Goal: Task Accomplishment & Management: Manage account settings

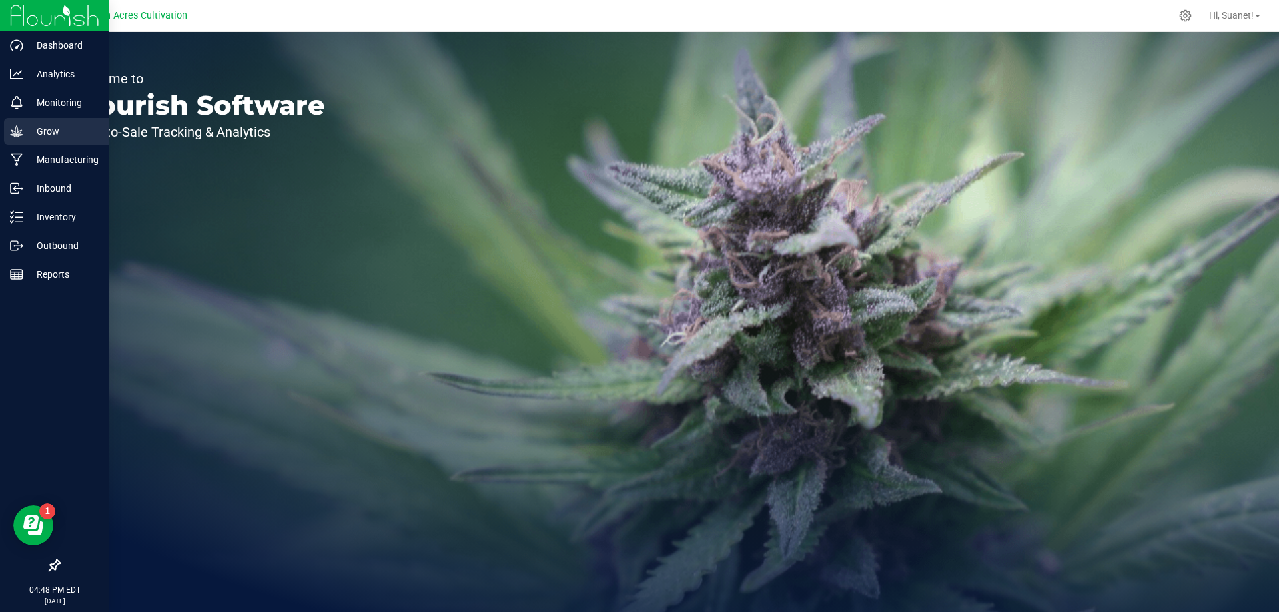
click at [51, 131] on p "Grow" at bounding box center [63, 131] width 80 height 16
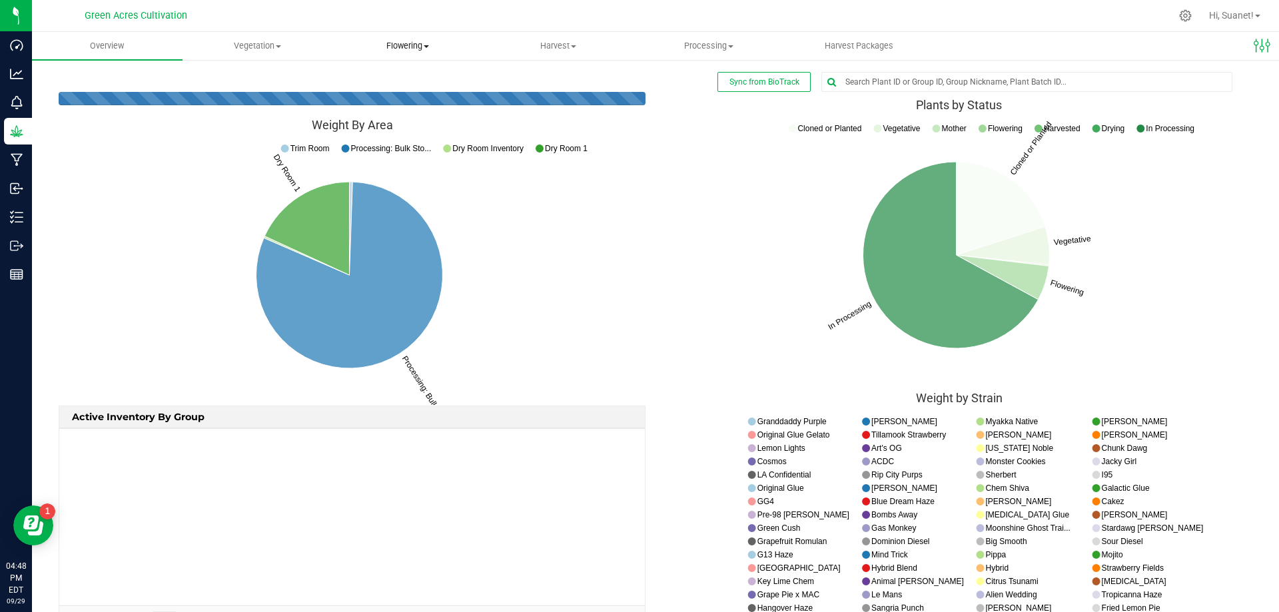
click at [417, 42] on span "Flowering" at bounding box center [408, 46] width 149 height 12
click at [392, 97] on span "Flowering groups" at bounding box center [388, 96] width 111 height 11
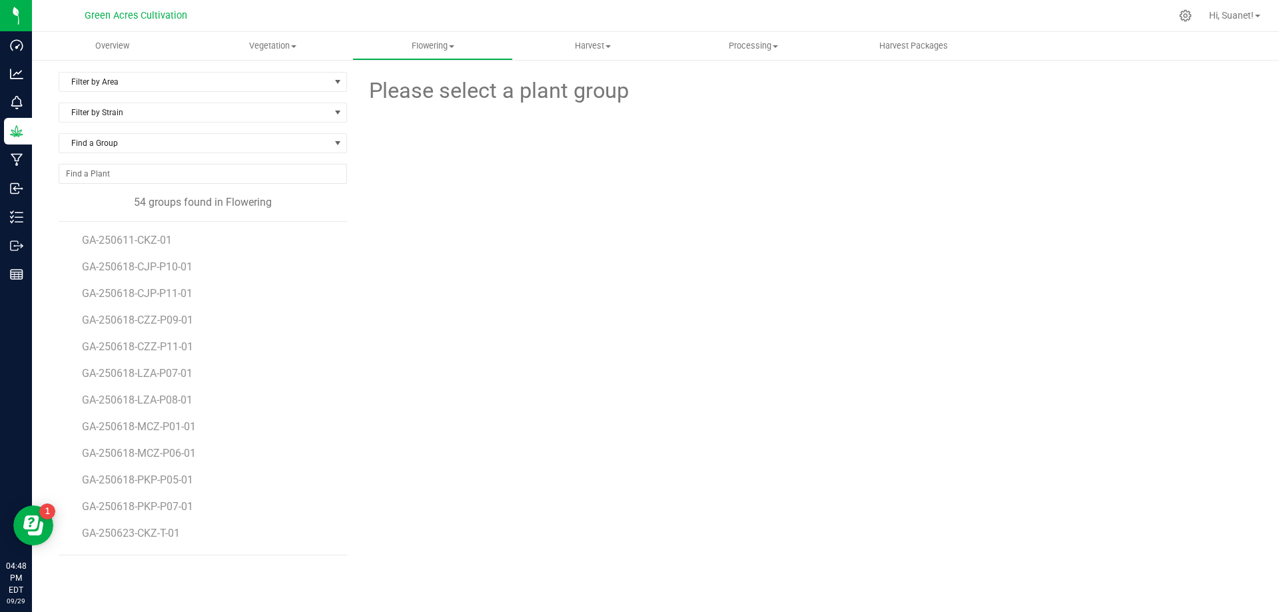
click at [344, 68] on div "Filter by Area Filter by Area All 01 02 05 06 09 10 14 18 22 25 26 29 30 33 33-…" at bounding box center [655, 314] width 1247 height 510
click at [330, 89] on span "select" at bounding box center [338, 82] width 17 height 19
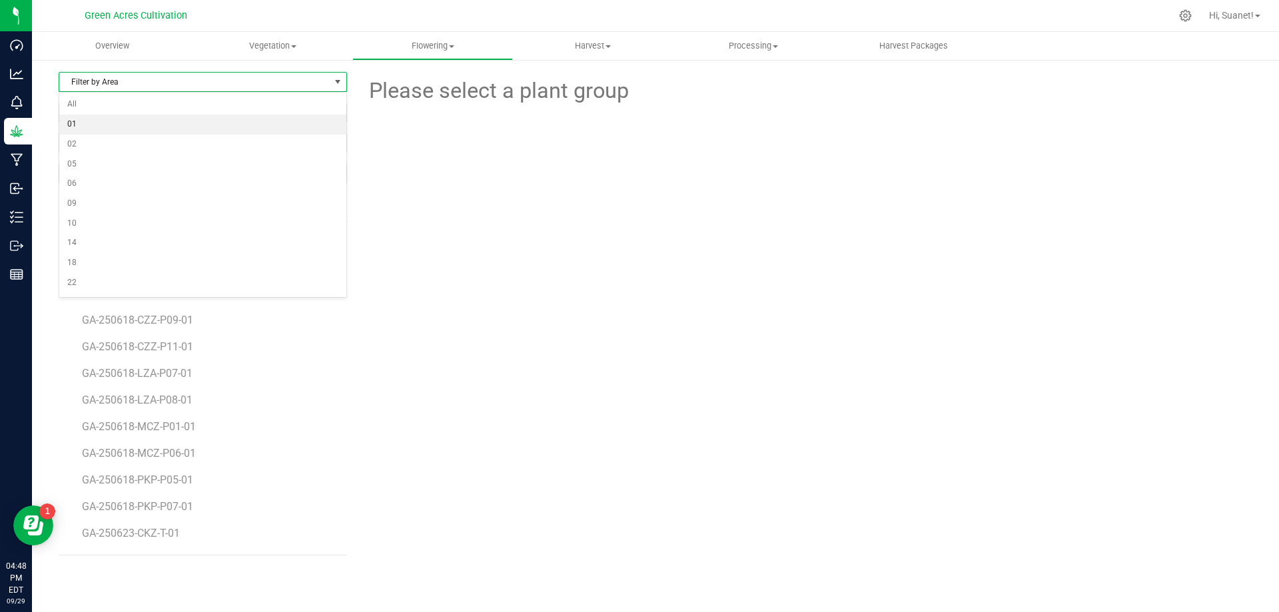
click at [99, 126] on li "01" at bounding box center [202, 125] width 287 height 20
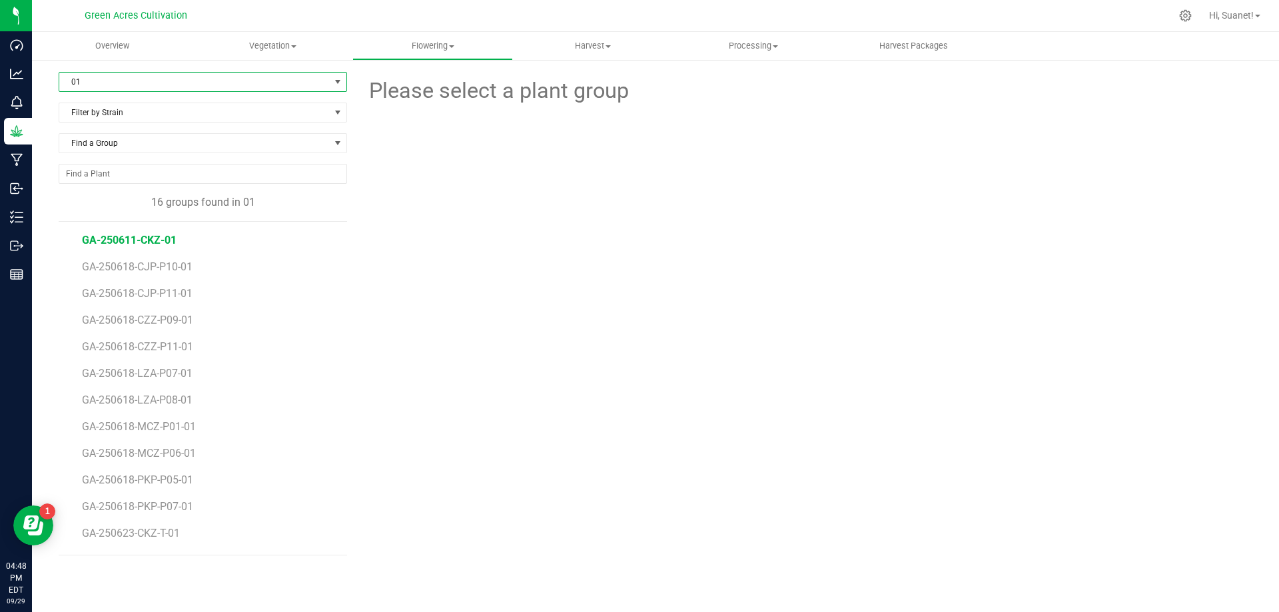
click at [167, 238] on span "GA-250611-CKZ-01" at bounding box center [129, 240] width 95 height 13
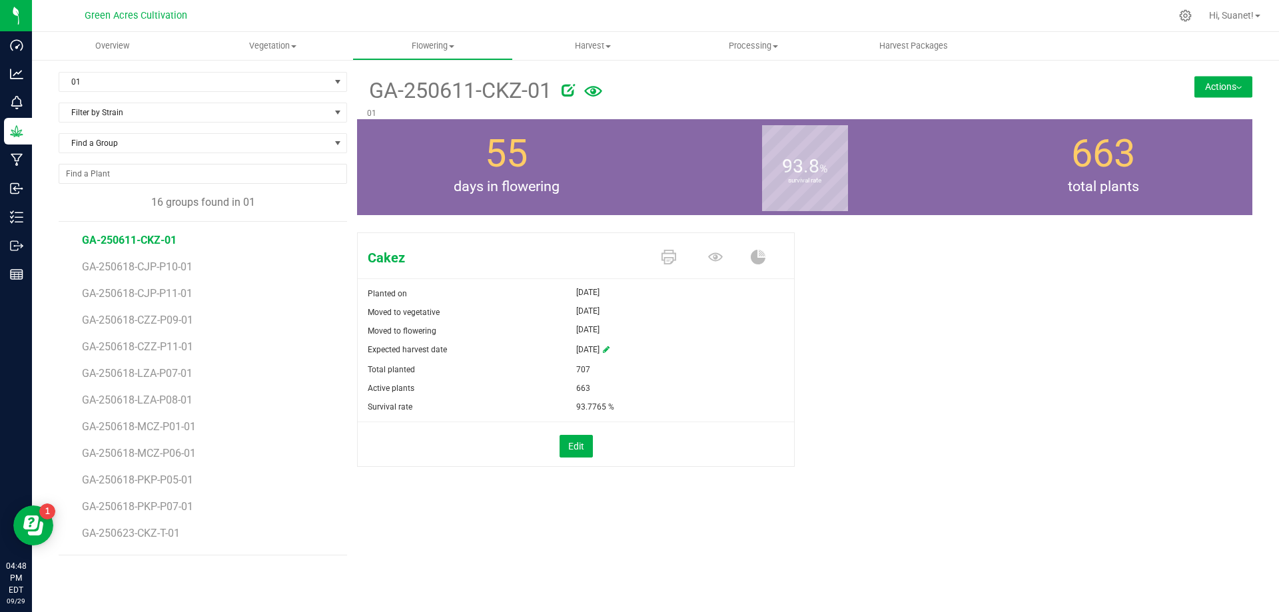
click at [1226, 84] on button "Actions" at bounding box center [1224, 86] width 58 height 21
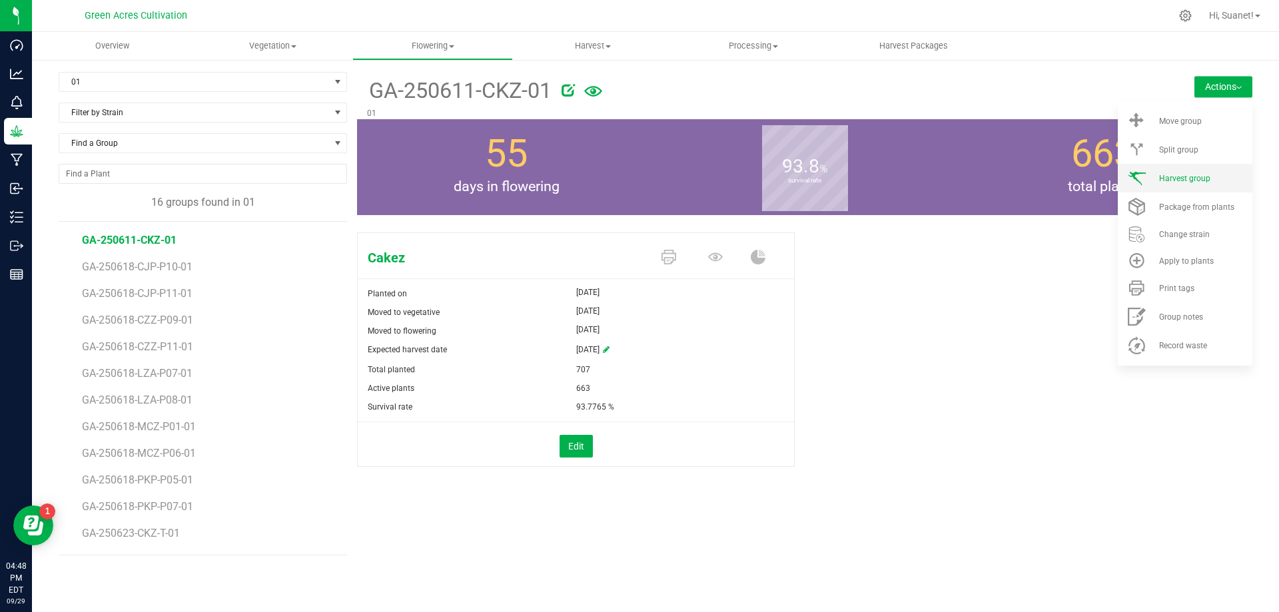
click at [1210, 179] on div "Harvest group" at bounding box center [1204, 178] width 91 height 9
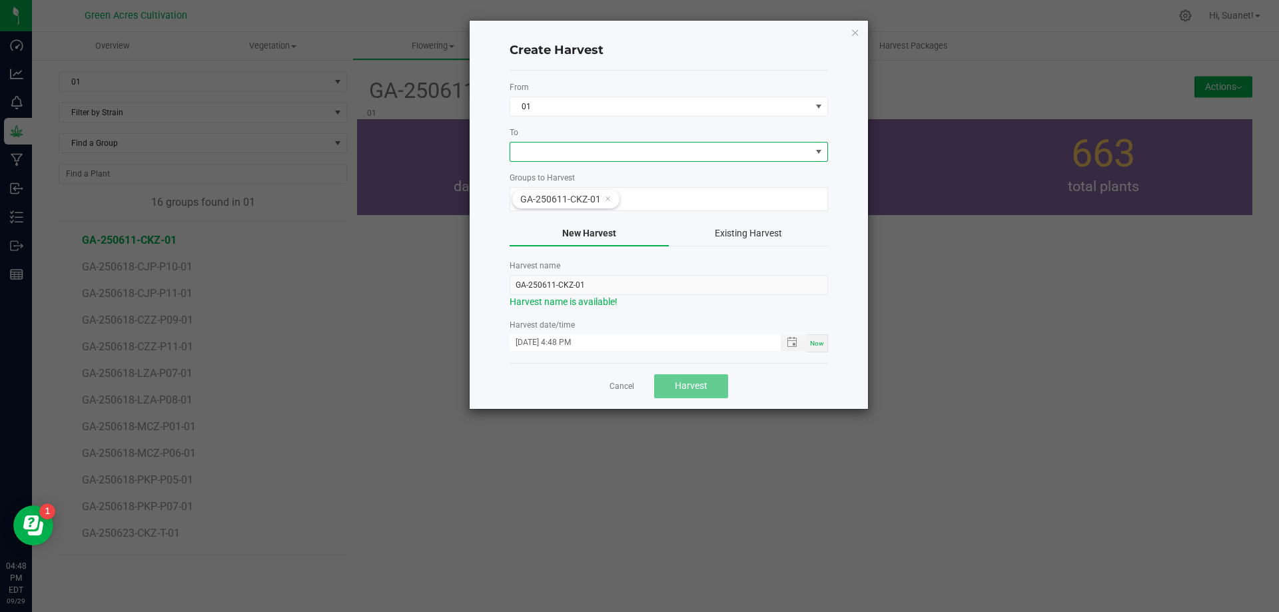
click at [602, 153] on span at bounding box center [660, 152] width 300 height 19
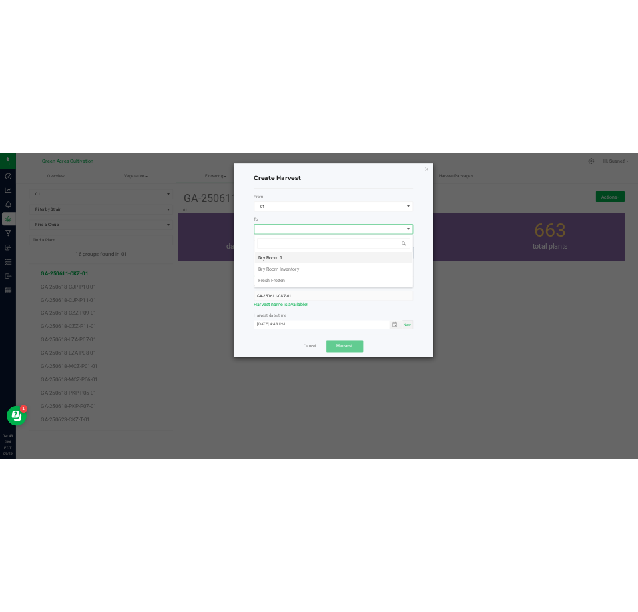
scroll to position [20, 318]
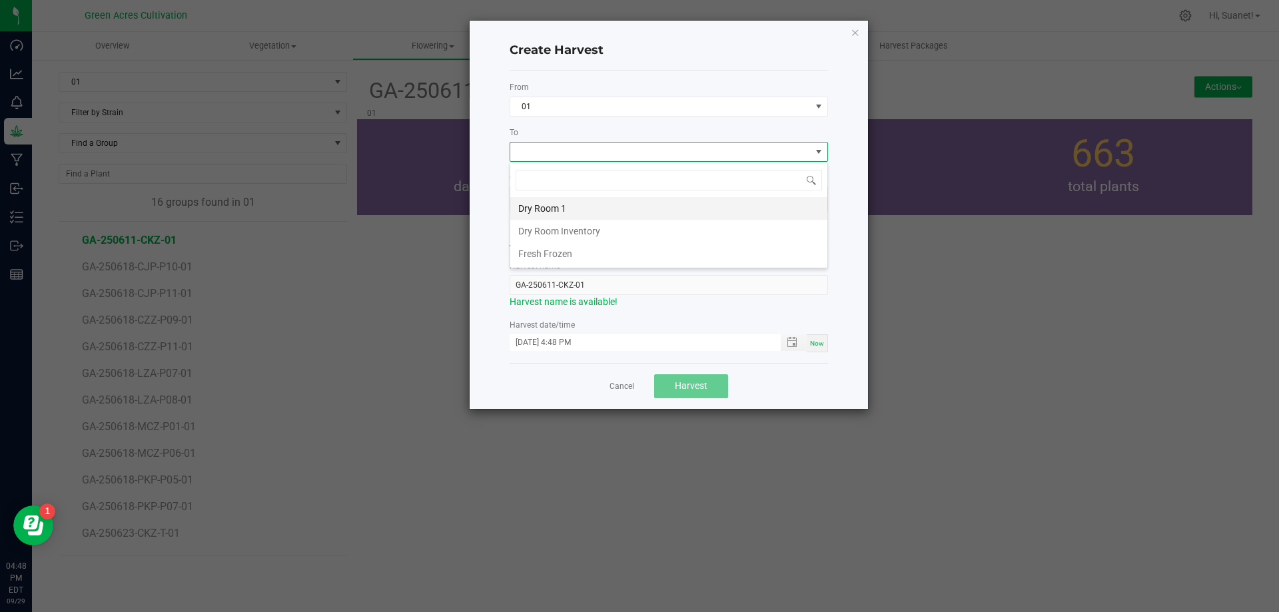
click at [560, 208] on li "Dry Room 1" at bounding box center [668, 208] width 317 height 23
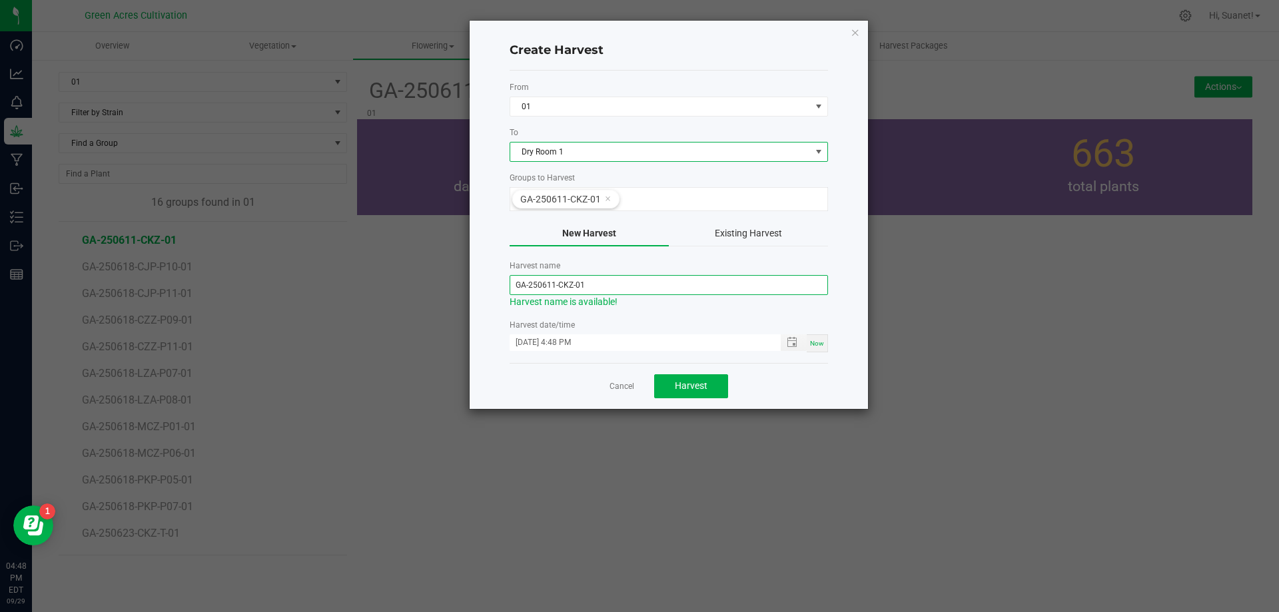
click at [554, 285] on input "GA-250611-CKZ-01" at bounding box center [669, 285] width 318 height 20
type input "GA-250929-CKZ-01"
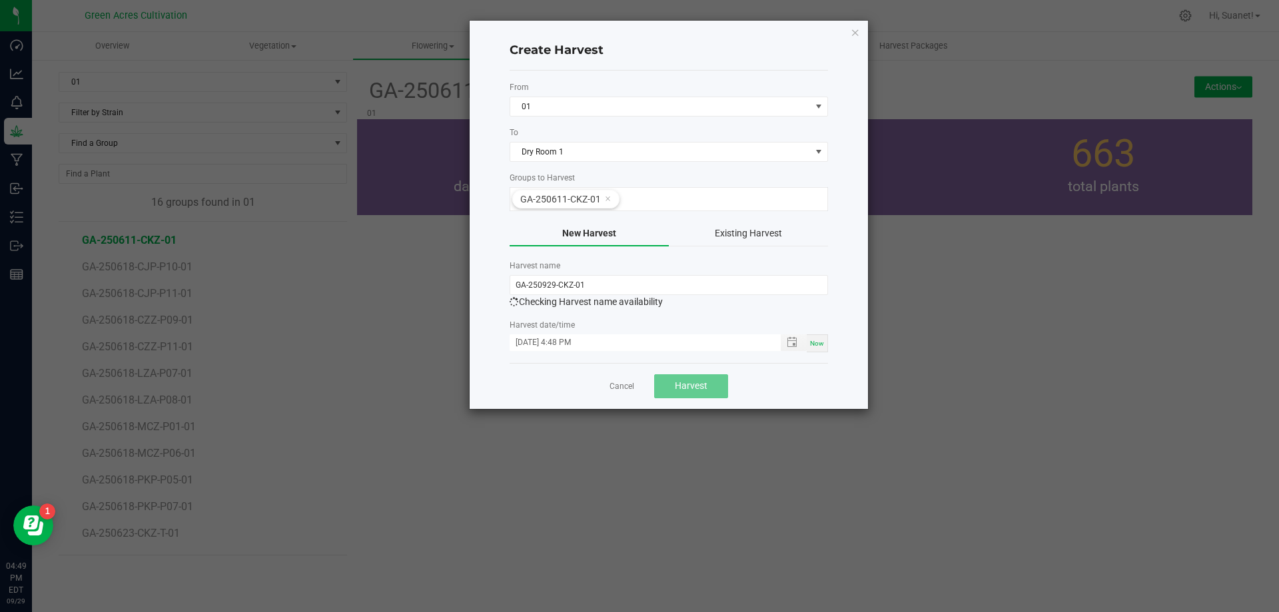
click at [824, 321] on label "Harvest date/time" at bounding box center [669, 325] width 318 height 12
click at [822, 344] on span "Now" at bounding box center [817, 343] width 14 height 7
type input "[DATE] 4:49 PM"
click at [699, 386] on span "Harvest" at bounding box center [691, 385] width 33 height 11
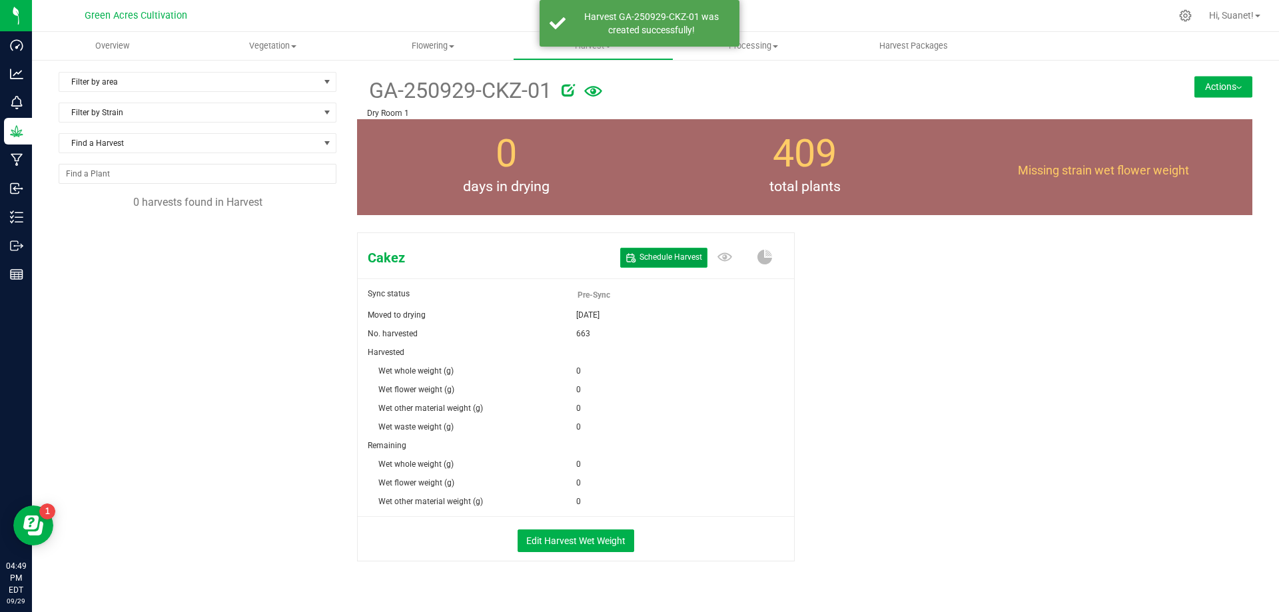
click at [688, 257] on span "Schedule Harvest" at bounding box center [671, 257] width 63 height 11
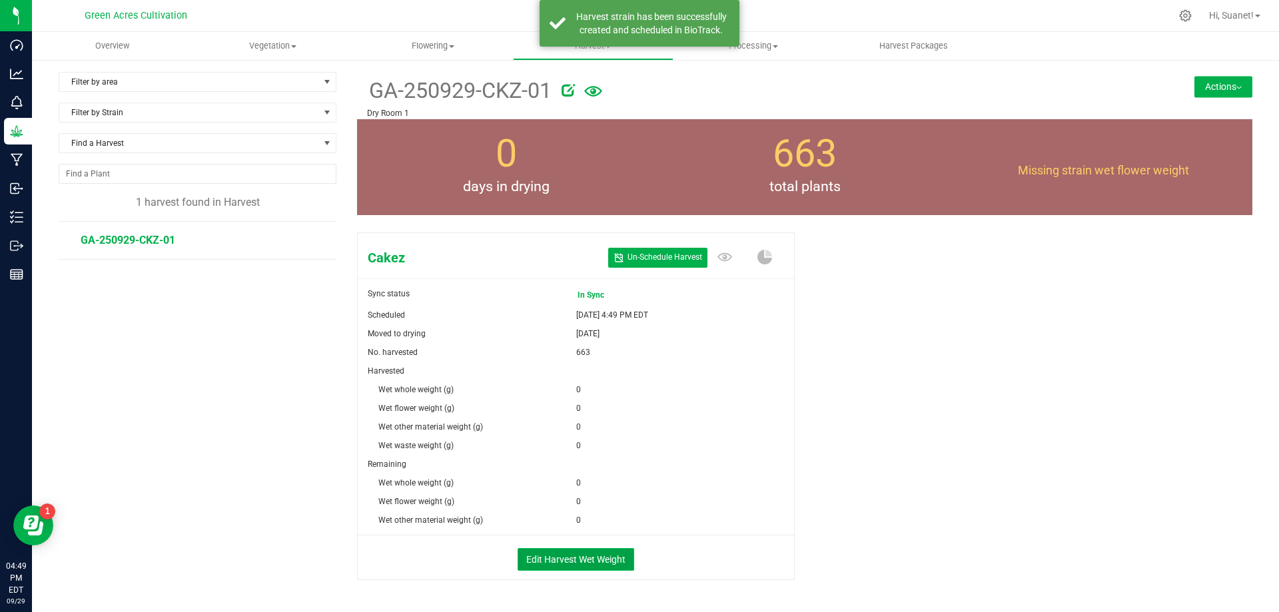
click at [602, 556] on button "Edit Harvest Wet Weight" at bounding box center [576, 559] width 117 height 23
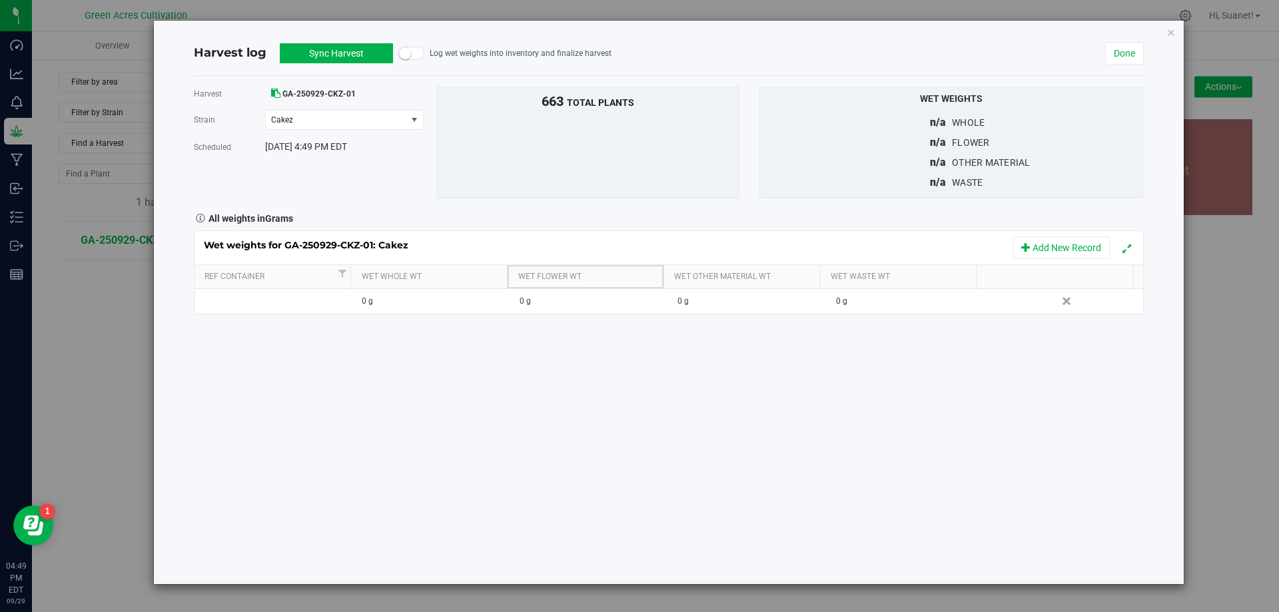
click at [570, 288] on th "Wet Flower Wt" at bounding box center [585, 277] width 157 height 24
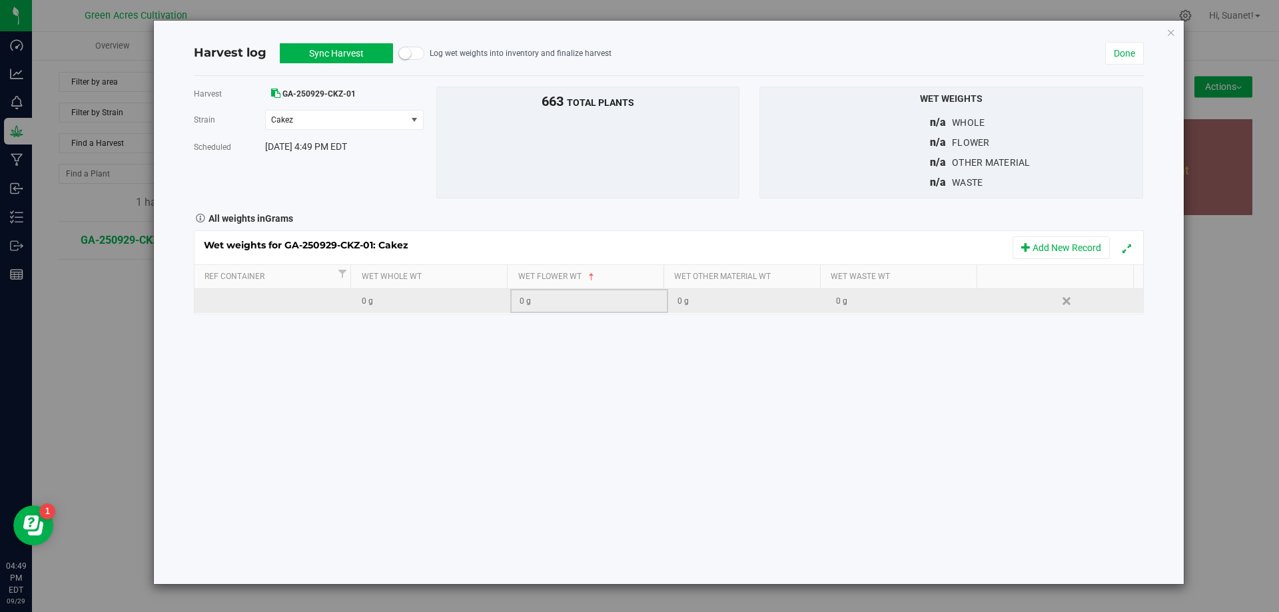
click at [564, 307] on div "0 g" at bounding box center [594, 301] width 148 height 13
click at [604, 274] on link "Wet Flower Wt" at bounding box center [588, 277] width 141 height 11
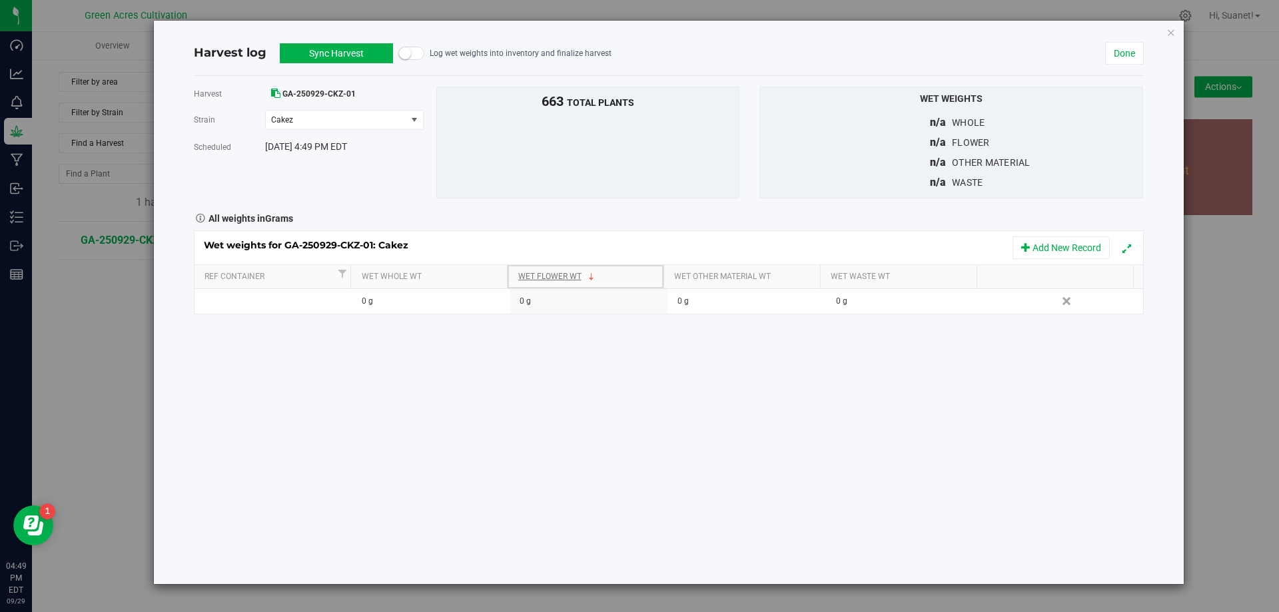
click at [604, 274] on link "Wet Flower Wt" at bounding box center [588, 277] width 141 height 11
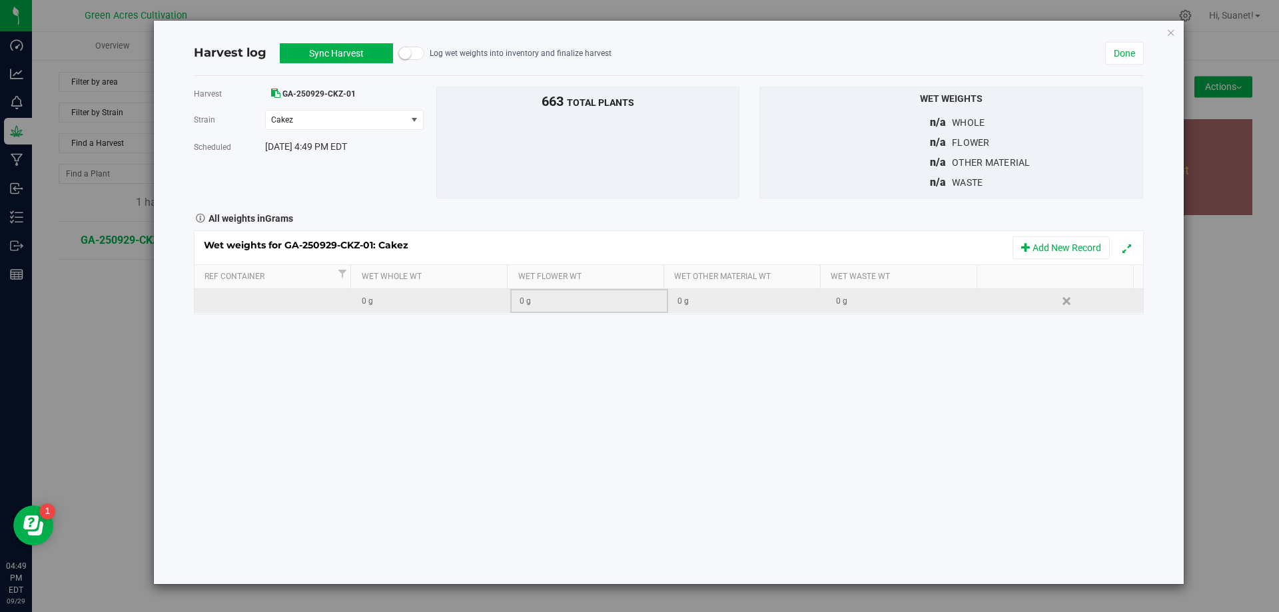
click at [580, 302] on div "0 g" at bounding box center [594, 301] width 148 height 13
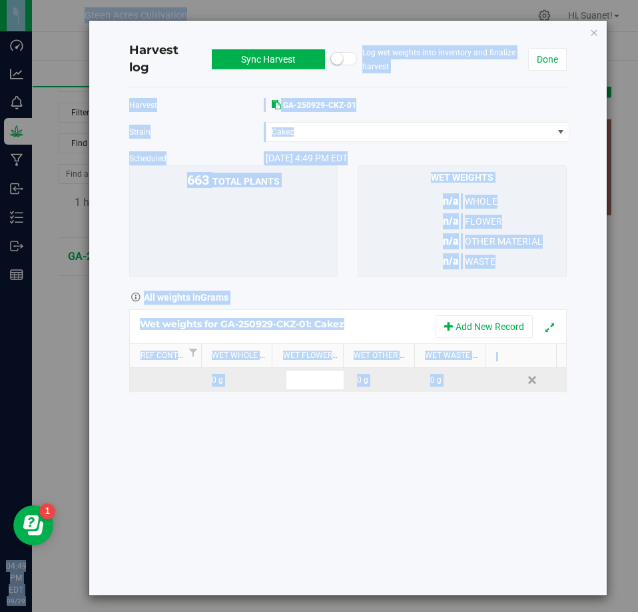
drag, startPoint x: 350, startPoint y: 25, endPoint x: 327, endPoint y: -25, distance: 54.5
click at [327, 0] on html "Harvest log Sync Harvest In Sync Log wet weights into inventory and finalize ha…" at bounding box center [319, 306] width 638 height 612
click at [228, 454] on div "Harvest GA-250929-CKZ-01 [GEOGRAPHIC_DATA] Cakez Select strain Cakez Scheduled …" at bounding box center [347, 341] width 437 height 508
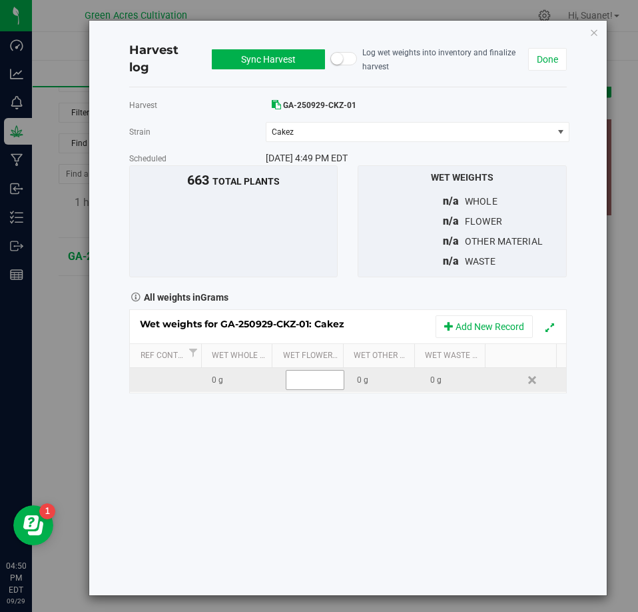
click at [317, 388] on span at bounding box center [315, 380] width 59 height 20
type input "148090"
click at [434, 388] on div "Wet weights for GA-250929-CKZ-01: Cakez Add New Record Ref Container Wet Whole …" at bounding box center [347, 351] width 437 height 84
type input "148090.0000 g"
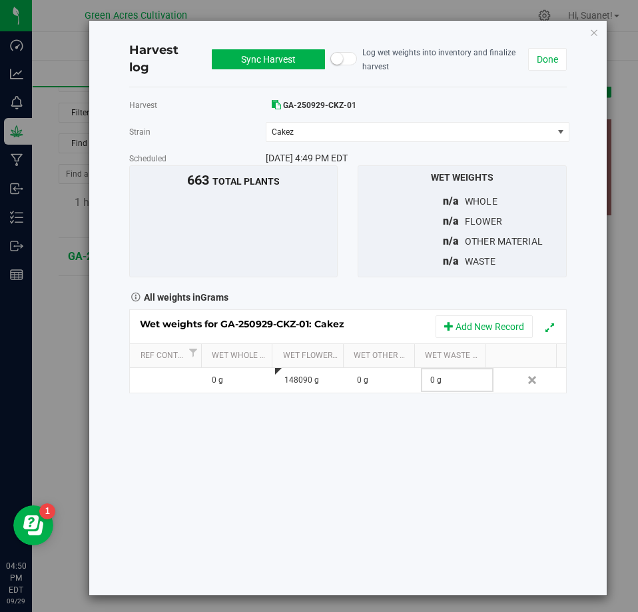
click at [434, 386] on div "0 g" at bounding box center [461, 380] width 63 height 13
type input "45655"
click at [430, 476] on div "Harvest GA-250929-CKZ-01 [GEOGRAPHIC_DATA] Cakez Select strain Cakez Scheduled …" at bounding box center [347, 341] width 437 height 508
click at [289, 62] on button "Sync Harvest" at bounding box center [268, 59] width 113 height 20
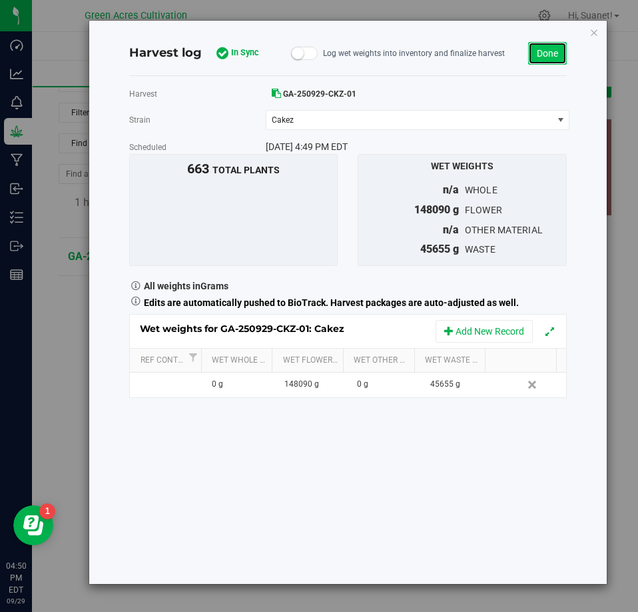
click at [550, 51] on link "Done" at bounding box center [547, 53] width 39 height 23
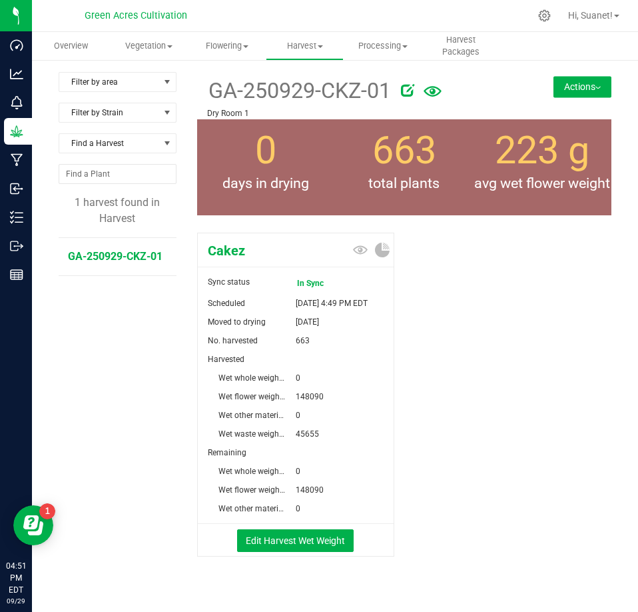
click at [570, 79] on button "Actions" at bounding box center [583, 86] width 58 height 21
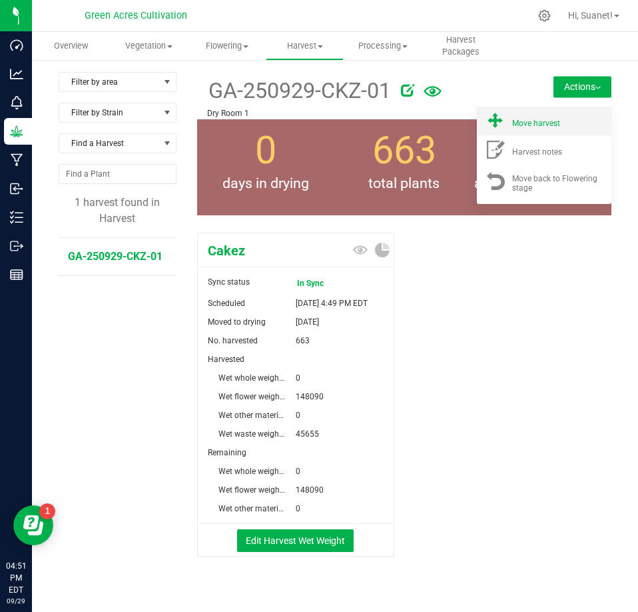
click at [539, 122] on span "Move harvest" at bounding box center [536, 123] width 48 height 9
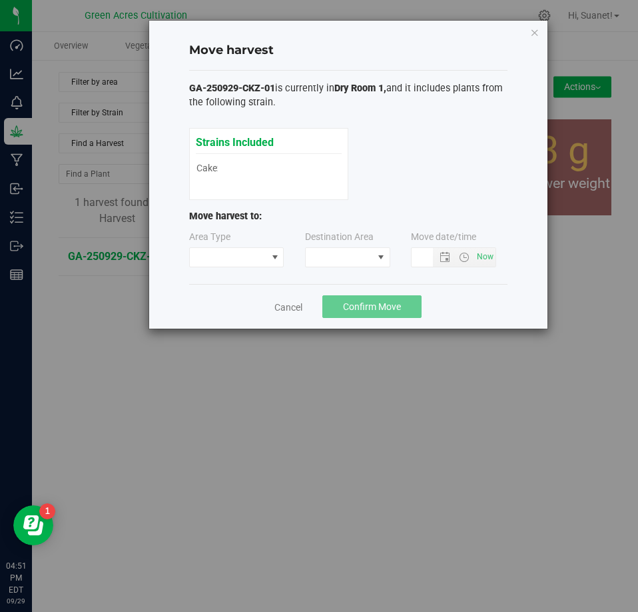
type input "[DATE] 4:51 PM"
click at [380, 259] on span at bounding box center [381, 257] width 11 height 11
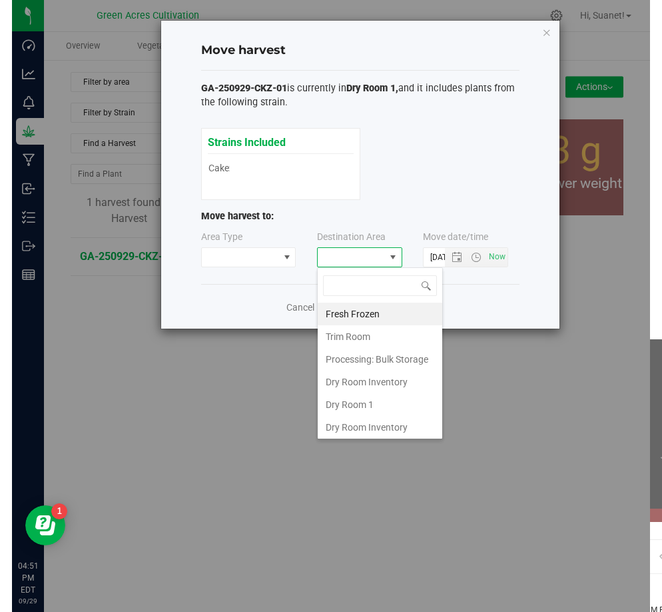
scroll to position [20, 85]
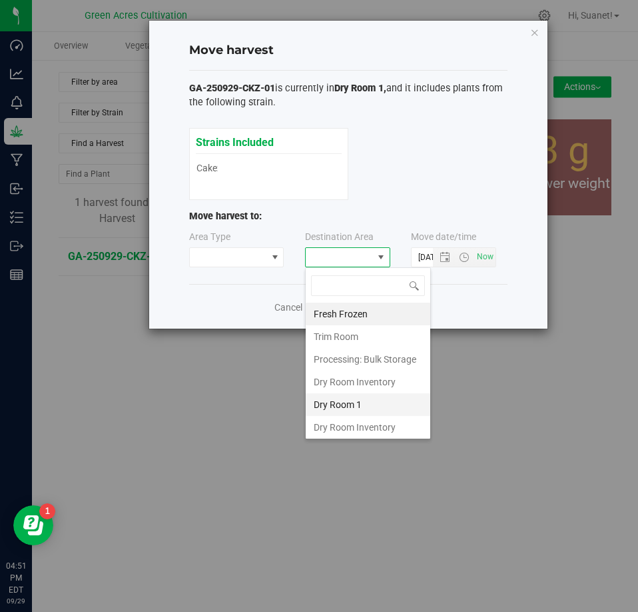
click at [351, 408] on li "Dry Room 1" at bounding box center [368, 404] width 125 height 23
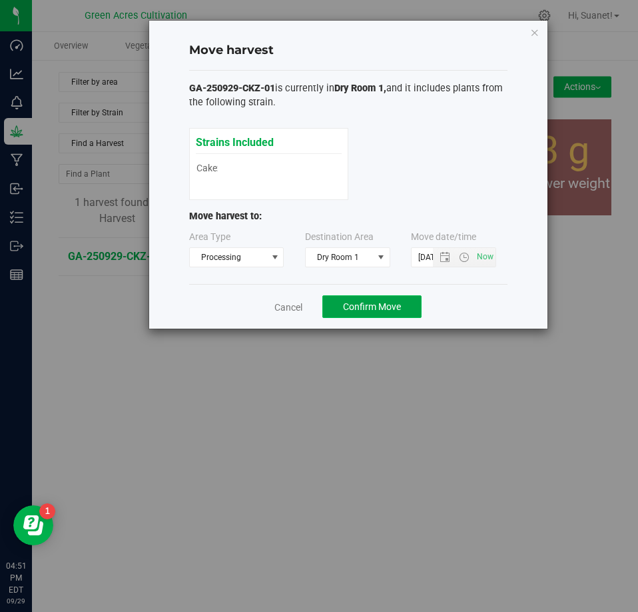
click at [369, 306] on span "Confirm Move" at bounding box center [372, 306] width 58 height 11
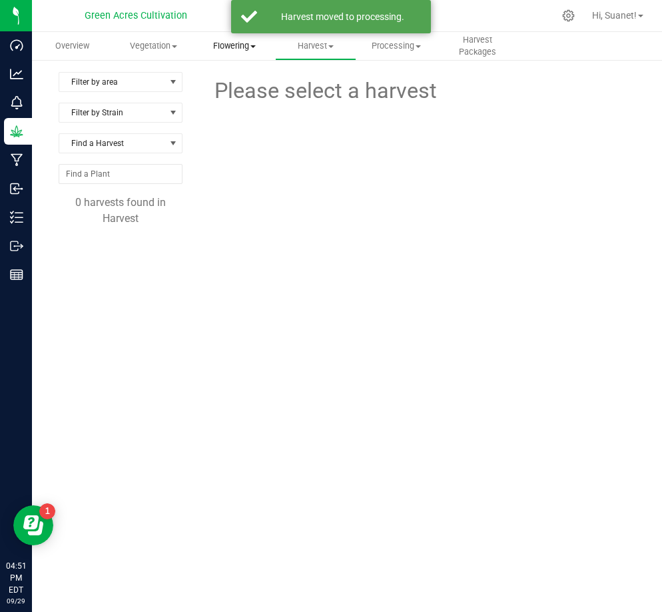
click at [245, 48] on span "Flowering" at bounding box center [235, 46] width 80 height 12
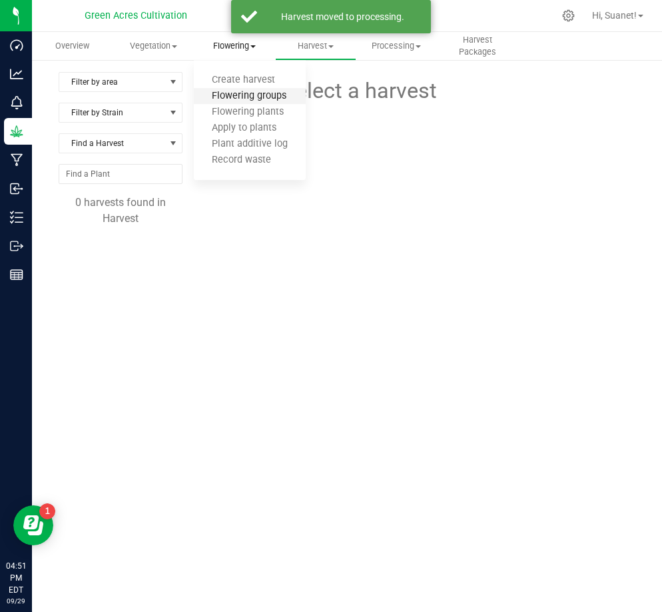
click at [254, 93] on span "Flowering groups" at bounding box center [249, 96] width 111 height 11
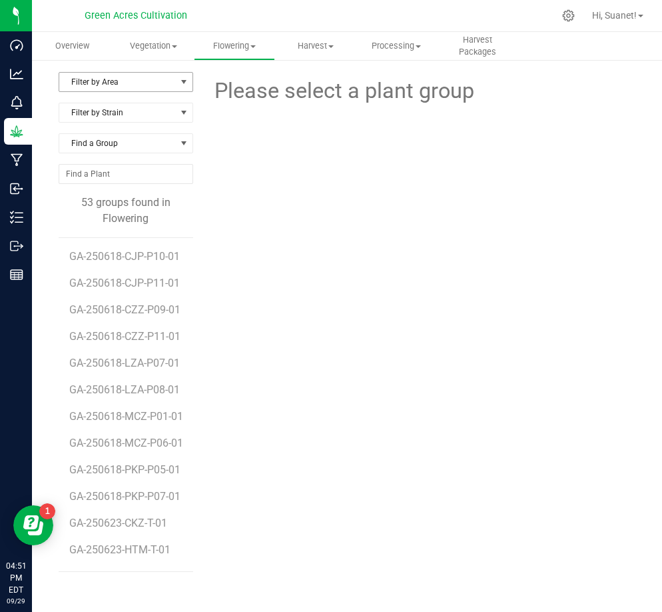
click at [188, 79] on span "select" at bounding box center [184, 82] width 11 height 11
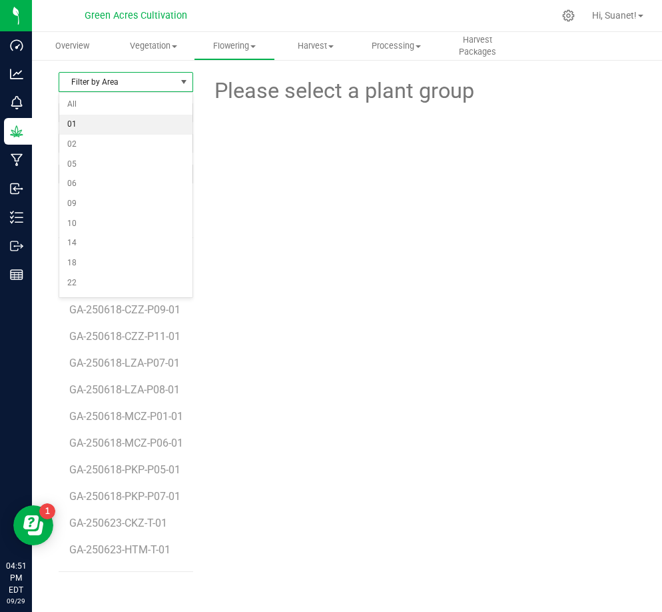
click at [75, 123] on li "01" at bounding box center [125, 125] width 133 height 20
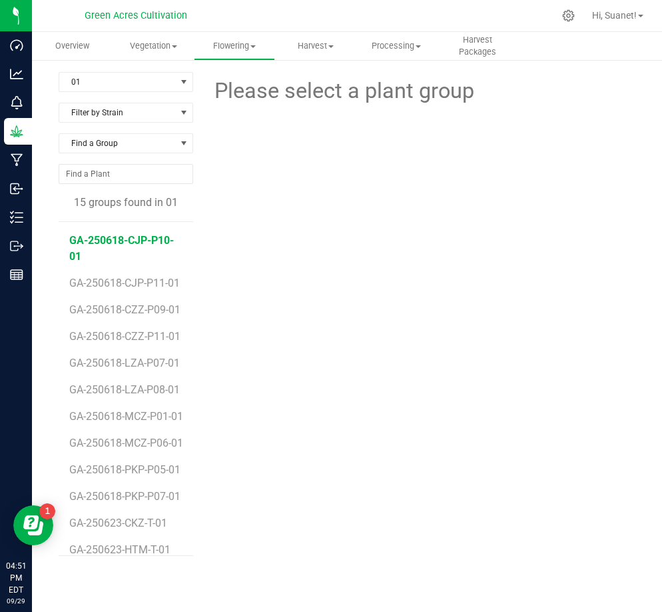
click at [130, 241] on span "GA-250618-CJP-P10-01" at bounding box center [121, 248] width 105 height 29
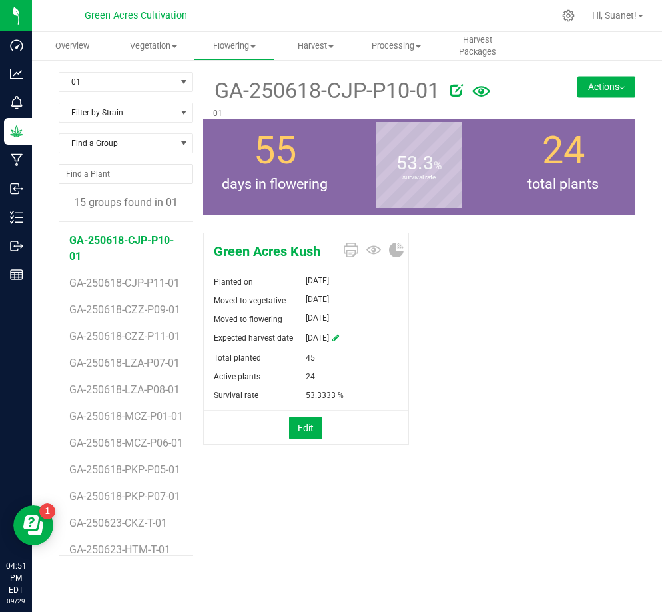
click at [607, 85] on button "Actions" at bounding box center [607, 86] width 58 height 21
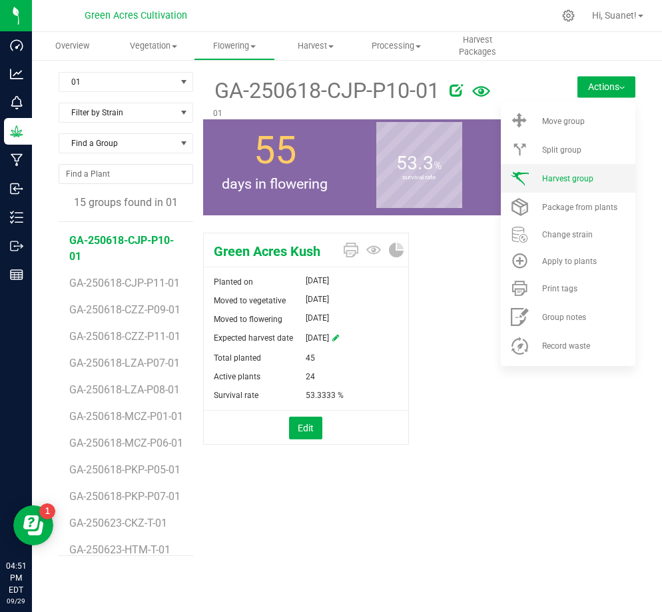
click at [580, 179] on span "Harvest group" at bounding box center [567, 178] width 51 height 9
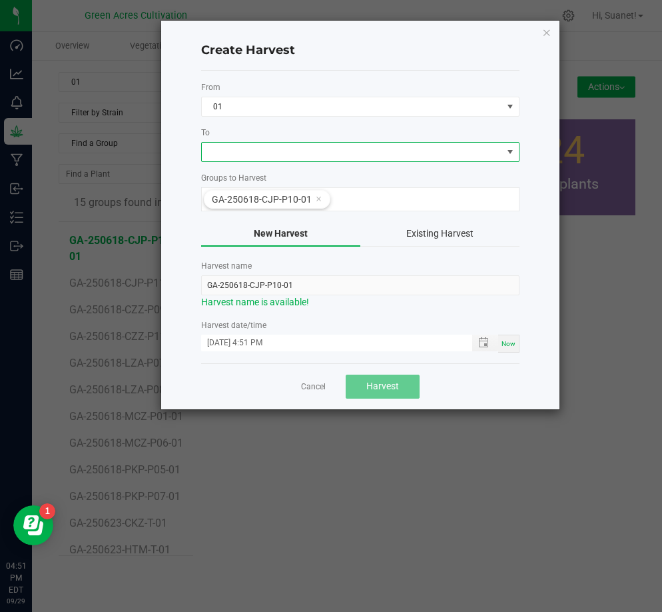
click at [271, 148] on span at bounding box center [352, 152] width 300 height 19
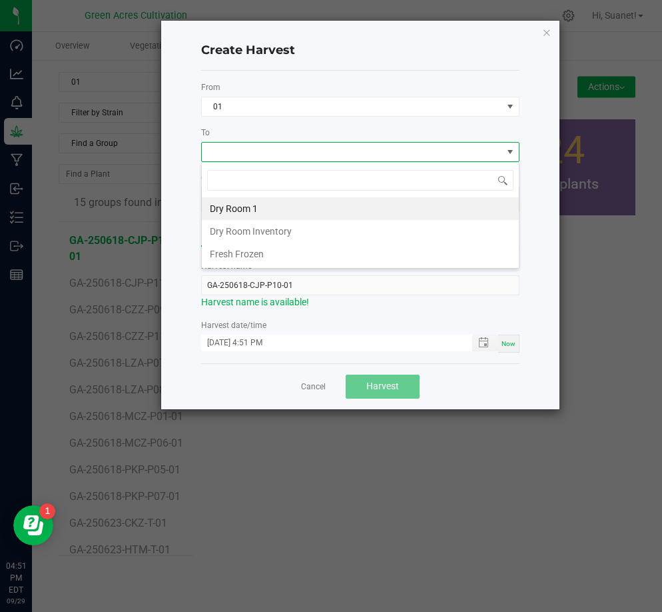
scroll to position [20, 318]
click at [251, 209] on li "Dry Room 1" at bounding box center [360, 208] width 317 height 23
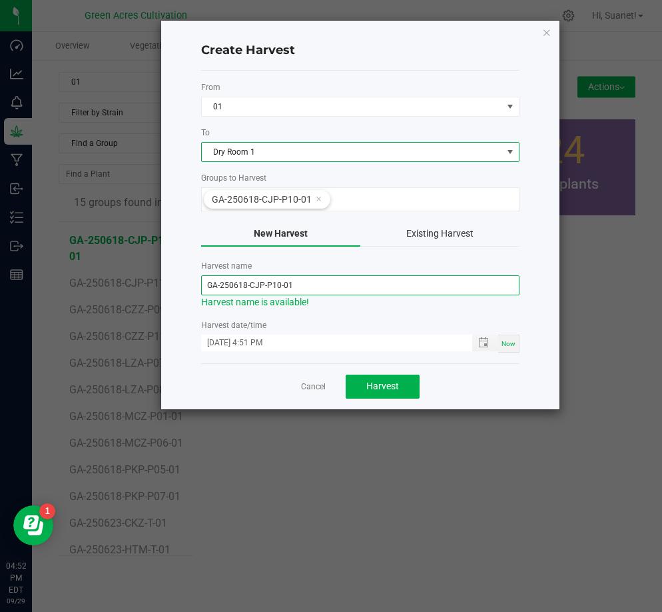
drag, startPoint x: 244, startPoint y: 283, endPoint x: 275, endPoint y: 242, distance: 51.8
click at [246, 281] on input "GA-250618-CJP-P10-01" at bounding box center [360, 285] width 318 height 20
type input "GA-250929-CJP-P10-01"
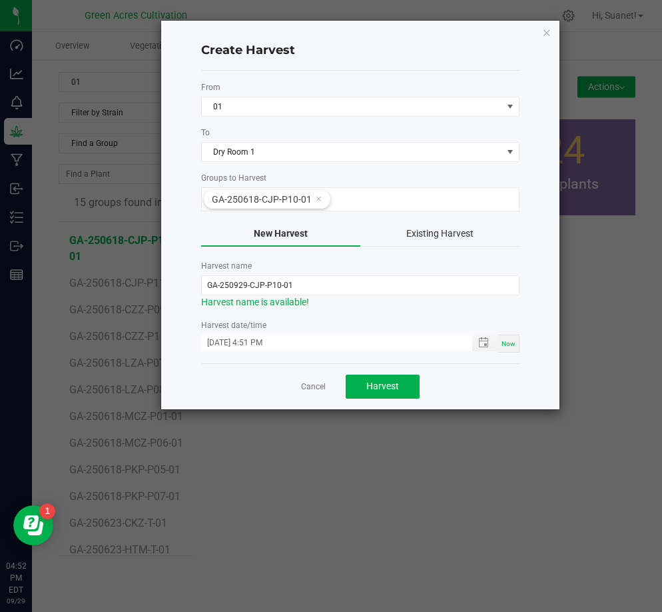
click at [553, 315] on div "Create Harvest From 01 To Dry Room 1 Groups to Harvest GA-250618-CJP-P10-01 New…" at bounding box center [360, 215] width 398 height 388
click at [512, 346] on span "Now" at bounding box center [509, 343] width 14 height 7
type input "[DATE] 4:52 PM"
click at [393, 387] on span "Harvest" at bounding box center [382, 385] width 33 height 11
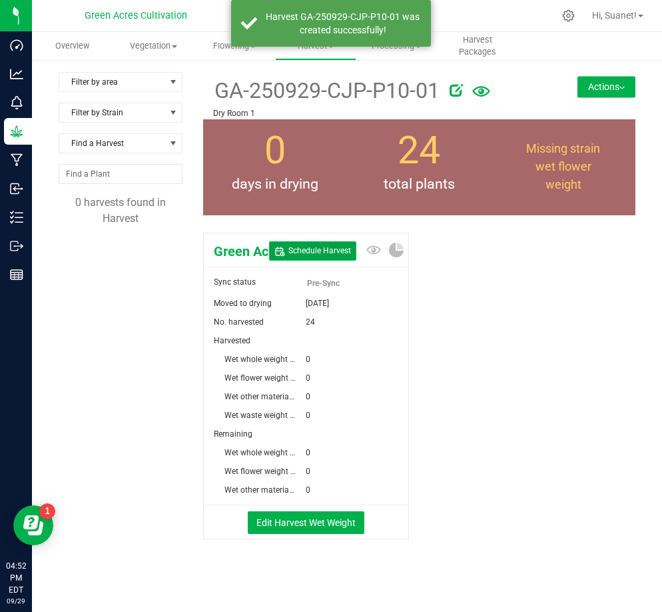
click at [303, 249] on span "Schedule Harvest" at bounding box center [320, 250] width 63 height 11
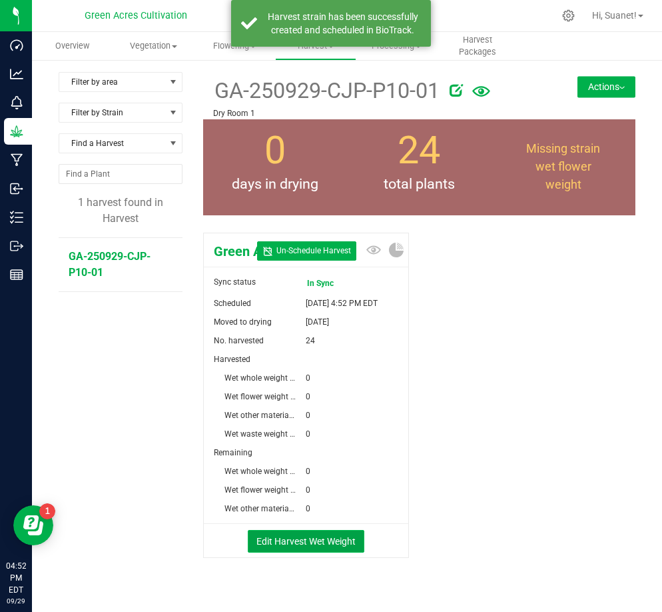
click at [315, 552] on button "Edit Harvest Wet Weight" at bounding box center [306, 541] width 117 height 23
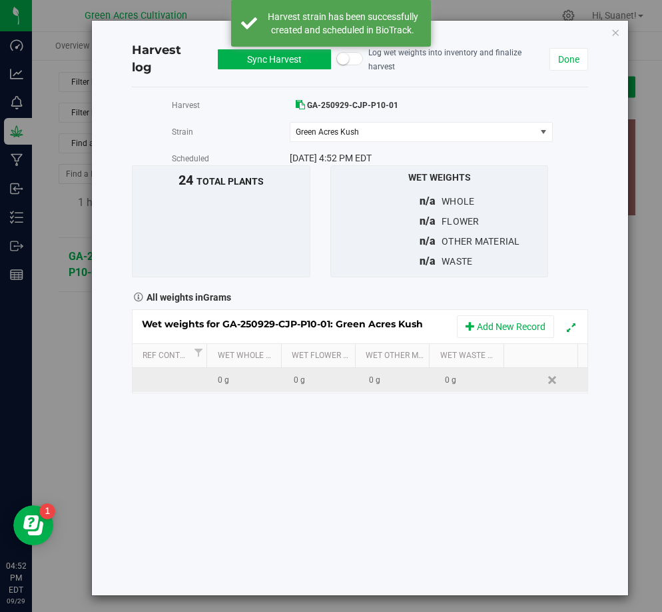
click at [326, 374] on div "0 g" at bounding box center [326, 380] width 65 height 13
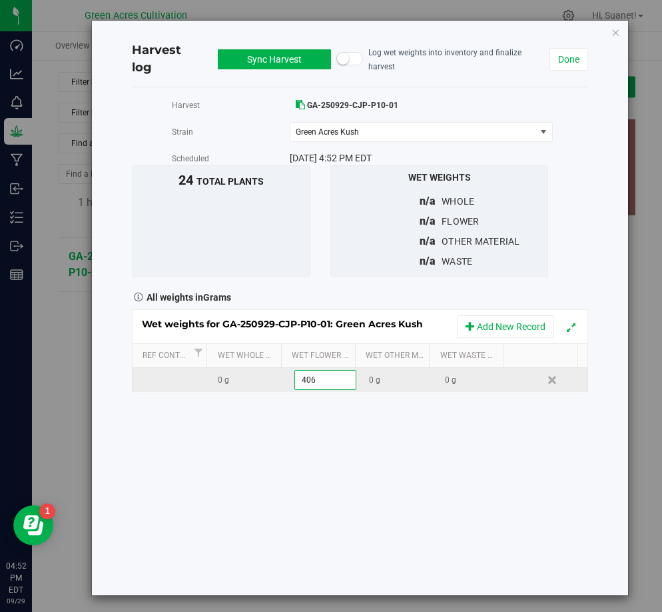
type input "4060"
click at [477, 370] on div "Wet weights for GA-250929-CJP-P10-01: Green Acres Kush Add New Record Ref Conta…" at bounding box center [360, 351] width 456 height 84
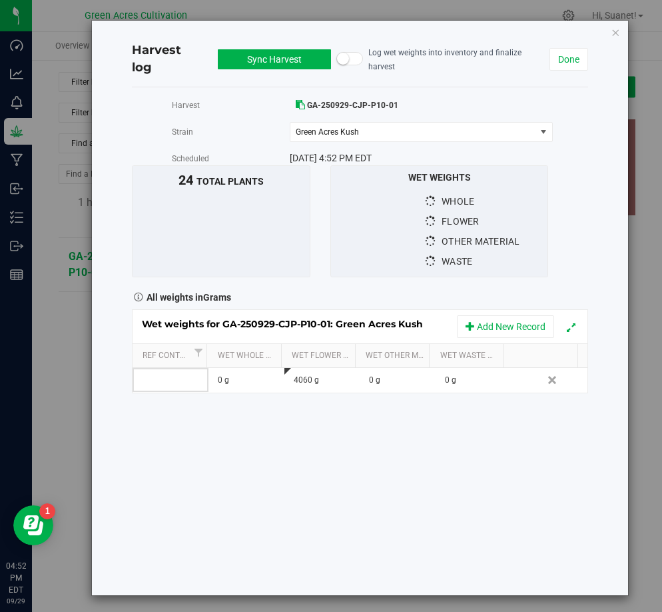
click at [477, 374] on div "0 g" at bounding box center [477, 380] width 65 height 13
type input "1900"
click at [474, 465] on div "Harvest GA-250929-CJP-P10-01 [GEOGRAPHIC_DATA] Green Acres Kush Select strain G…" at bounding box center [360, 341] width 456 height 508
click at [283, 51] on button "Sync Harvest" at bounding box center [274, 59] width 113 height 20
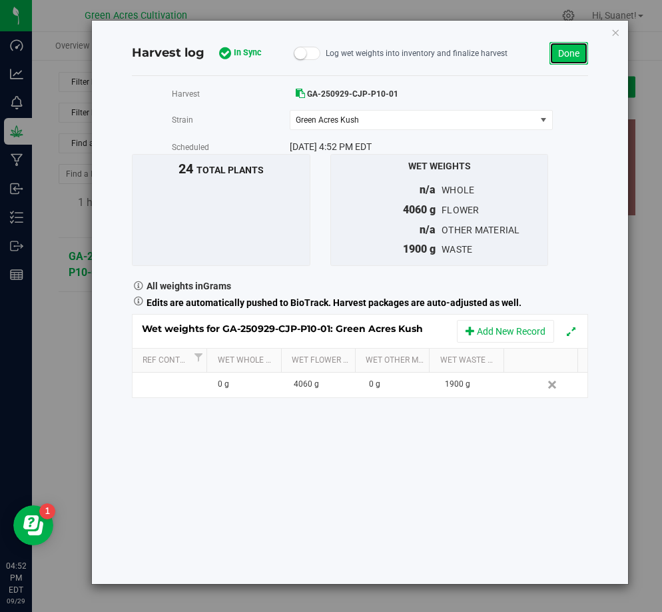
click at [566, 52] on link "Done" at bounding box center [569, 53] width 39 height 23
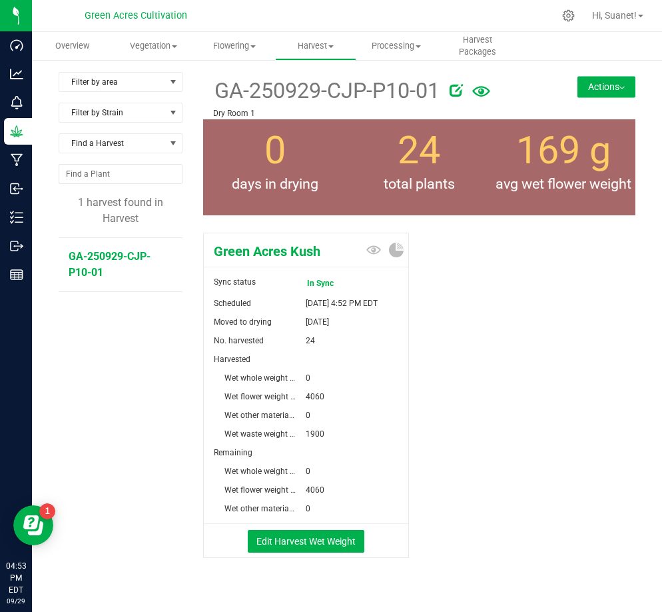
click at [612, 89] on button "Actions" at bounding box center [607, 86] width 58 height 21
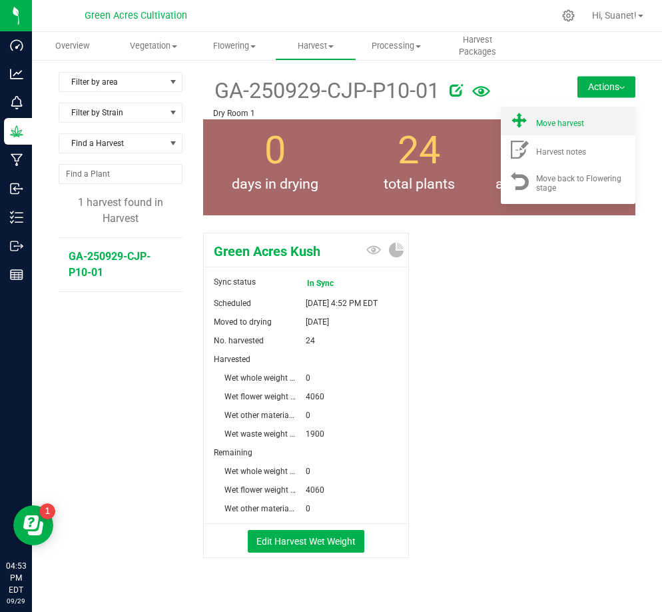
click at [588, 123] on div "Move harvest" at bounding box center [581, 121] width 91 height 14
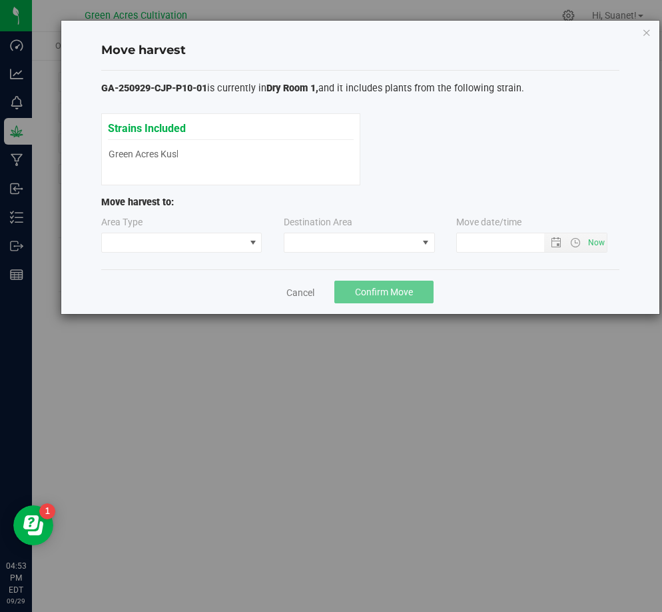
type input "[DATE] 4:53 PM"
click at [415, 239] on span at bounding box center [351, 242] width 133 height 19
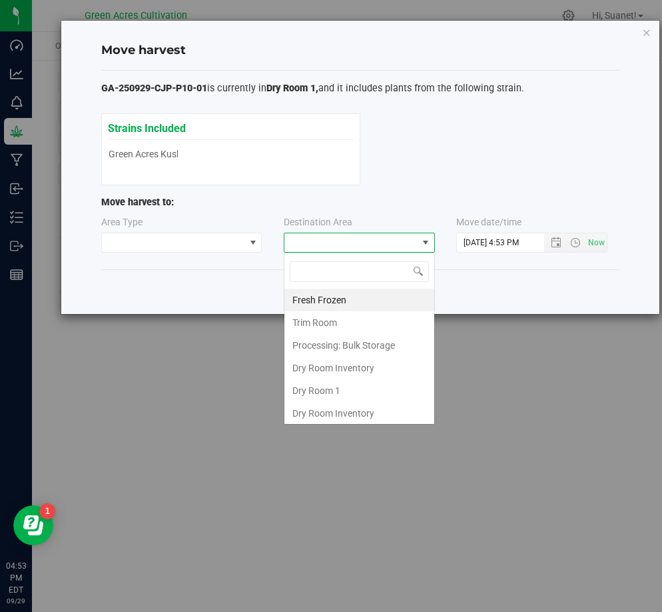
scroll to position [20, 151]
click at [328, 395] on li "Dry Room 1" at bounding box center [360, 390] width 150 height 23
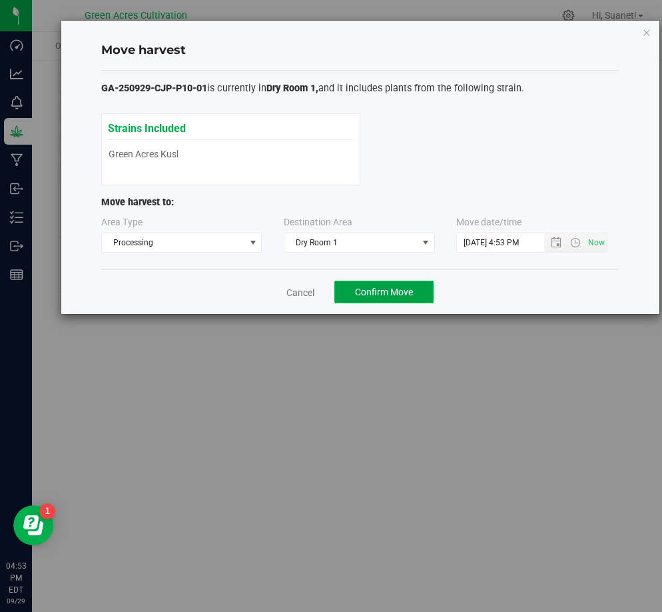
click at [389, 293] on span "Confirm Move" at bounding box center [384, 292] width 58 height 11
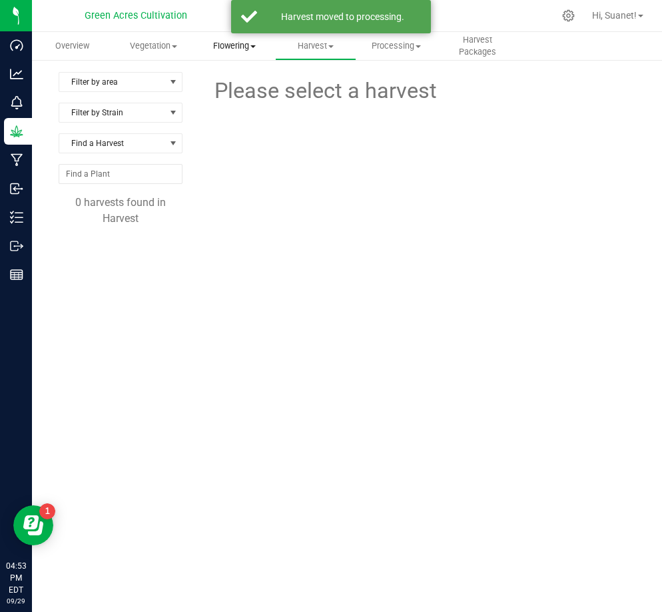
click at [242, 43] on span "Flowering" at bounding box center [235, 46] width 80 height 12
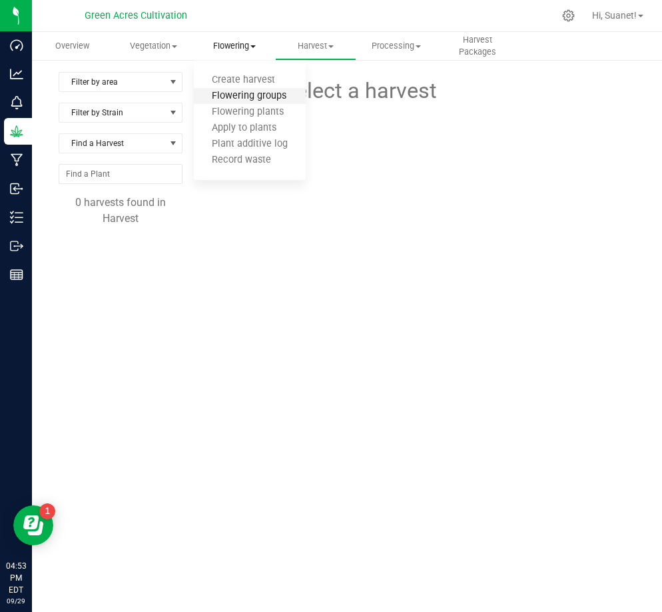
click at [247, 97] on span "Flowering groups" at bounding box center [249, 96] width 111 height 11
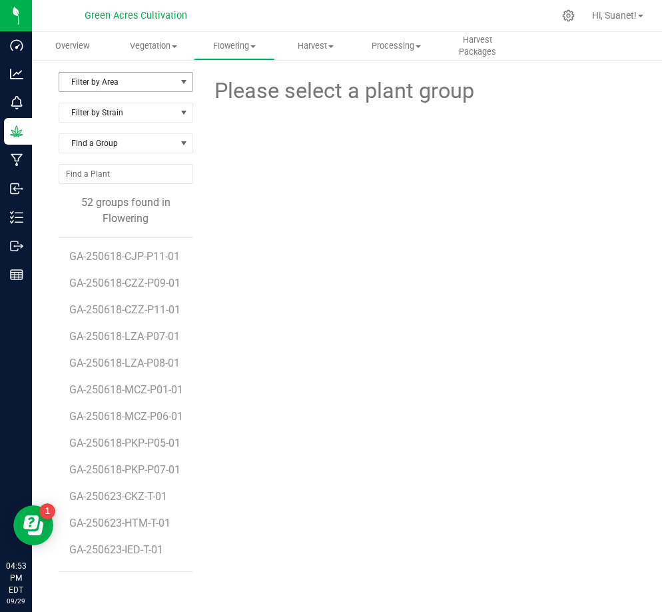
click at [177, 81] on span "select" at bounding box center [183, 82] width 17 height 19
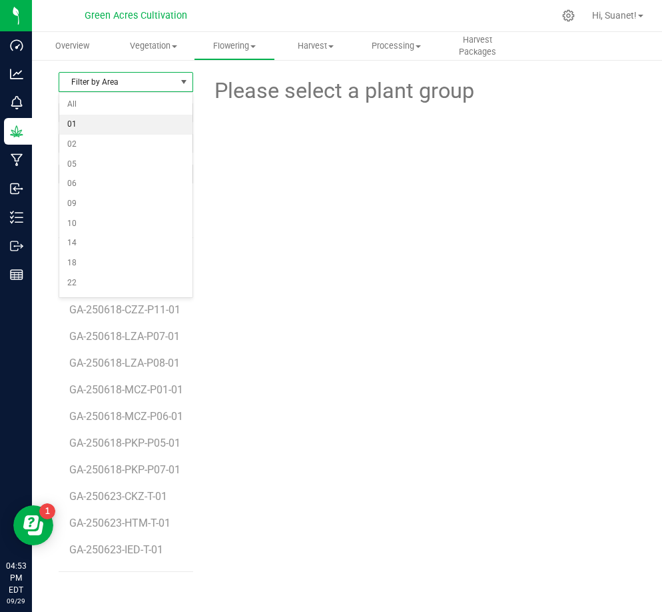
click at [76, 123] on li "01" at bounding box center [125, 125] width 133 height 20
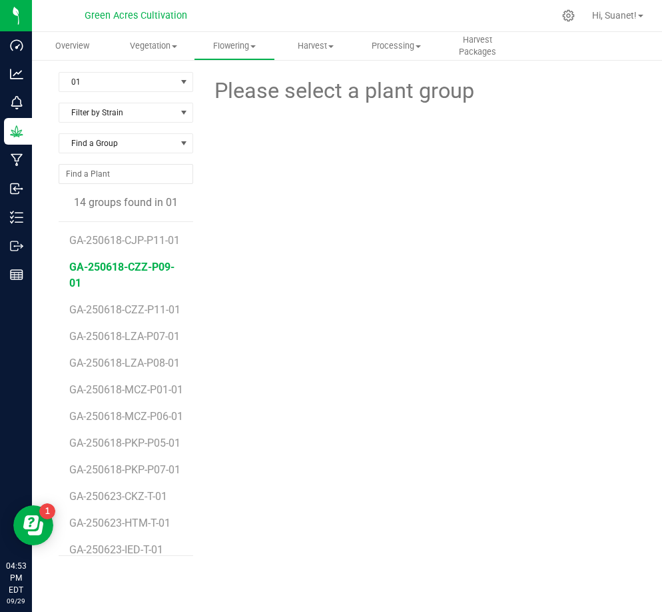
click at [141, 280] on span "GA-250618-CZZ-P09-01" at bounding box center [121, 275] width 105 height 29
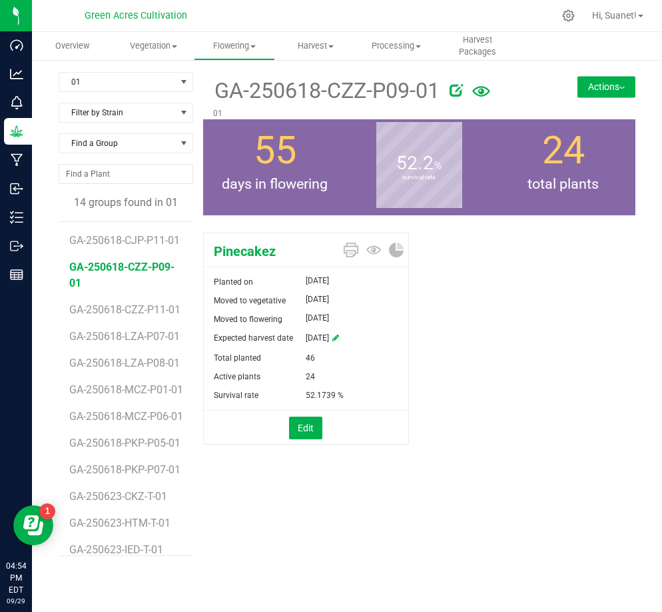
click at [622, 92] on button "Actions" at bounding box center [607, 86] width 58 height 21
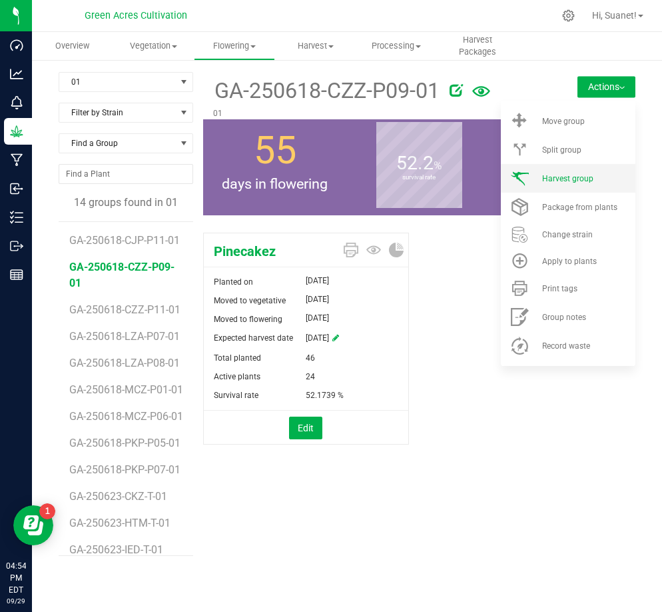
click at [578, 181] on span "Harvest group" at bounding box center [567, 178] width 51 height 9
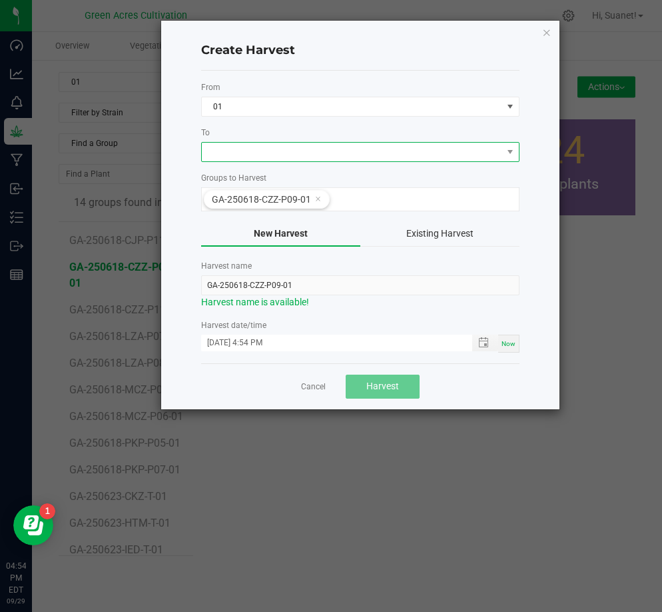
click at [314, 156] on span at bounding box center [352, 152] width 300 height 19
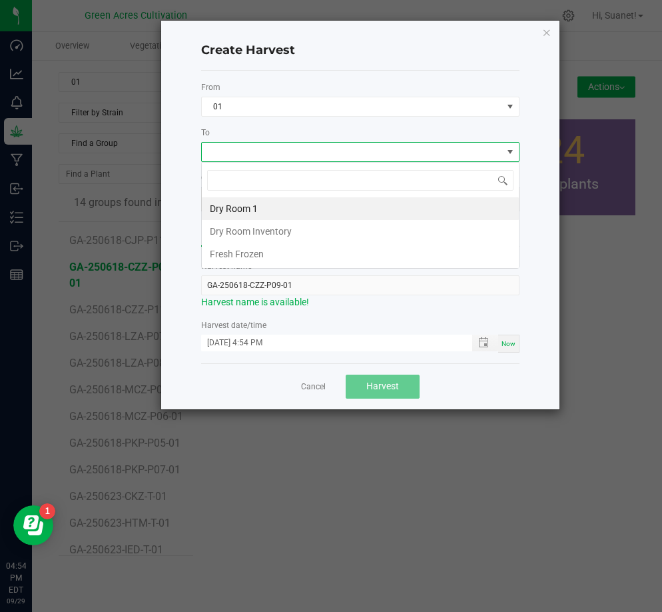
scroll to position [20, 318]
click at [251, 209] on li "Dry Room 1" at bounding box center [360, 208] width 317 height 23
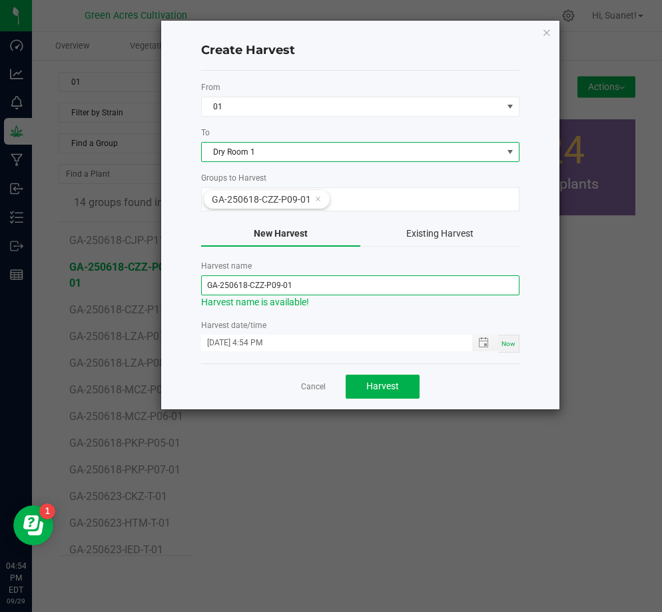
click at [245, 287] on input "GA-250618-CZZ-P09-01" at bounding box center [360, 285] width 318 height 20
type input "GA-250929-CZZ-P09-01"
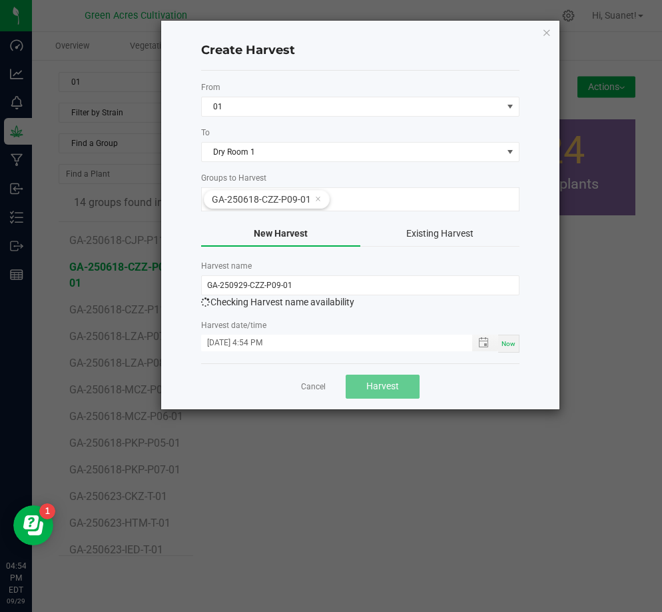
click at [547, 294] on div "Create Harvest From 01 To Dry Room 1 Groups to Harvest GA-250618-CZZ-P09-01 New…" at bounding box center [360, 215] width 398 height 388
click at [512, 344] on span "Now" at bounding box center [509, 343] width 14 height 7
click at [375, 388] on span "Harvest" at bounding box center [382, 385] width 33 height 11
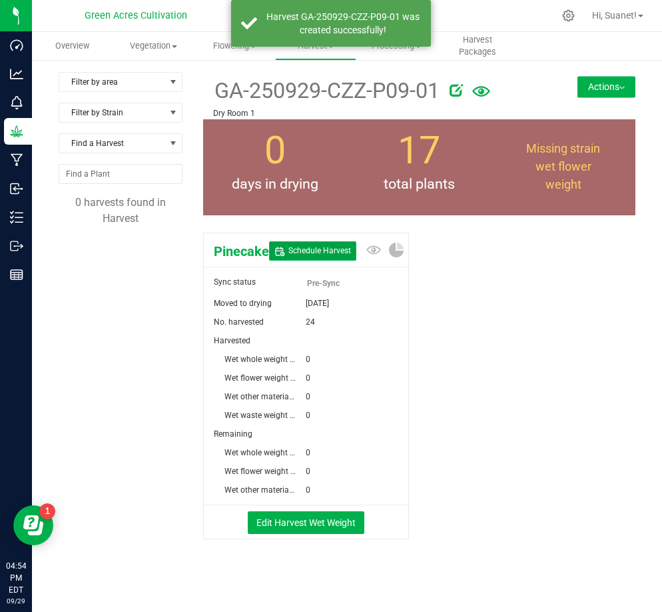
click at [332, 254] on span "Schedule Harvest" at bounding box center [320, 250] width 63 height 11
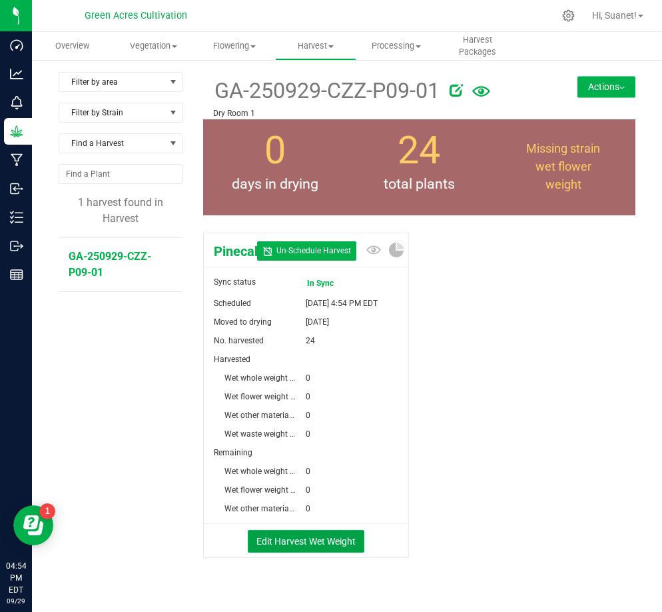
click at [302, 552] on button "Edit Harvest Wet Weight" at bounding box center [306, 541] width 117 height 23
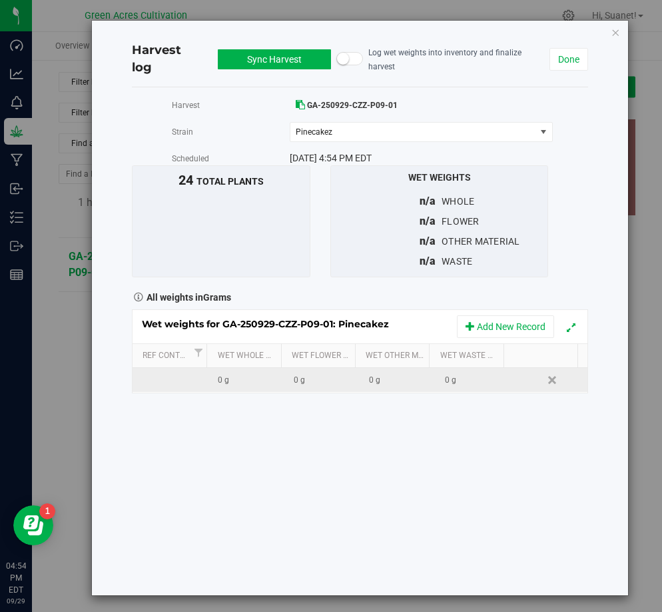
click at [313, 374] on div "0 g" at bounding box center [326, 380] width 65 height 13
type input "5450"
click at [469, 364] on div "Loading... Wet weights for GA-250929-CZZ-P09-01: Pinecakez Add New Record Ref C…" at bounding box center [360, 351] width 456 height 84
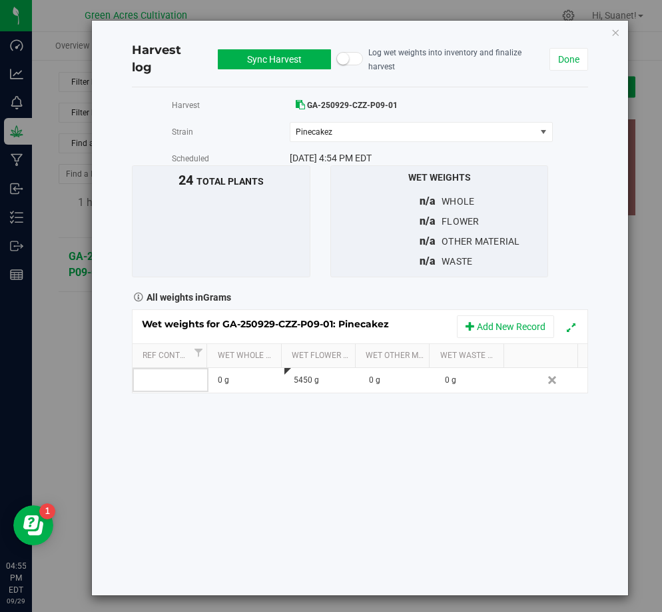
click at [469, 374] on div "0 g" at bounding box center [477, 380] width 65 height 13
type input "2200"
click at [432, 453] on div "Harvest GA-250929-CZZ-P09-01 [GEOGRAPHIC_DATA] Pinecakez Select strain Pinecake…" at bounding box center [360, 341] width 456 height 508
click at [293, 54] on button "Sync Harvest" at bounding box center [274, 59] width 113 height 20
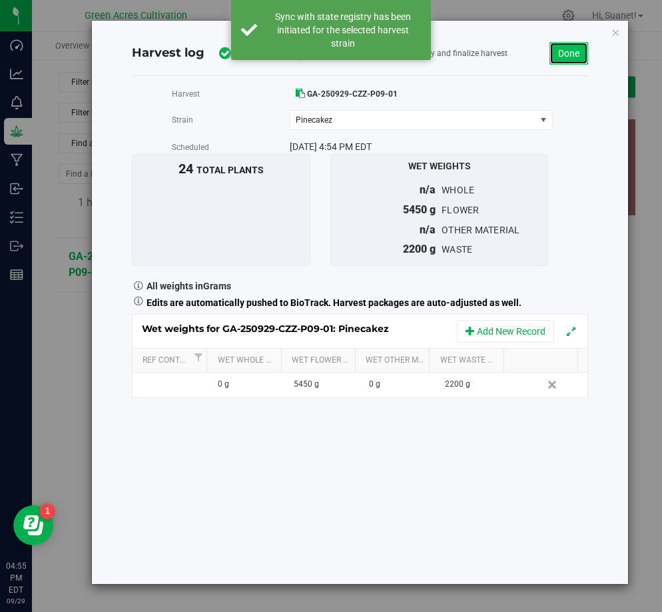
click at [571, 57] on link "Done" at bounding box center [569, 53] width 39 height 23
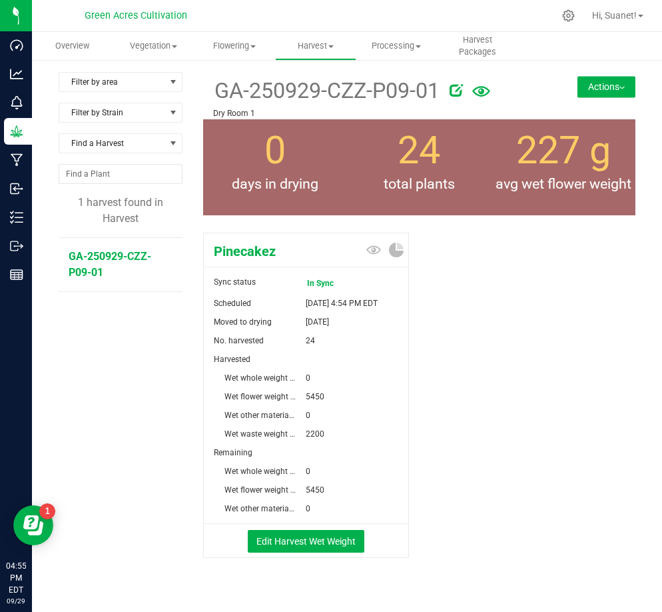
click at [604, 85] on button "Actions" at bounding box center [607, 86] width 58 height 21
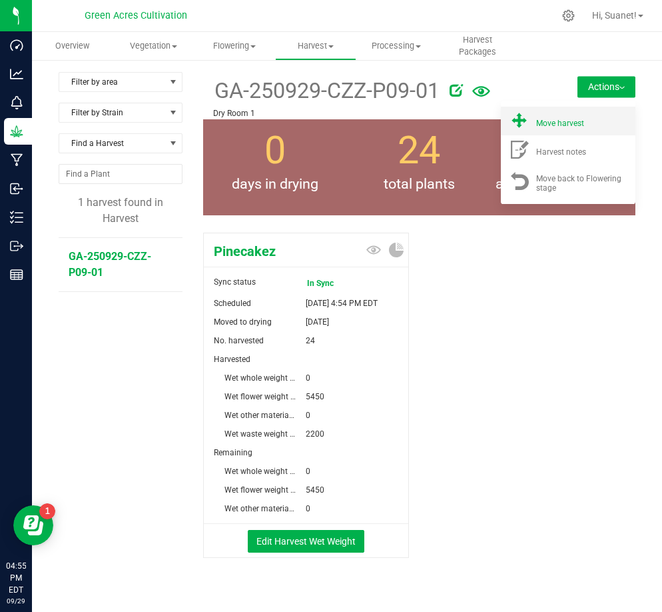
click at [587, 113] on li "Move harvest" at bounding box center [568, 121] width 135 height 29
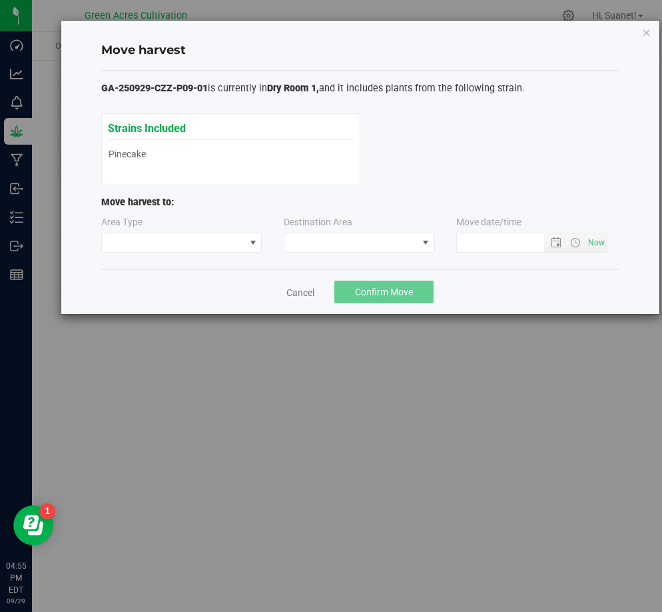
type input "[DATE] 4:55 PM"
click at [424, 243] on span at bounding box center [425, 242] width 11 height 11
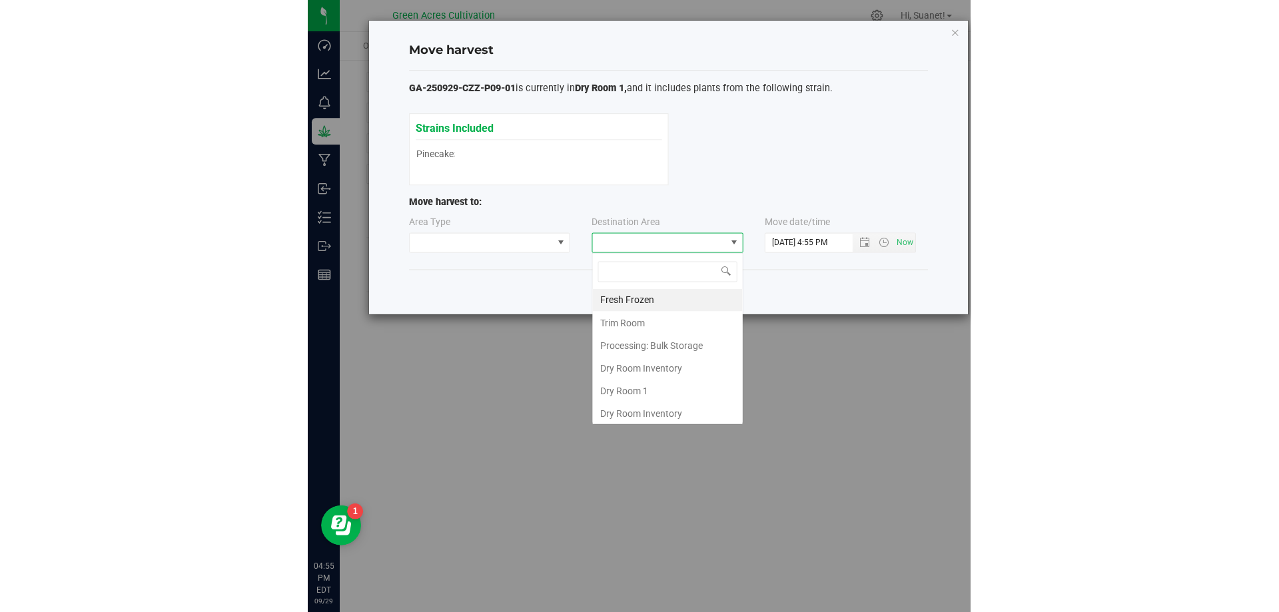
scroll to position [20, 151]
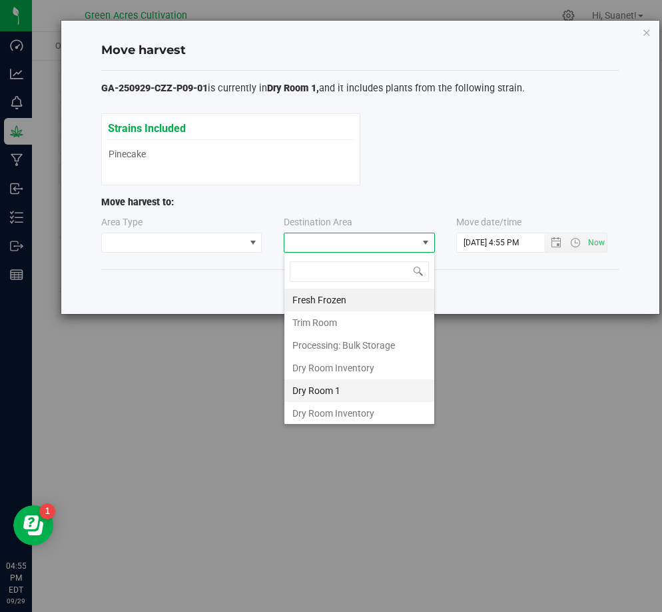
click at [337, 396] on li "Dry Room 1" at bounding box center [360, 390] width 150 height 23
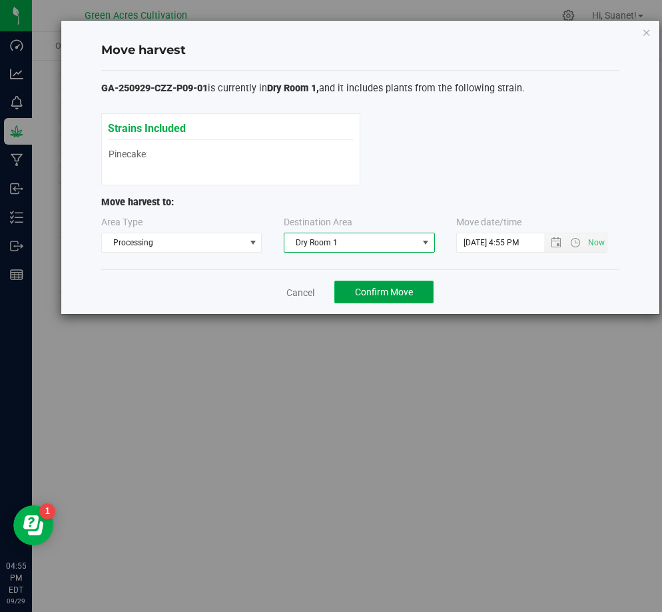
click at [387, 289] on span "Confirm Move" at bounding box center [384, 292] width 58 height 11
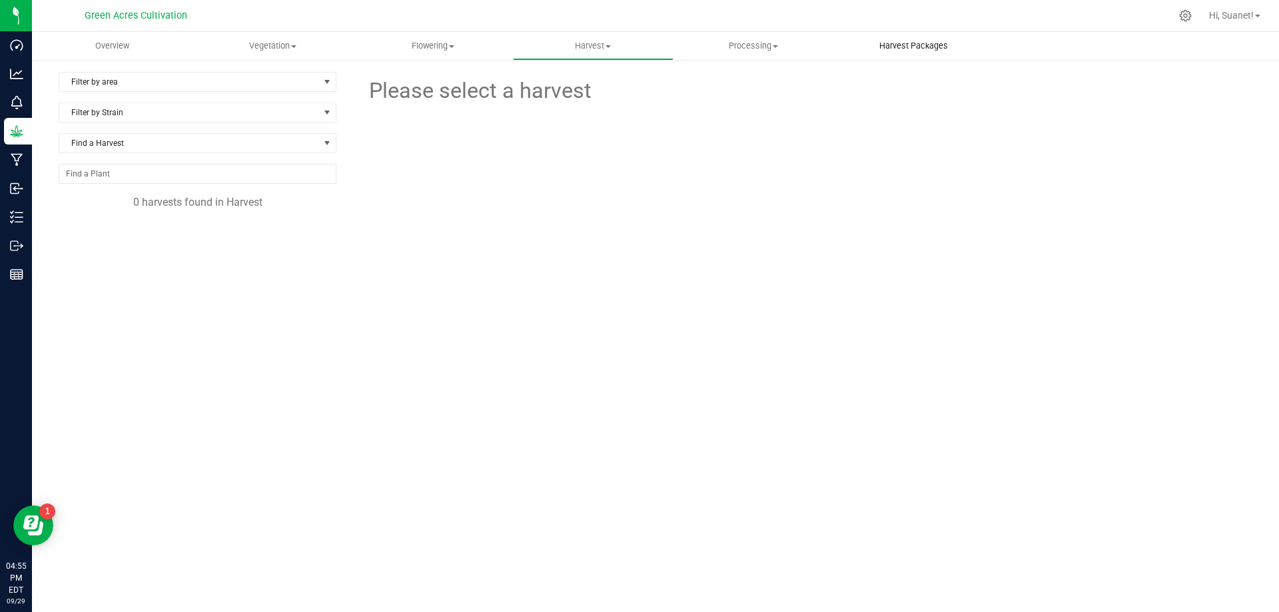
click at [902, 41] on span "Harvest Packages" at bounding box center [914, 46] width 105 height 12
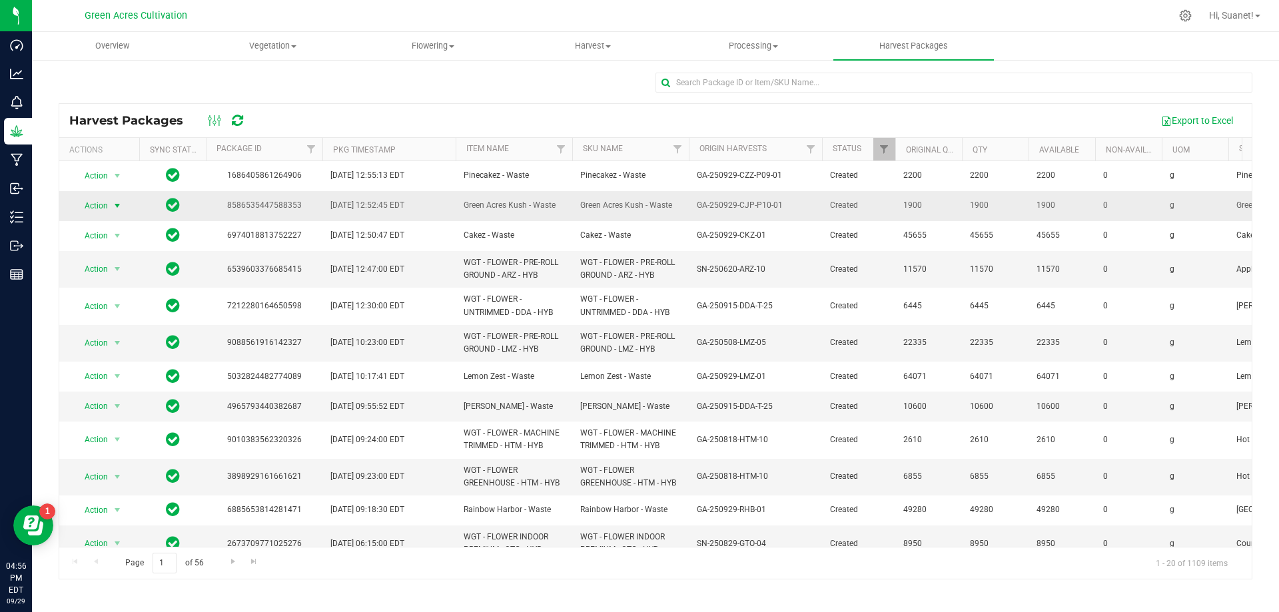
click at [116, 205] on span "select" at bounding box center [117, 206] width 11 height 11
click at [337, 91] on div at bounding box center [656, 88] width 1194 height 31
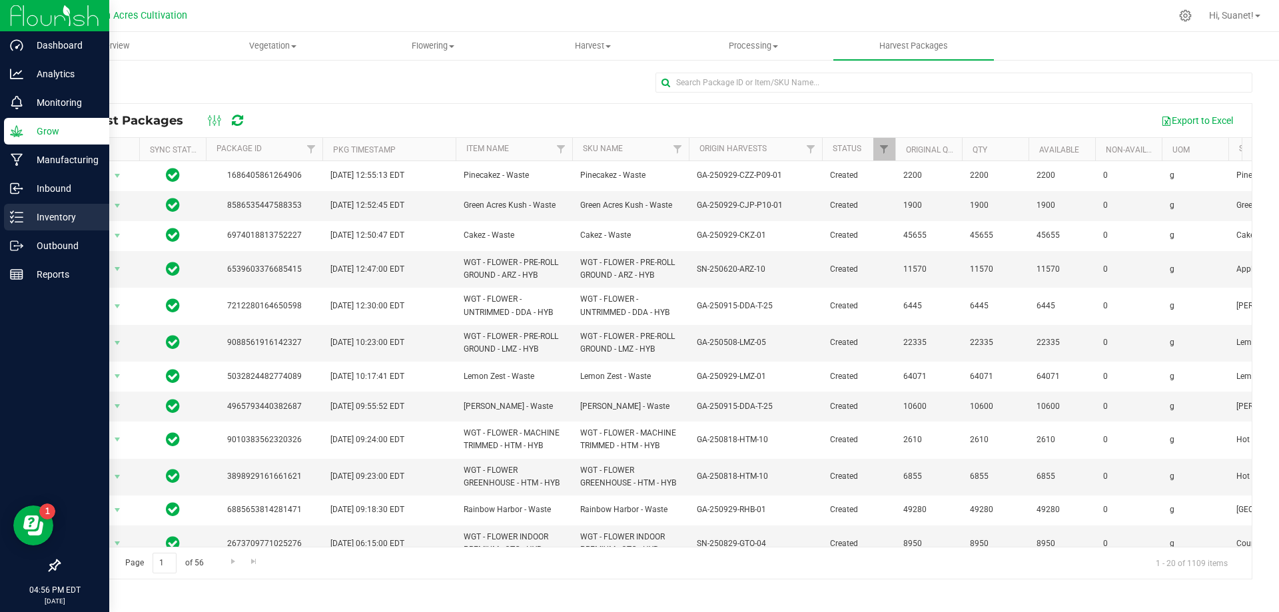
click at [43, 213] on p "Inventory" at bounding box center [63, 217] width 80 height 16
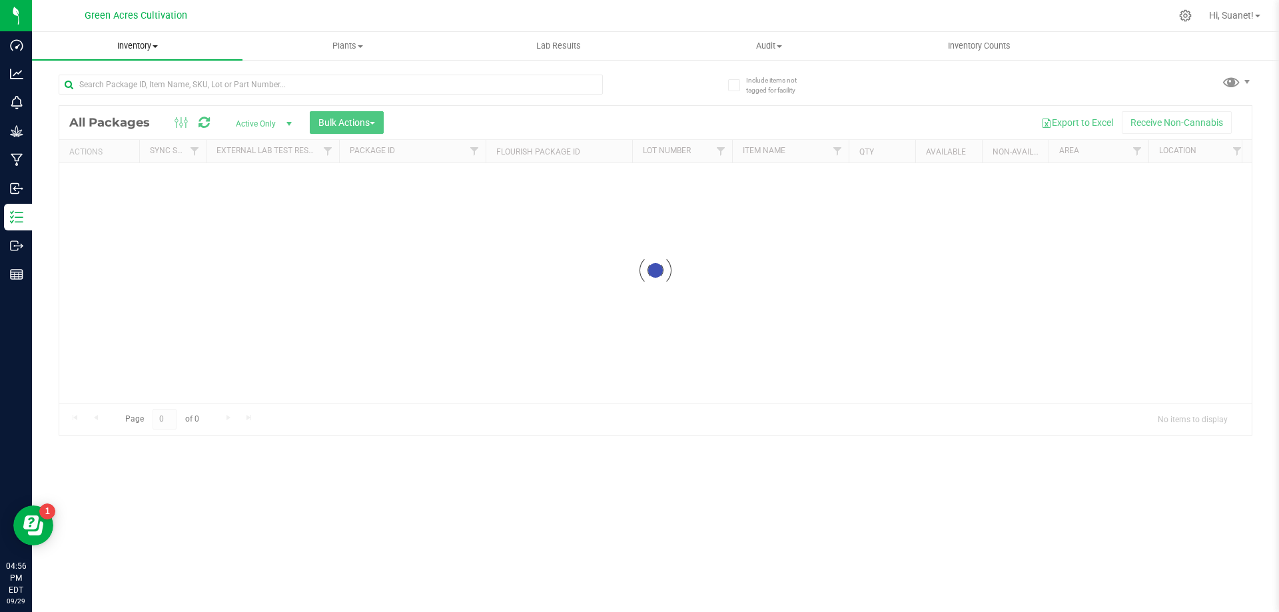
click at [153, 52] on uib-tab-heading "Inventory All packages All inventory Waste log Create inventory" at bounding box center [137, 46] width 211 height 28
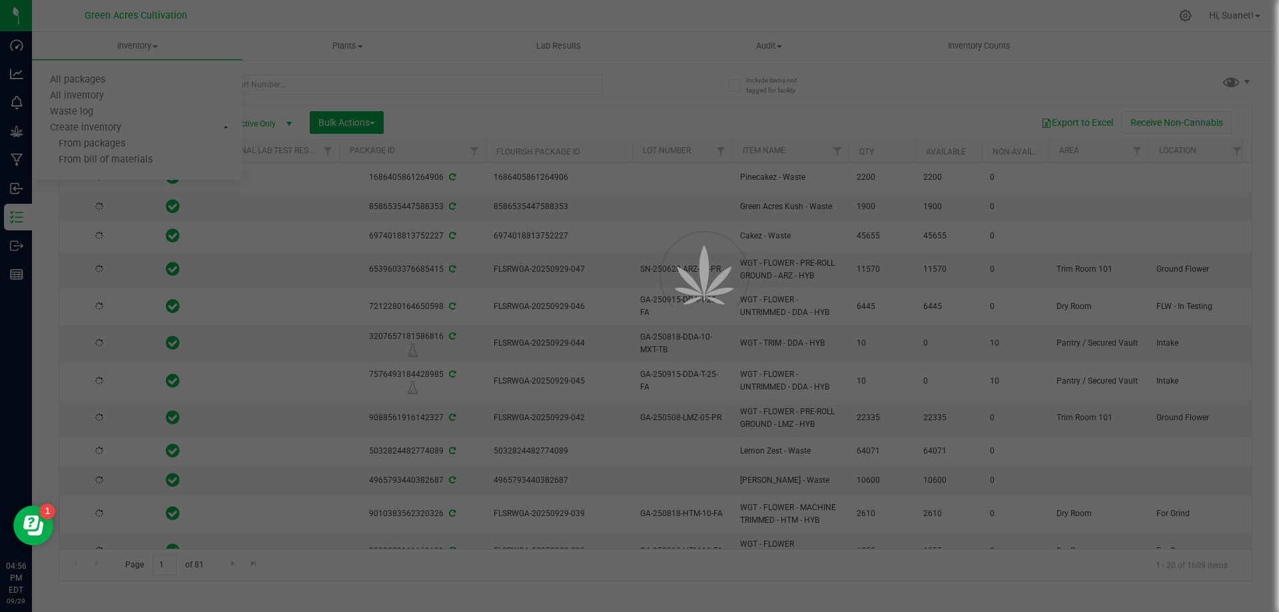
click at [83, 109] on div at bounding box center [639, 306] width 1279 height 612
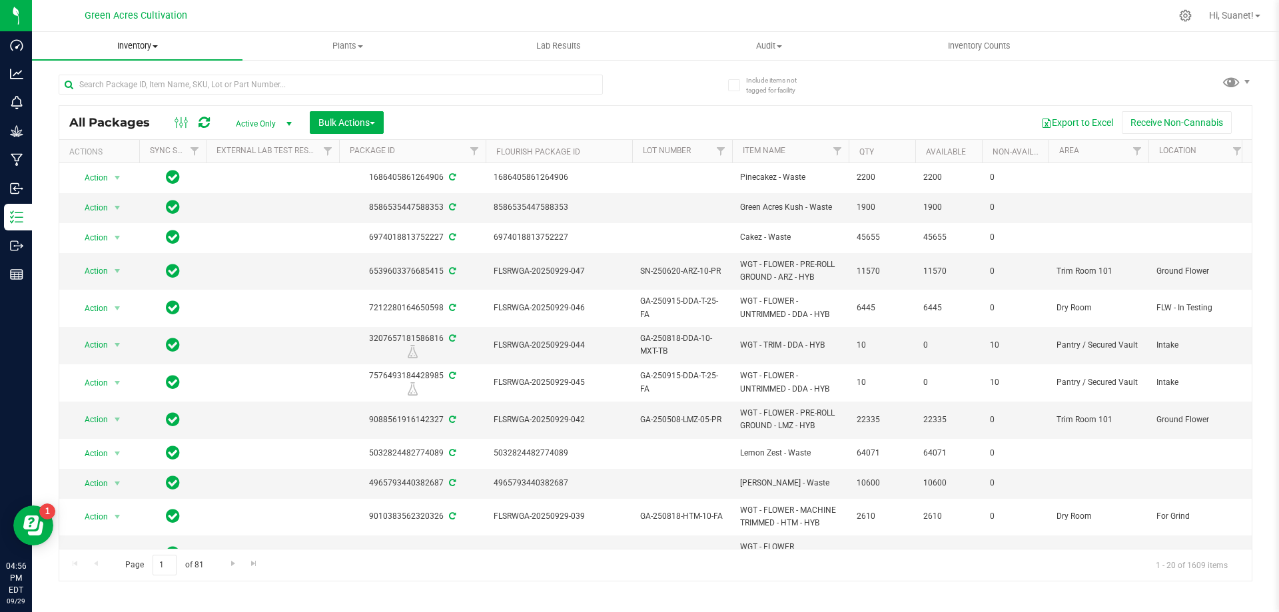
click at [153, 46] on span at bounding box center [155, 46] width 5 height 3
click at [76, 109] on span "Waste log" at bounding box center [71, 112] width 79 height 11
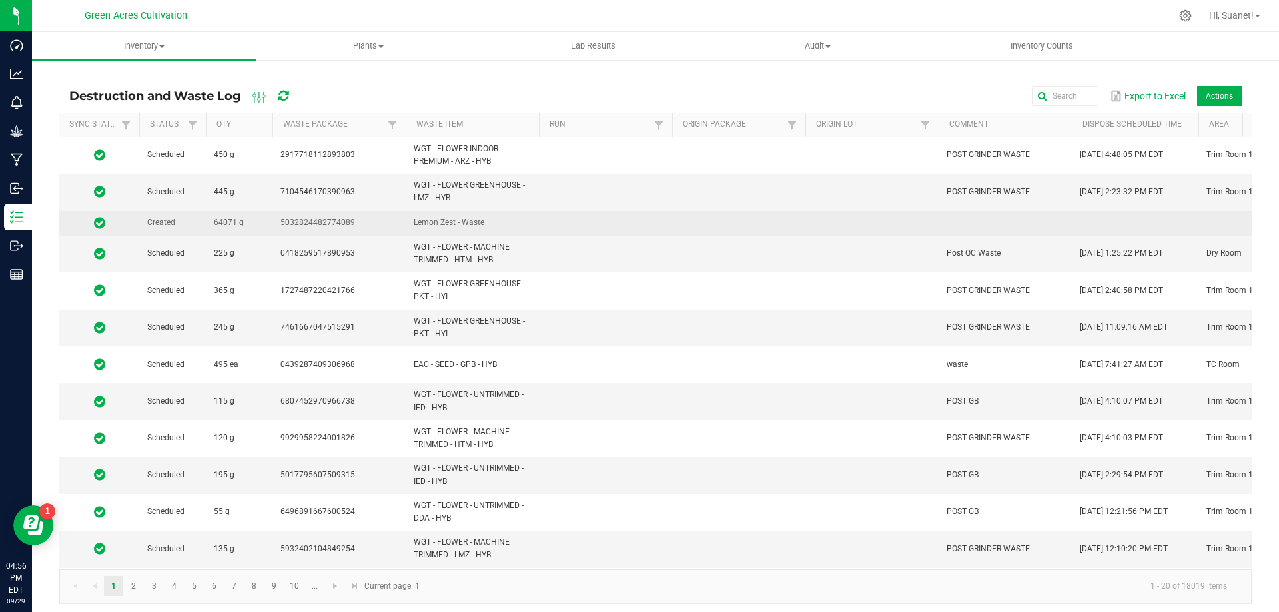
click at [117, 223] on span at bounding box center [99, 223] width 64 height 13
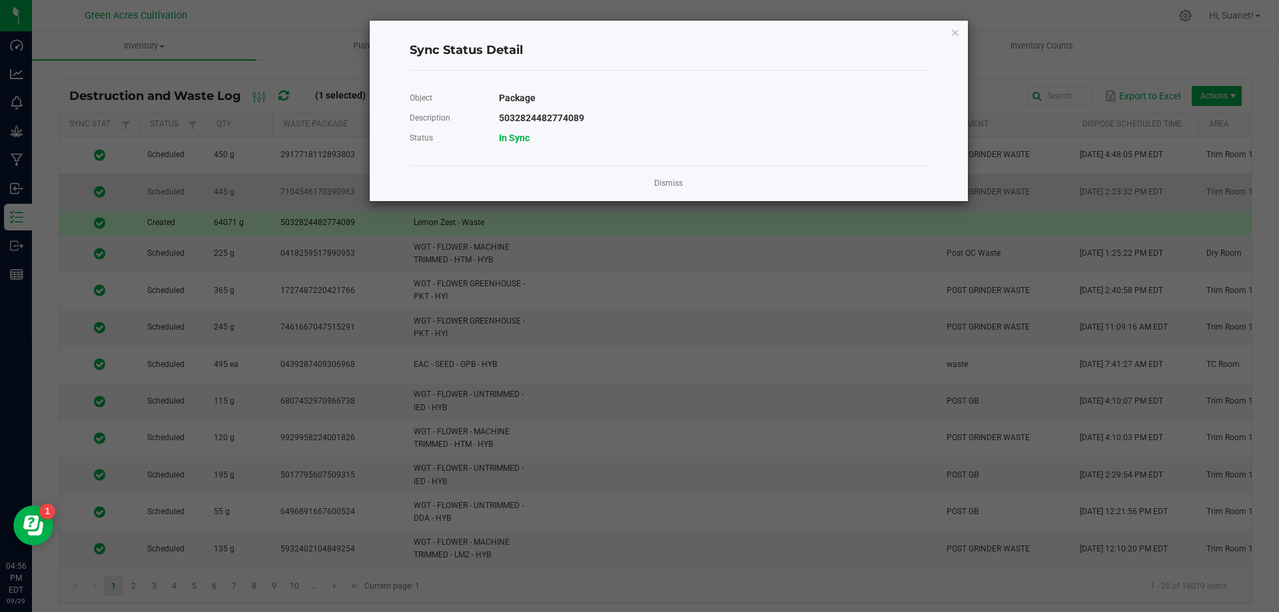
click at [664, 185] on link "Dismiss" at bounding box center [668, 183] width 29 height 11
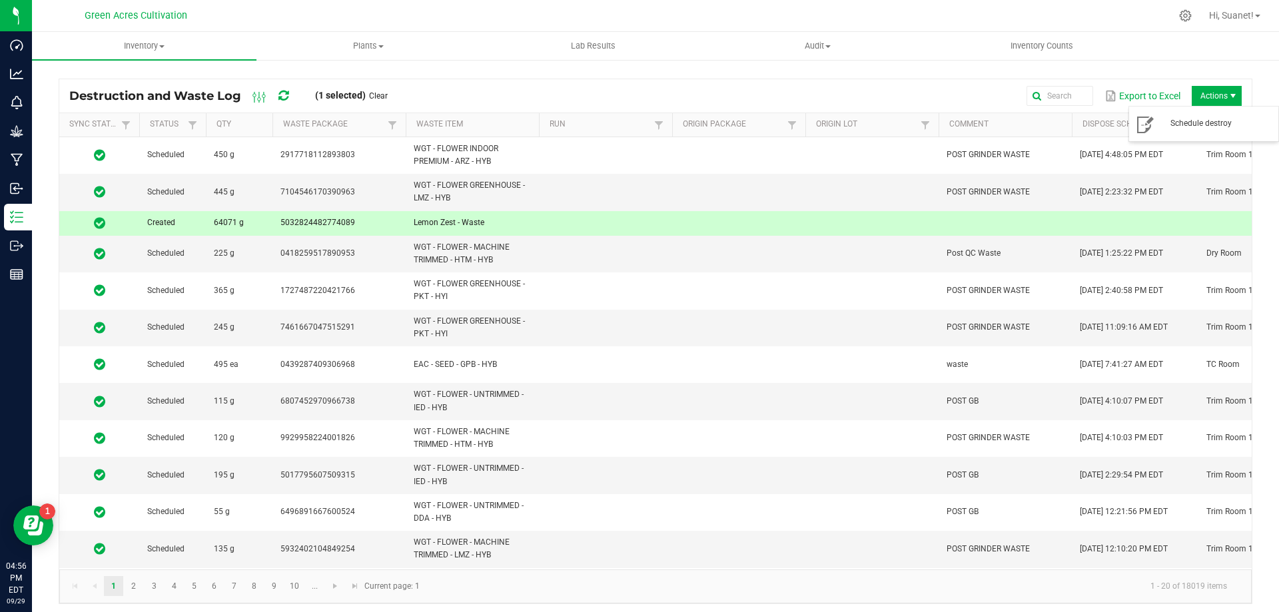
click at [1229, 95] on span "Actions" at bounding box center [1233, 96] width 11 height 11
click at [1201, 129] on span "Schedule destroy" at bounding box center [1221, 123] width 100 height 11
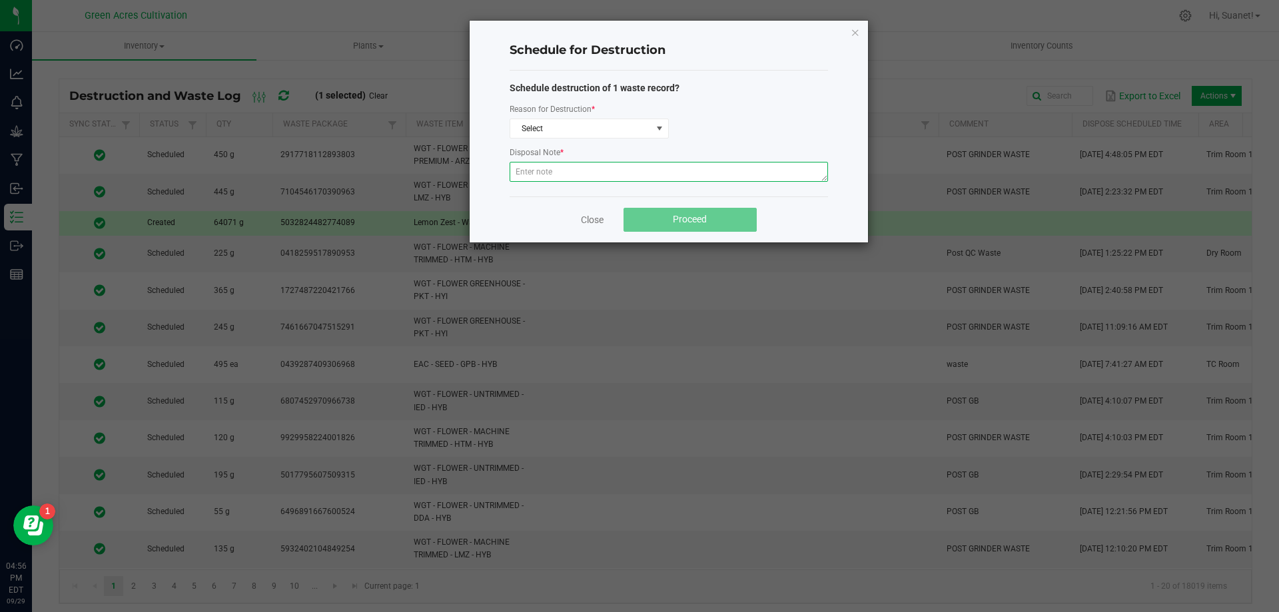
click at [586, 169] on textarea at bounding box center [669, 172] width 318 height 20
click at [652, 125] on span at bounding box center [659, 128] width 17 height 19
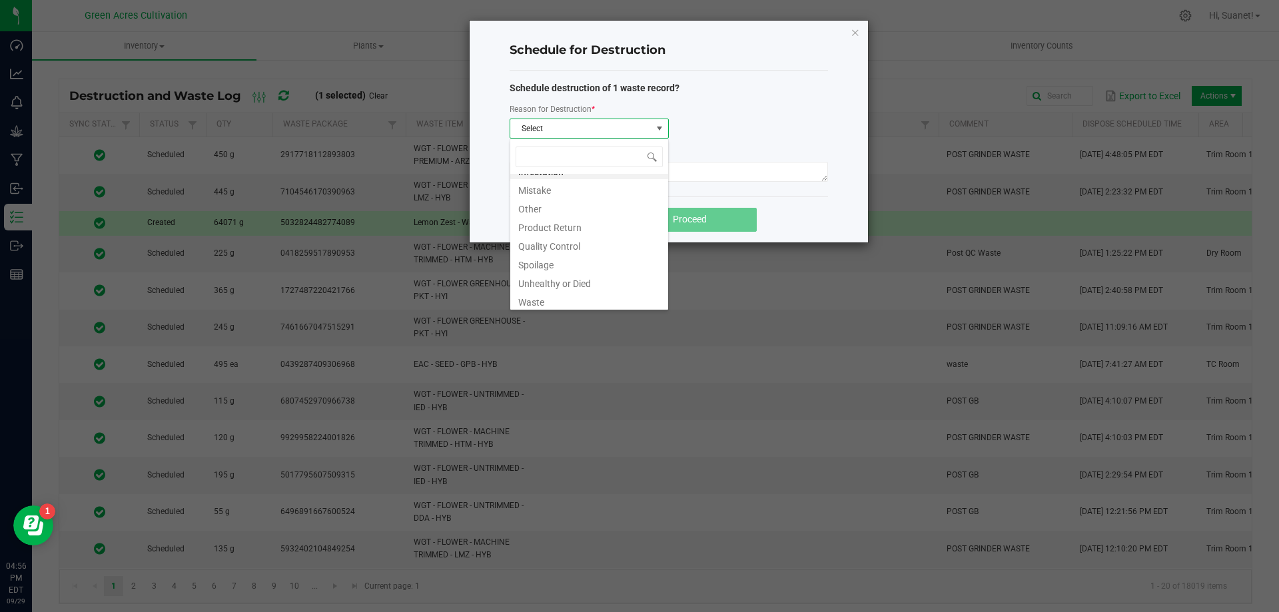
scroll to position [16, 0]
click at [532, 300] on li "Waste" at bounding box center [589, 298] width 158 height 19
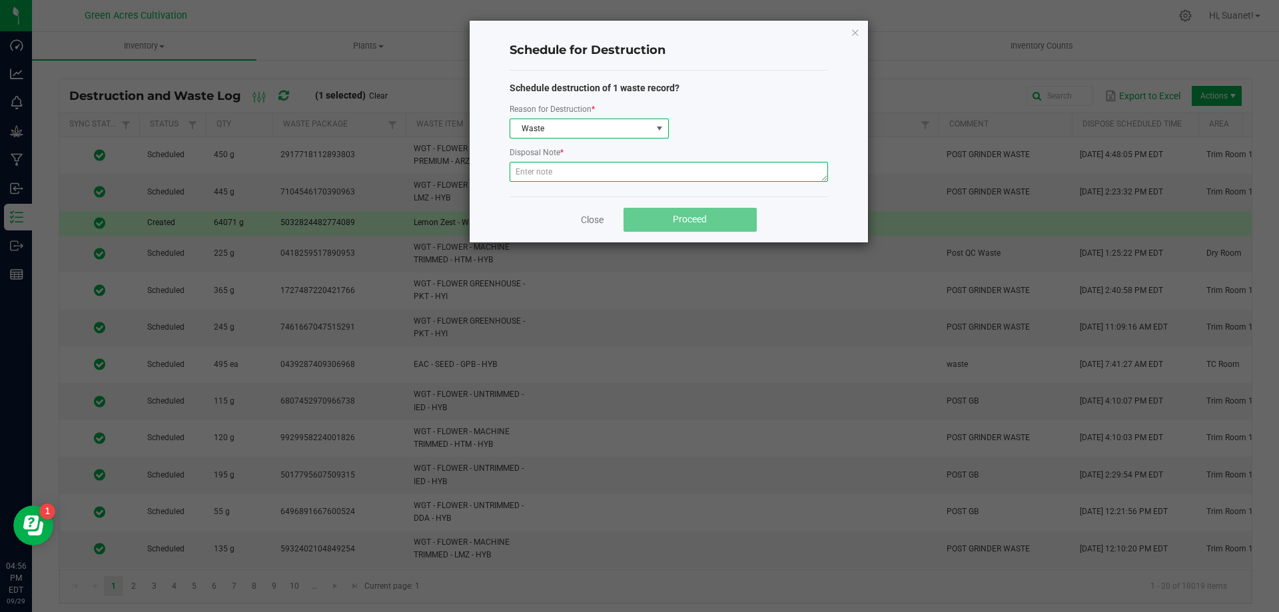
click at [558, 165] on textarea at bounding box center [669, 172] width 318 height 20
click at [544, 170] on textarea "Harvest Waste" at bounding box center [669, 172] width 318 height 20
drag, startPoint x: 586, startPoint y: 172, endPoint x: 492, endPoint y: 174, distance: 93.3
click at [492, 174] on div "Schedule for Destruction Schedule destruction of 1 waste record? Reason for Des…" at bounding box center [669, 132] width 398 height 222
type textarea "Harvest Wet Waste"
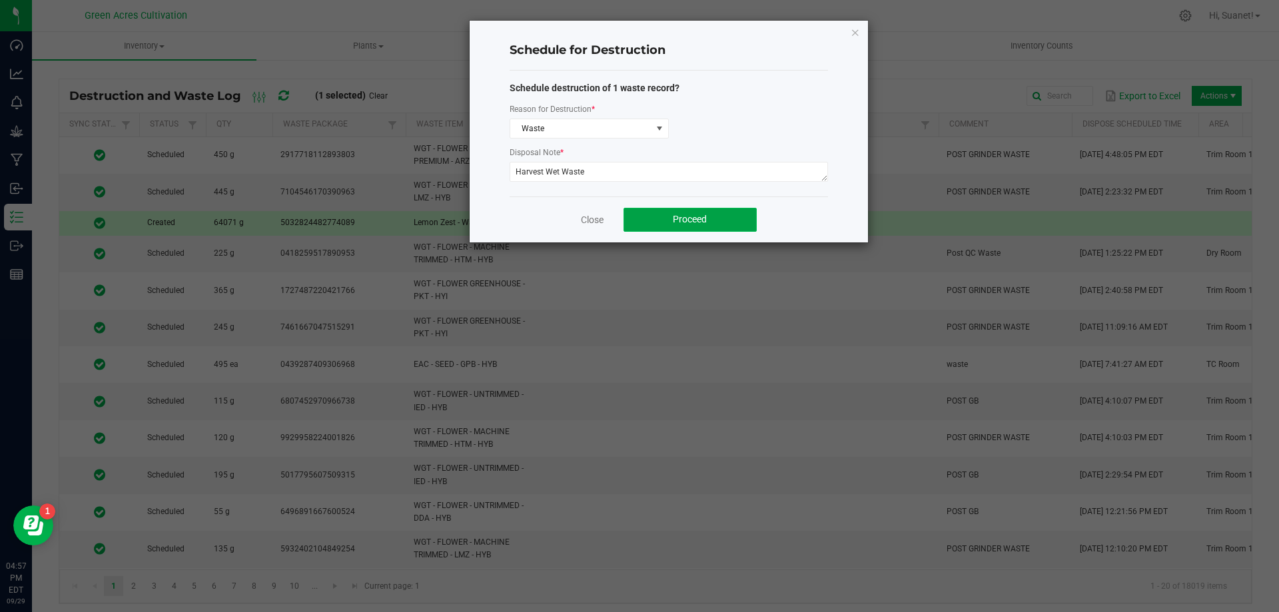
click at [700, 221] on span "Proceed" at bounding box center [690, 219] width 34 height 11
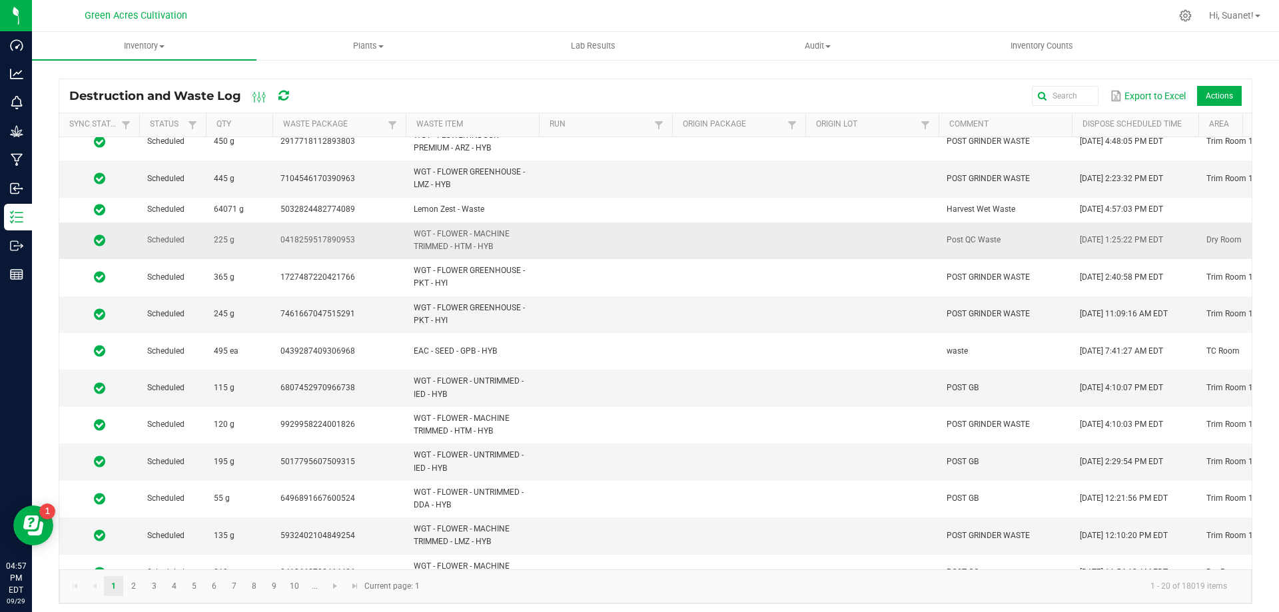
scroll to position [0, 0]
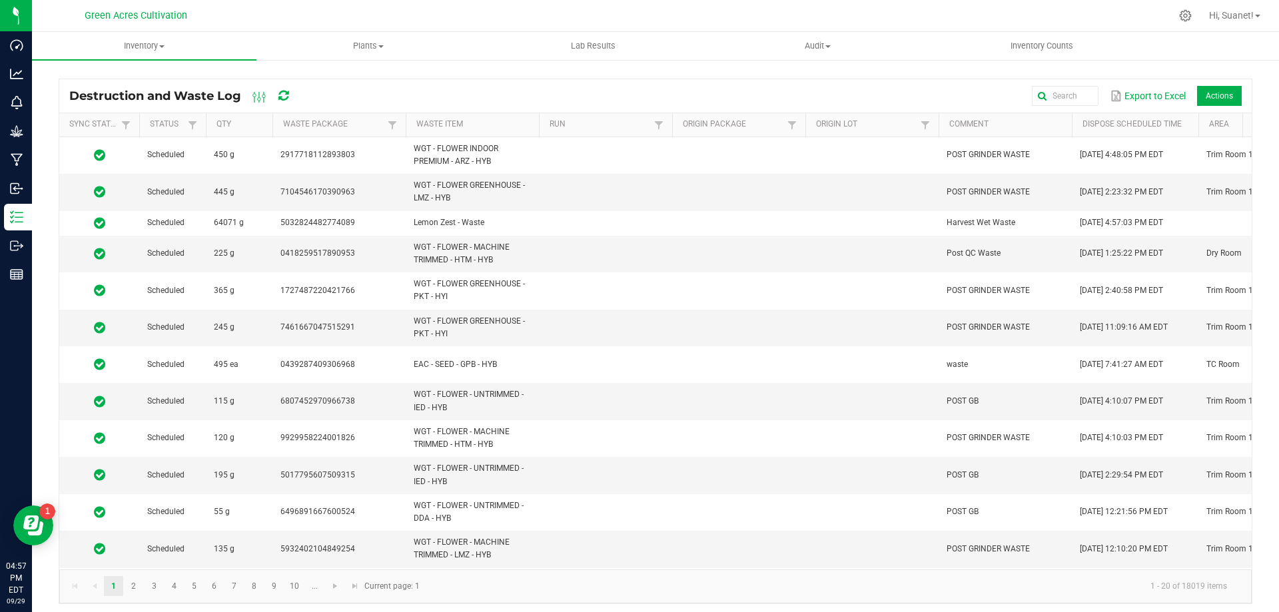
click at [282, 98] on icon at bounding box center [284, 96] width 10 height 12
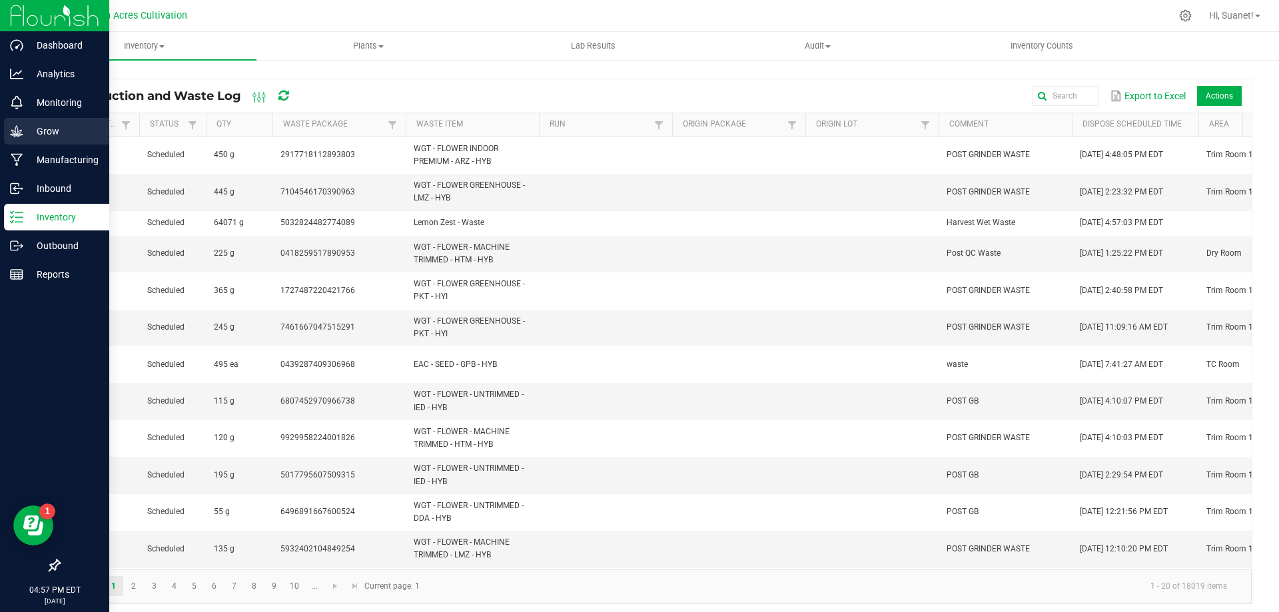
click at [75, 129] on p "Grow" at bounding box center [63, 131] width 80 height 16
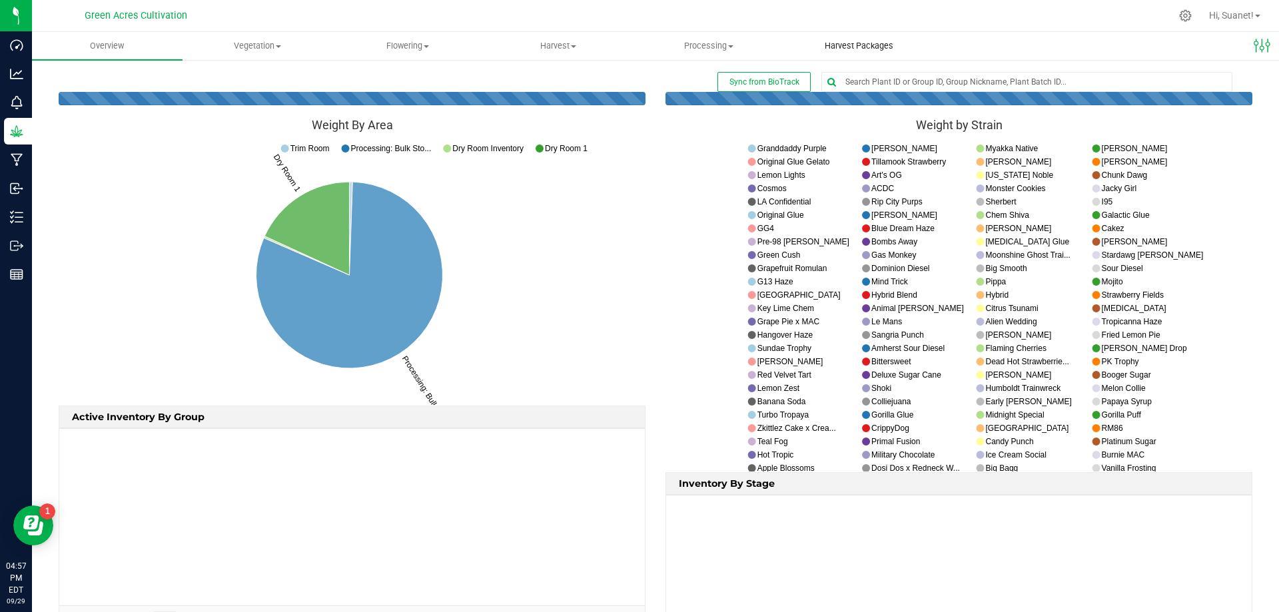
click at [849, 49] on span "Harvest Packages" at bounding box center [859, 46] width 105 height 12
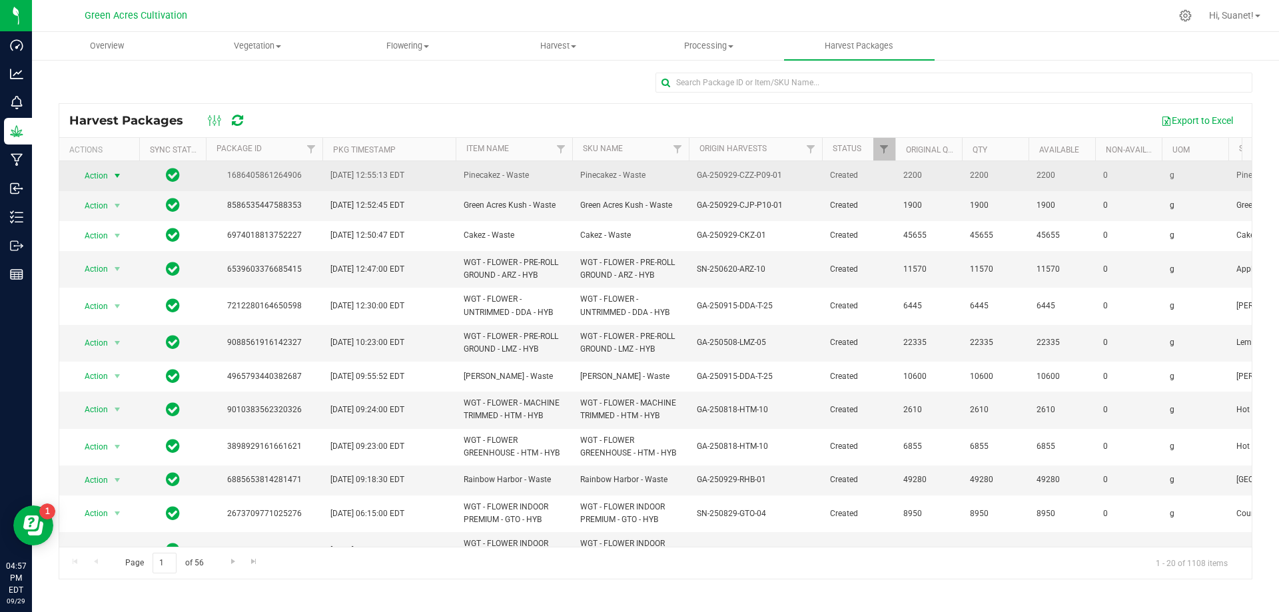
click at [113, 172] on span "select" at bounding box center [117, 176] width 11 height 11
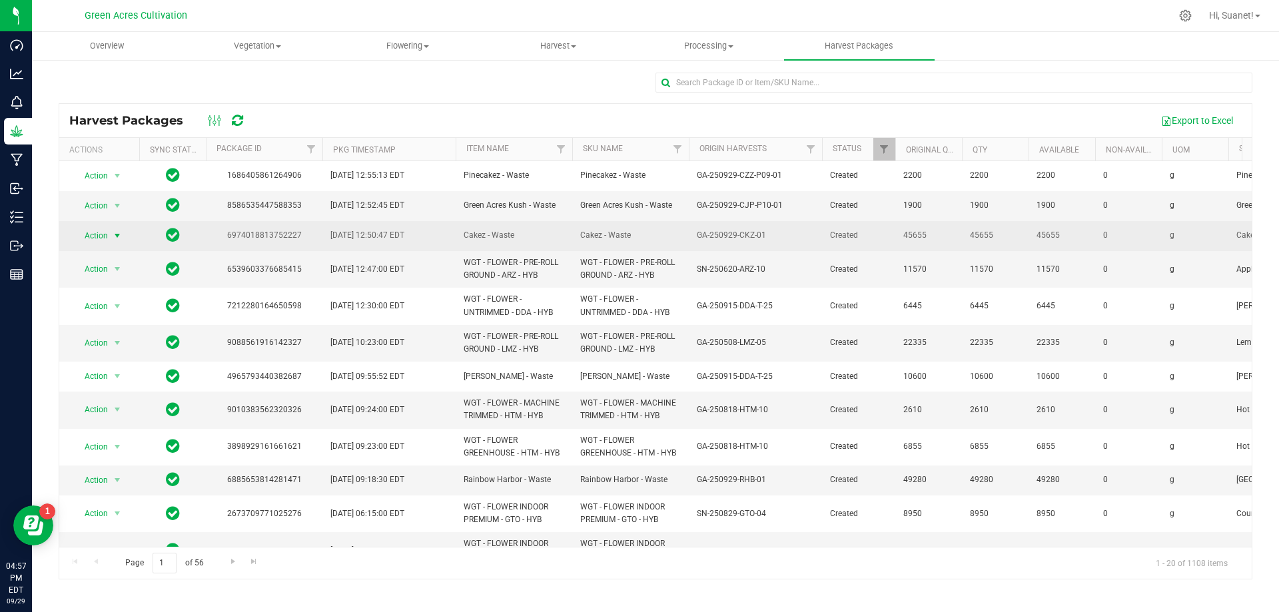
click at [112, 231] on span "select" at bounding box center [117, 236] width 11 height 11
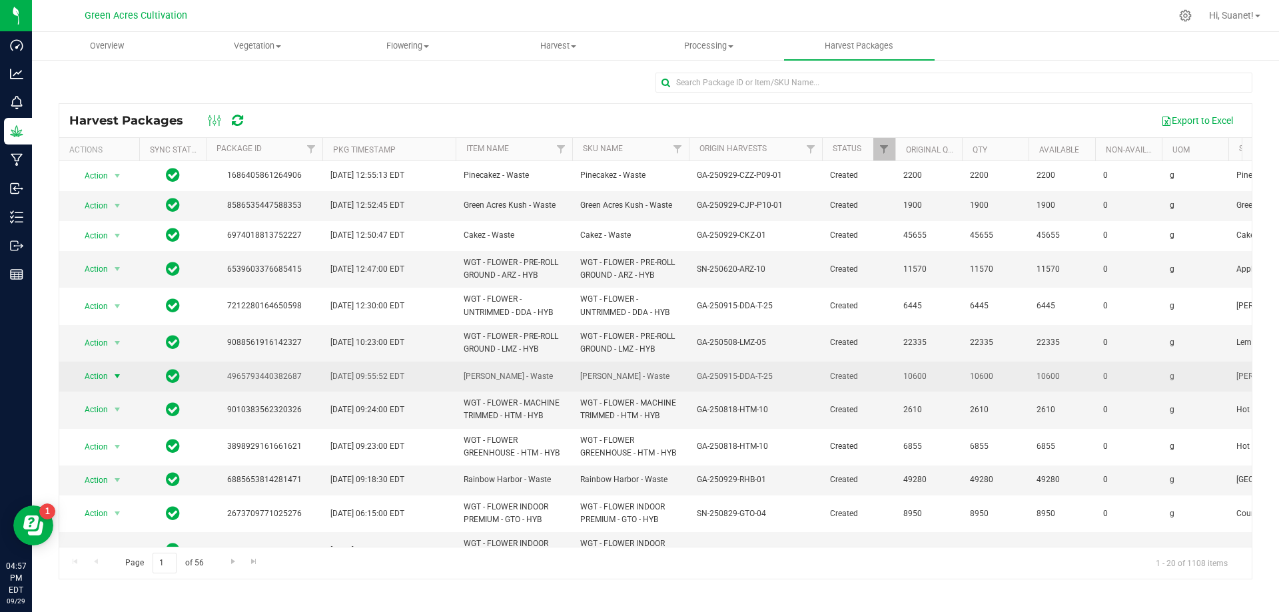
click at [115, 372] on span "select" at bounding box center [117, 376] width 11 height 11
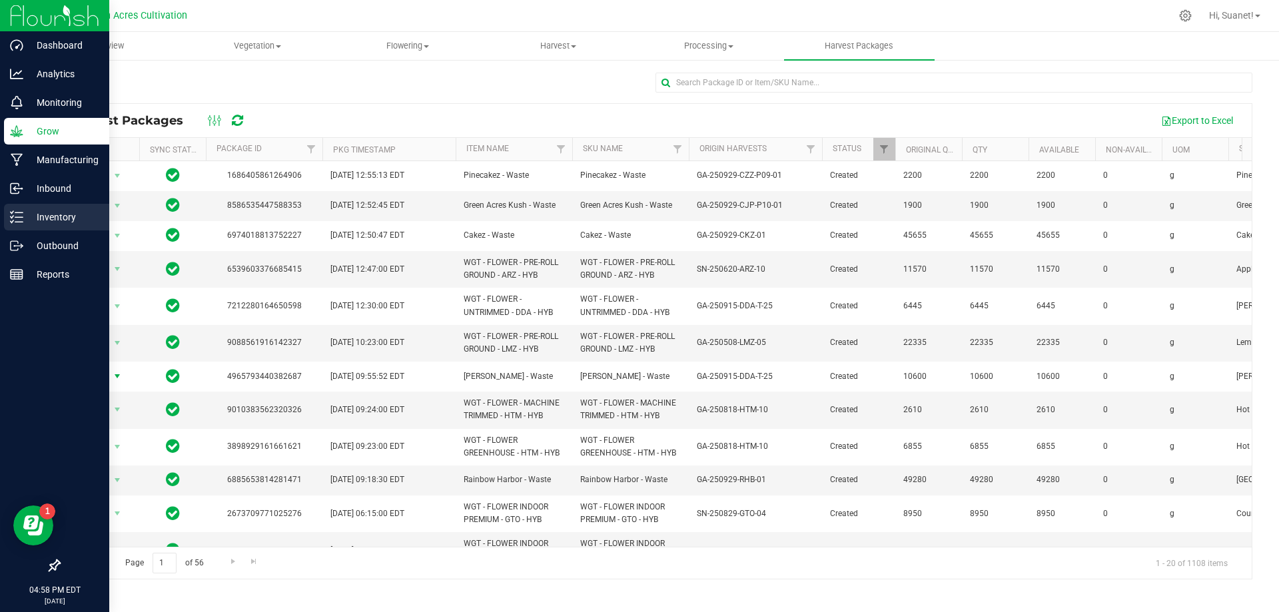
click at [57, 211] on p "Inventory" at bounding box center [63, 217] width 80 height 16
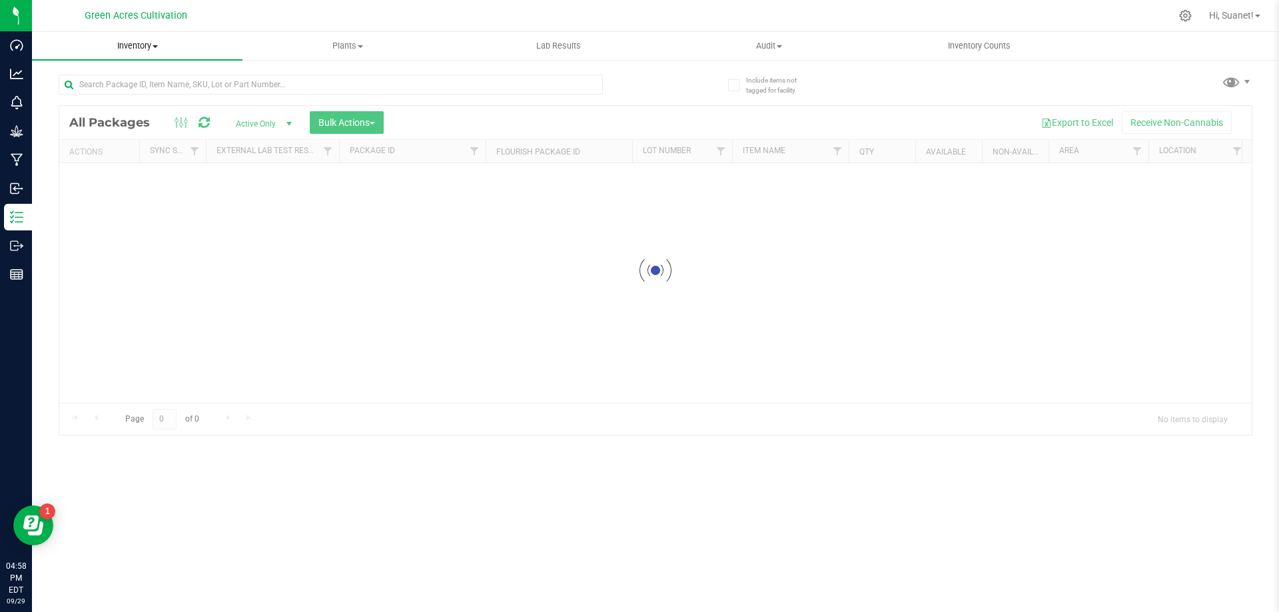
click at [151, 43] on span "Inventory" at bounding box center [137, 46] width 211 height 12
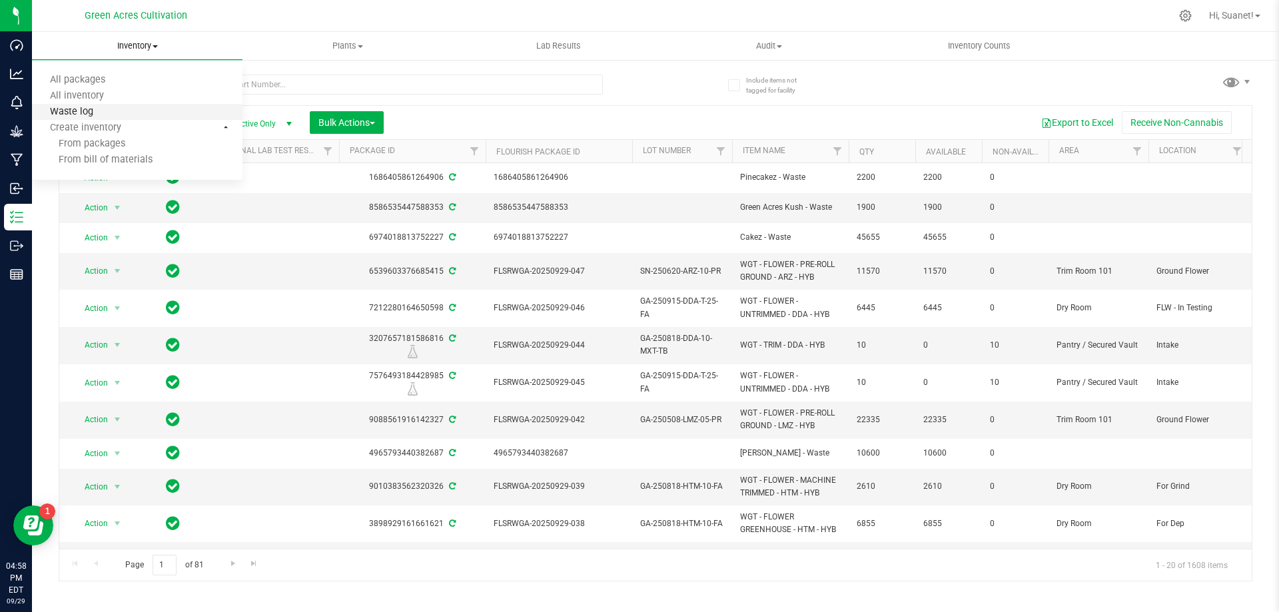
click at [81, 111] on span "Waste log" at bounding box center [71, 112] width 79 height 11
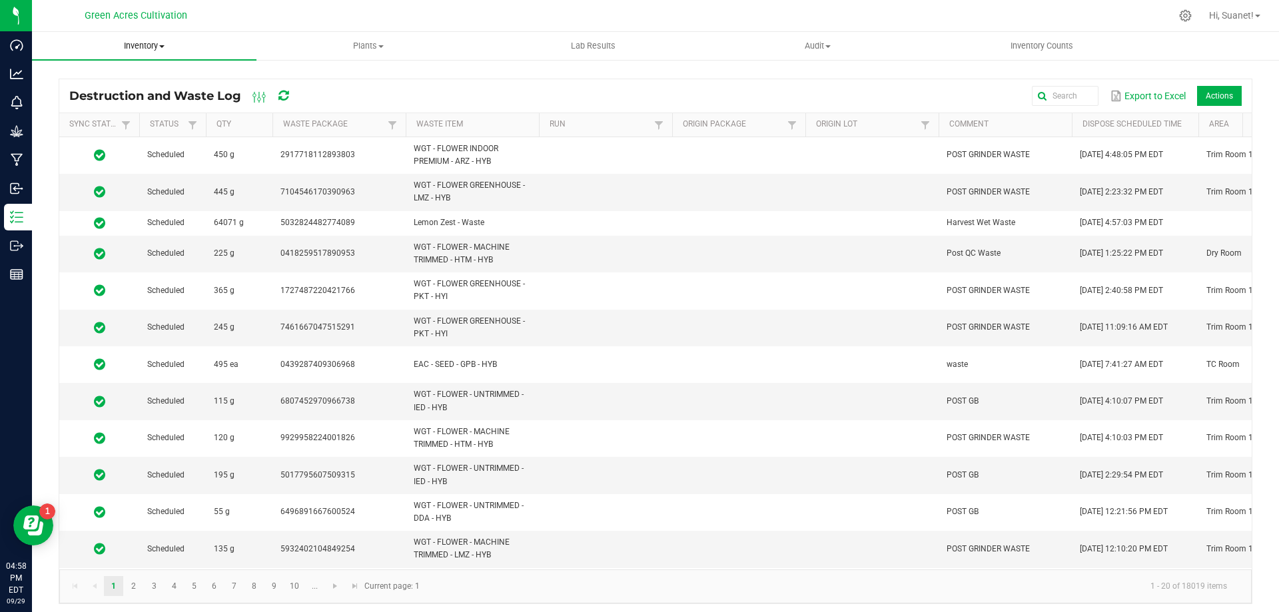
click at [173, 37] on uib-tab-heading "Inventory All packages All inventory Waste log Create inventory" at bounding box center [144, 46] width 225 height 28
click at [159, 51] on span "Inventory" at bounding box center [144, 46] width 225 height 12
click at [85, 78] on span "All packages" at bounding box center [77, 80] width 91 height 11
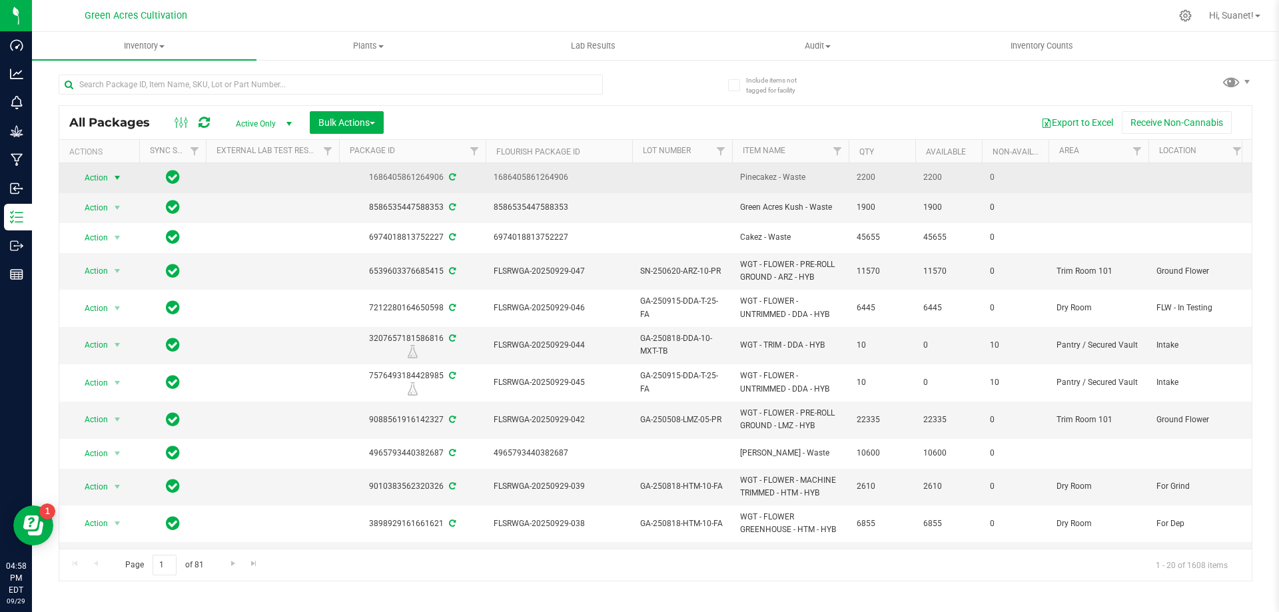
click at [119, 173] on span "select" at bounding box center [117, 178] width 11 height 11
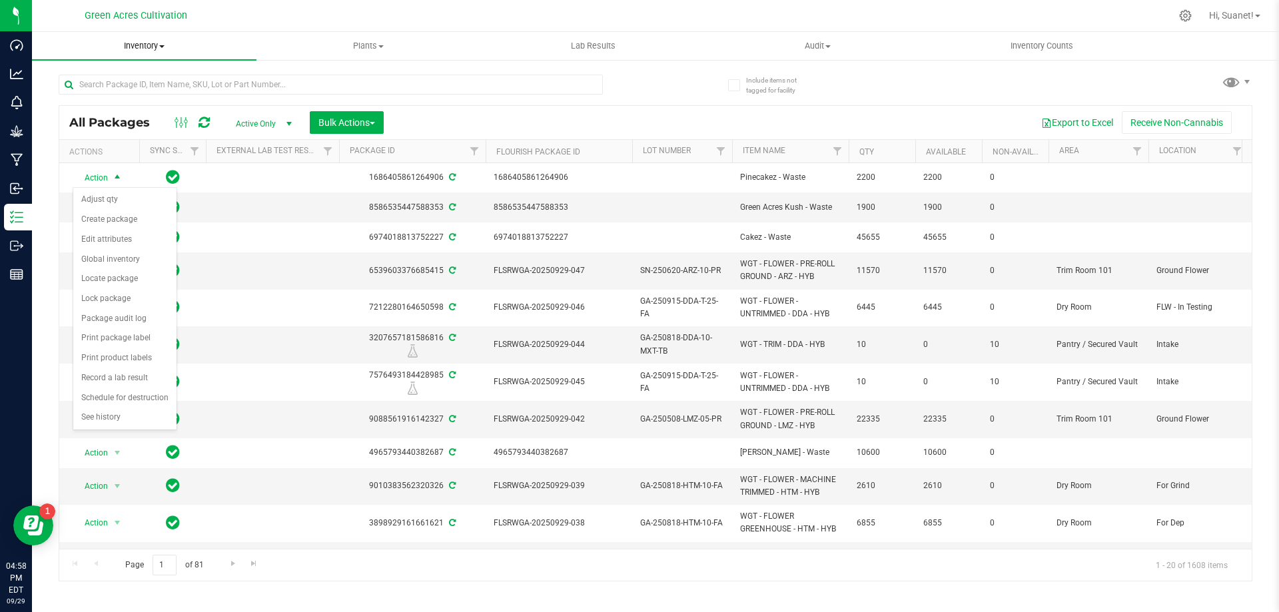
click at [163, 41] on span "Inventory" at bounding box center [144, 46] width 225 height 12
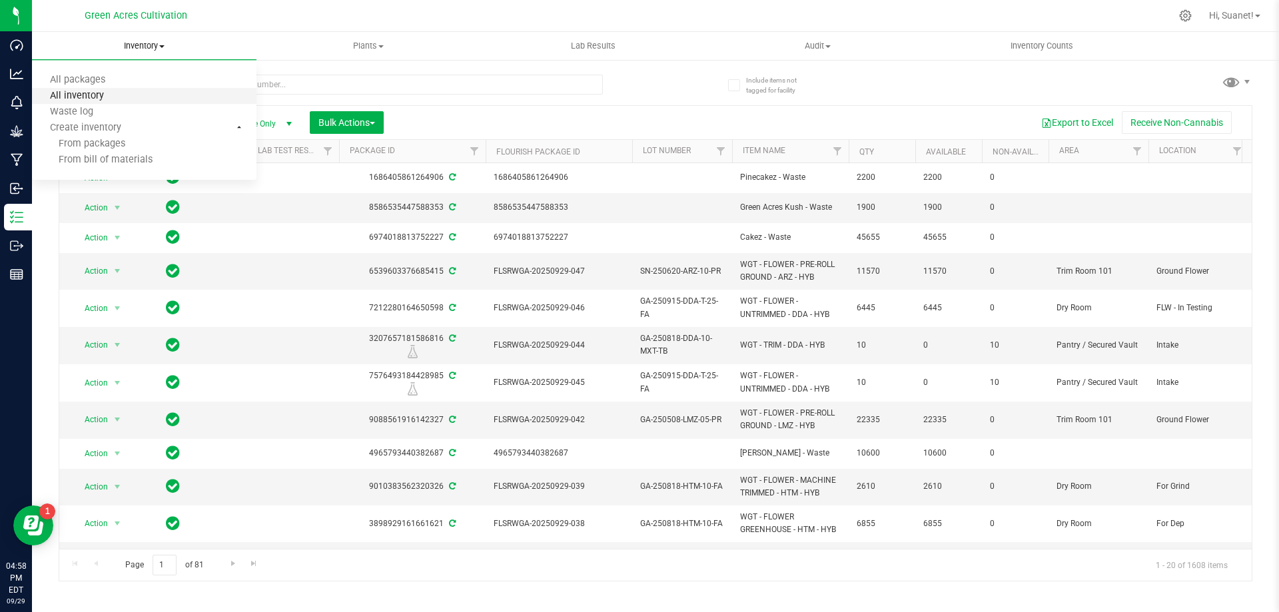
click at [102, 94] on span "All inventory" at bounding box center [77, 96] width 90 height 11
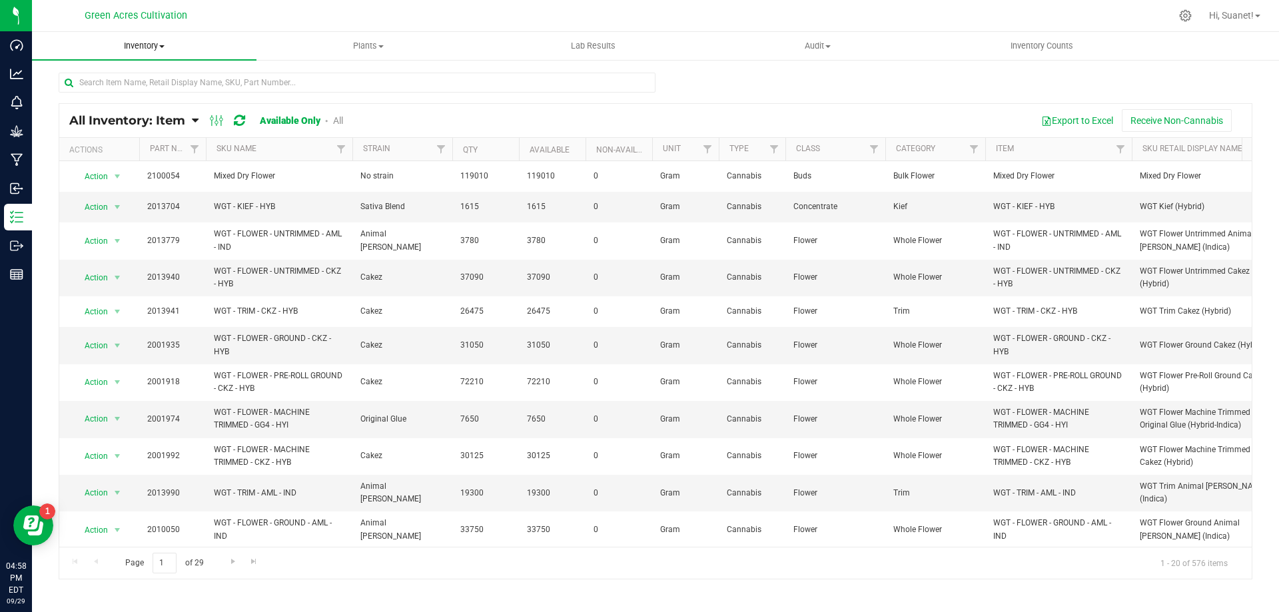
click at [164, 46] on span at bounding box center [161, 46] width 5 height 3
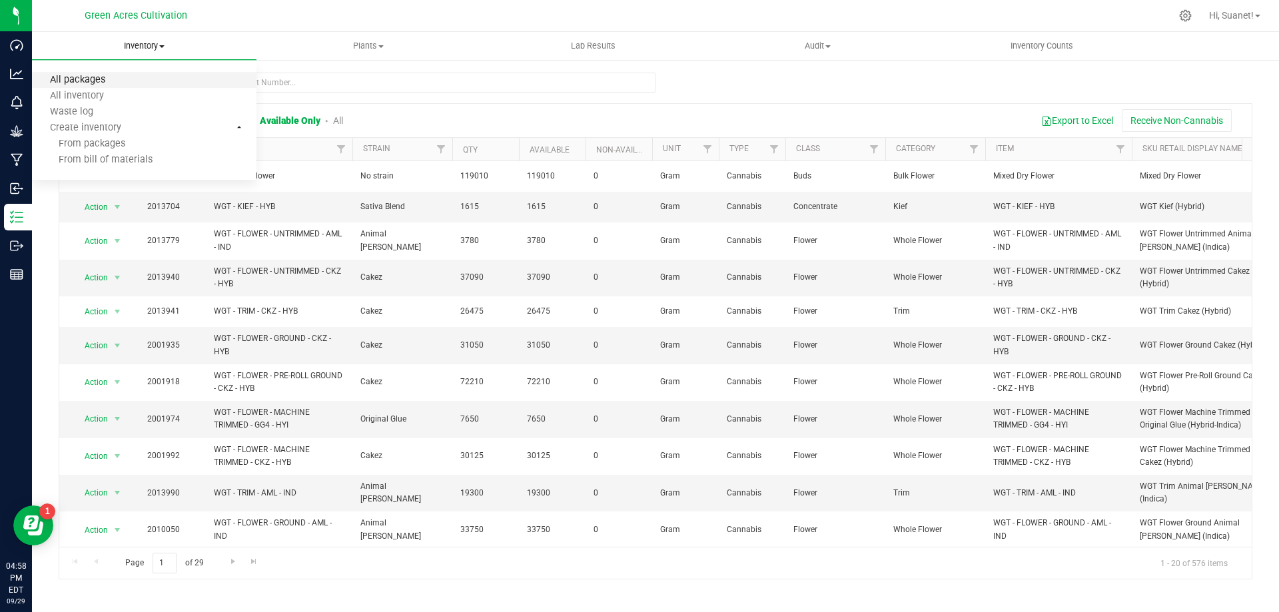
click at [89, 81] on span "All packages" at bounding box center [77, 80] width 91 height 11
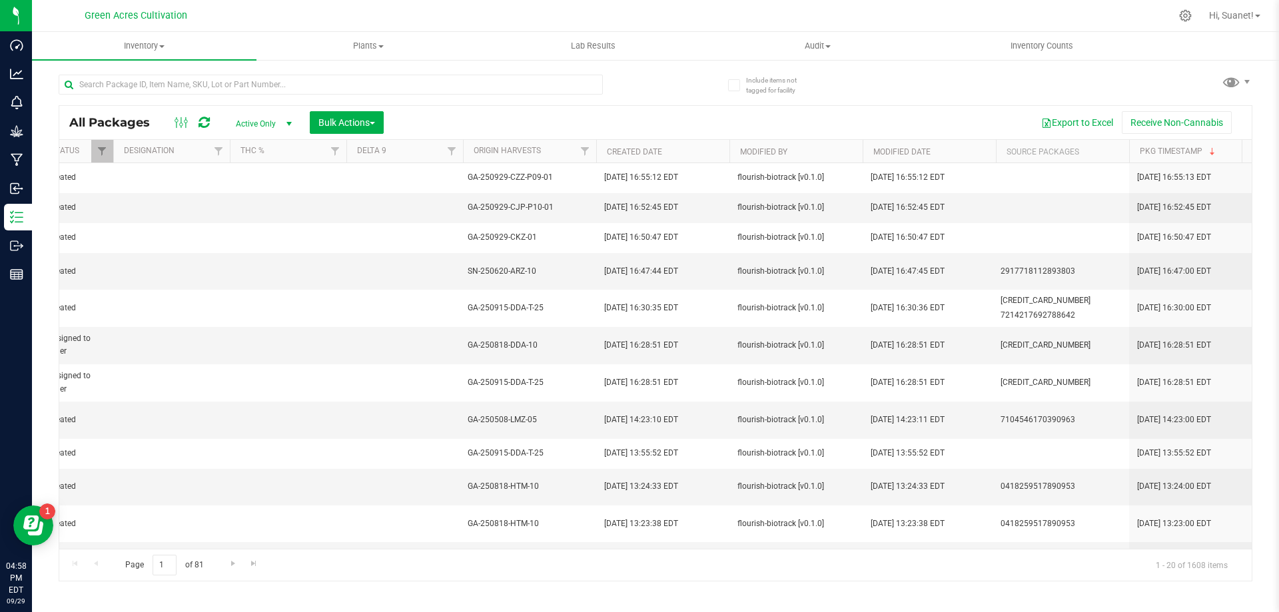
scroll to position [0, 1603]
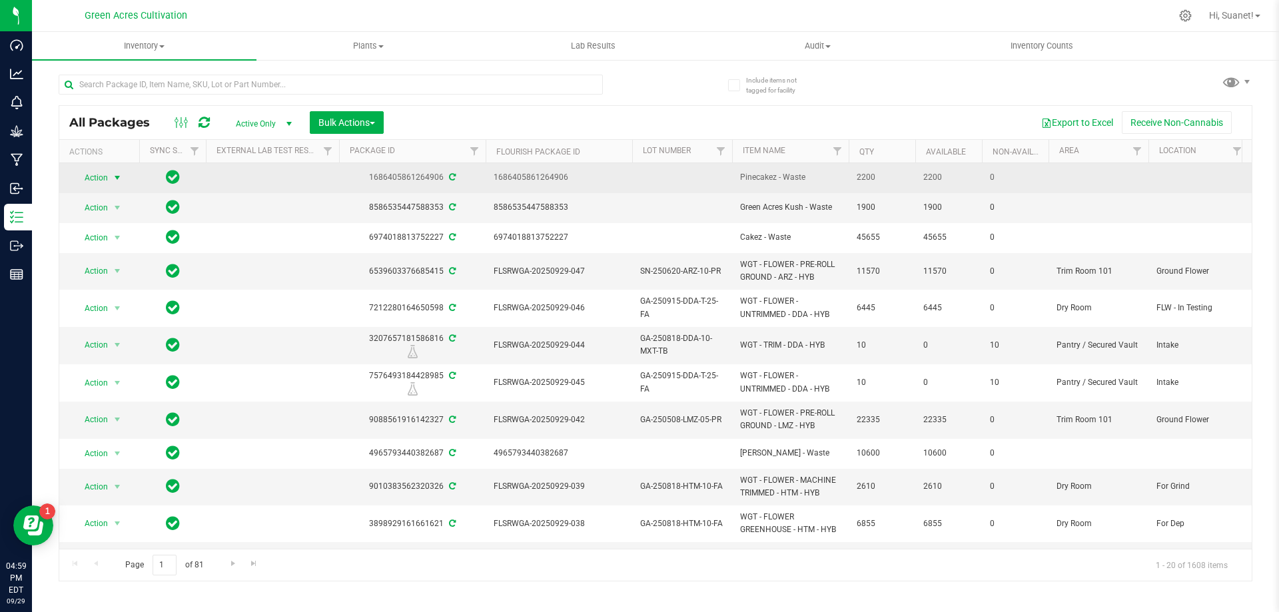
click at [117, 173] on span "select" at bounding box center [117, 178] width 11 height 11
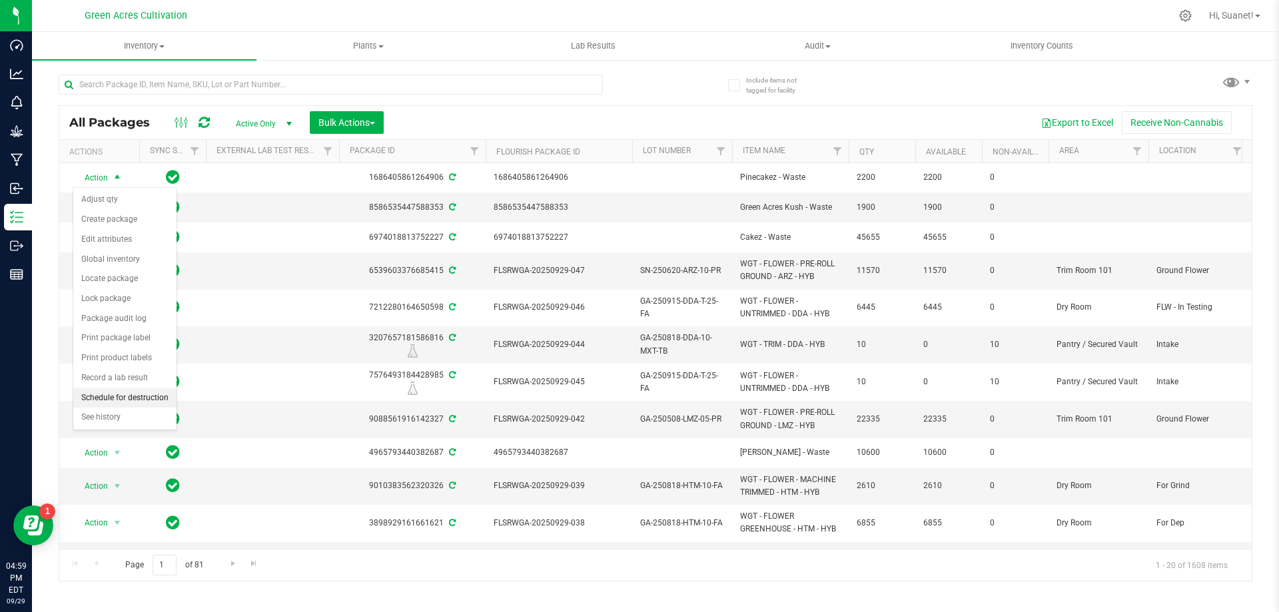
click at [117, 400] on li "Schedule for destruction" at bounding box center [124, 398] width 103 height 20
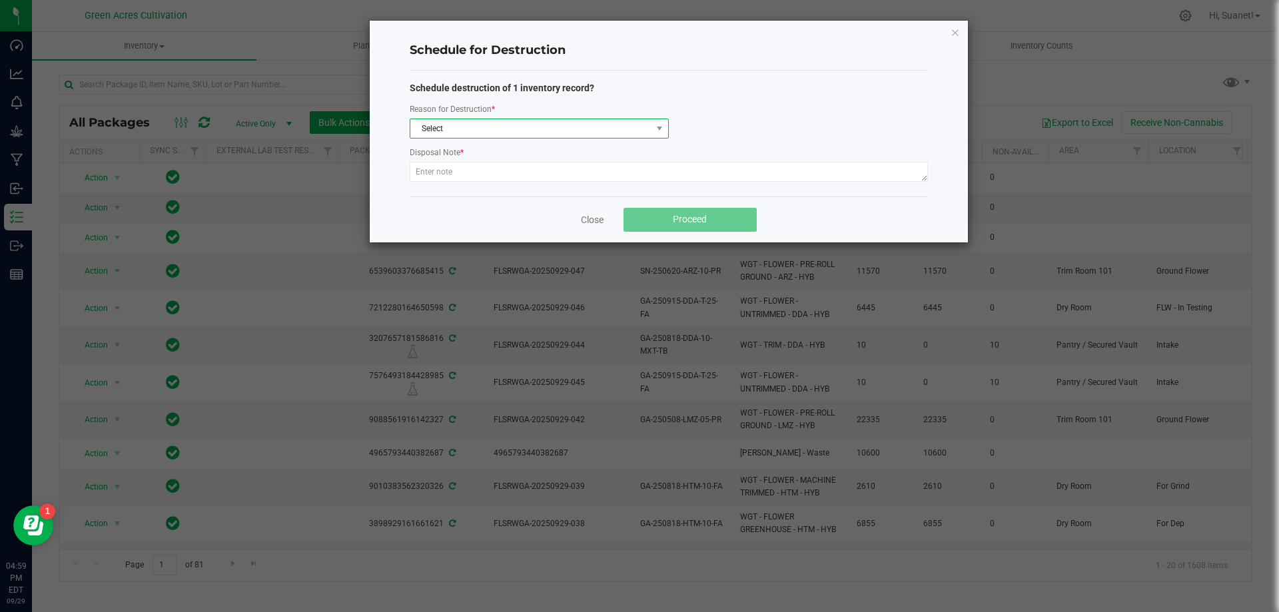
click at [553, 126] on span "Select" at bounding box center [530, 128] width 241 height 19
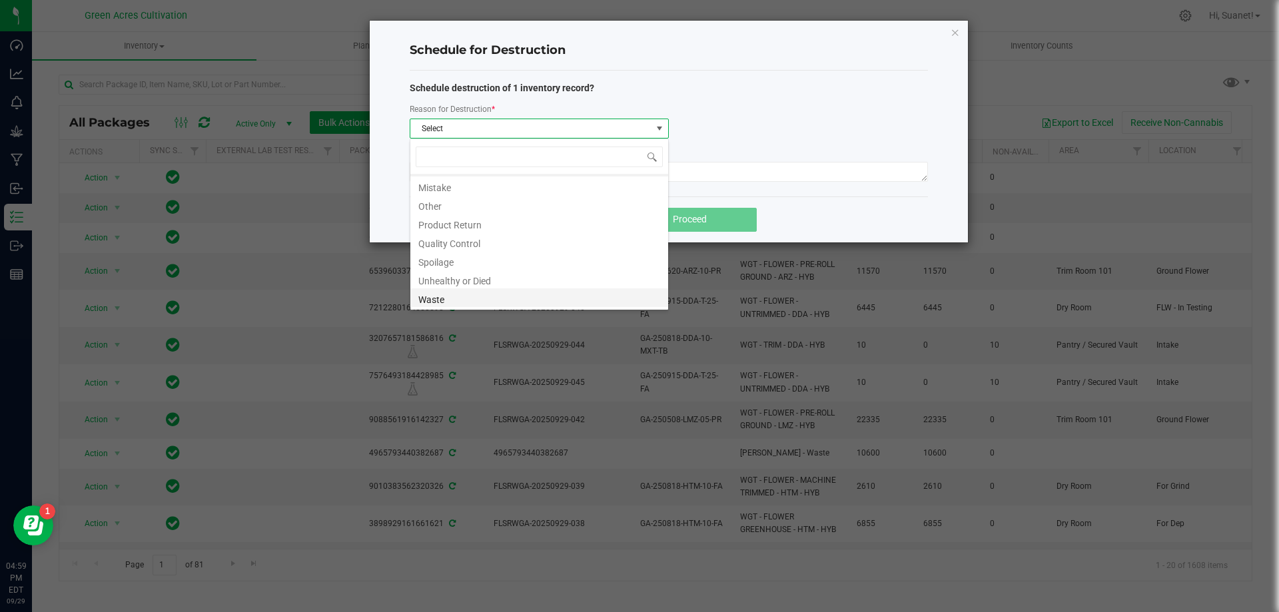
click at [447, 298] on li "Waste" at bounding box center [539, 298] width 258 height 19
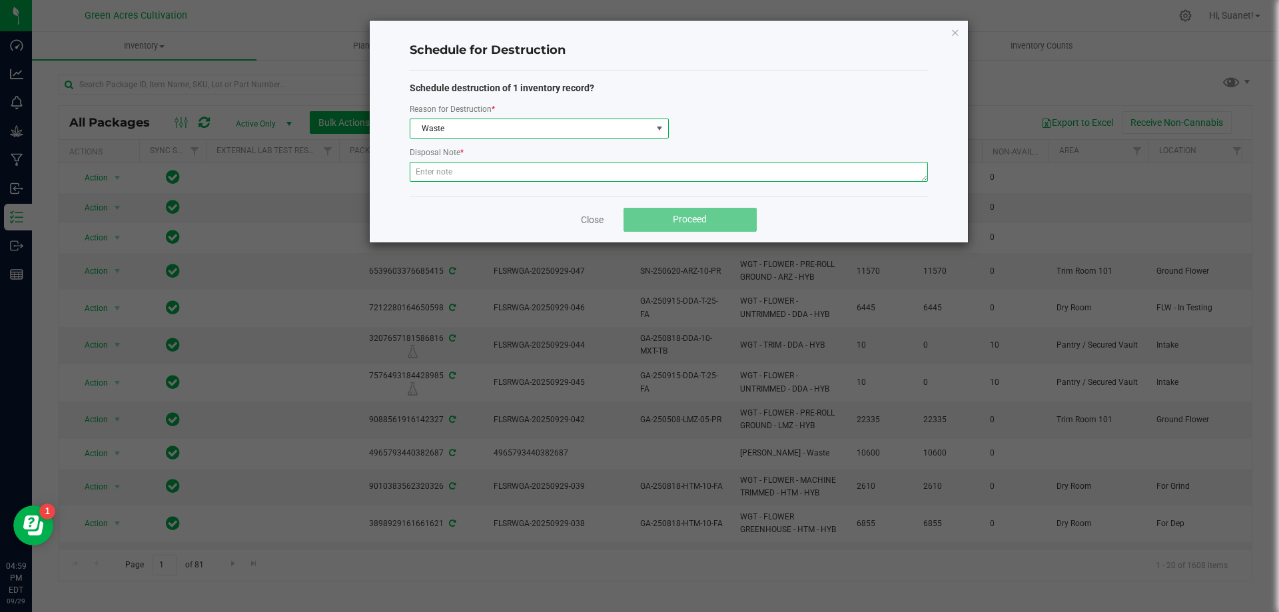
click at [485, 174] on textarea at bounding box center [669, 172] width 518 height 20
paste textarea "Harvest Wet Waste"
type textarea "Harvest Wet Waste"
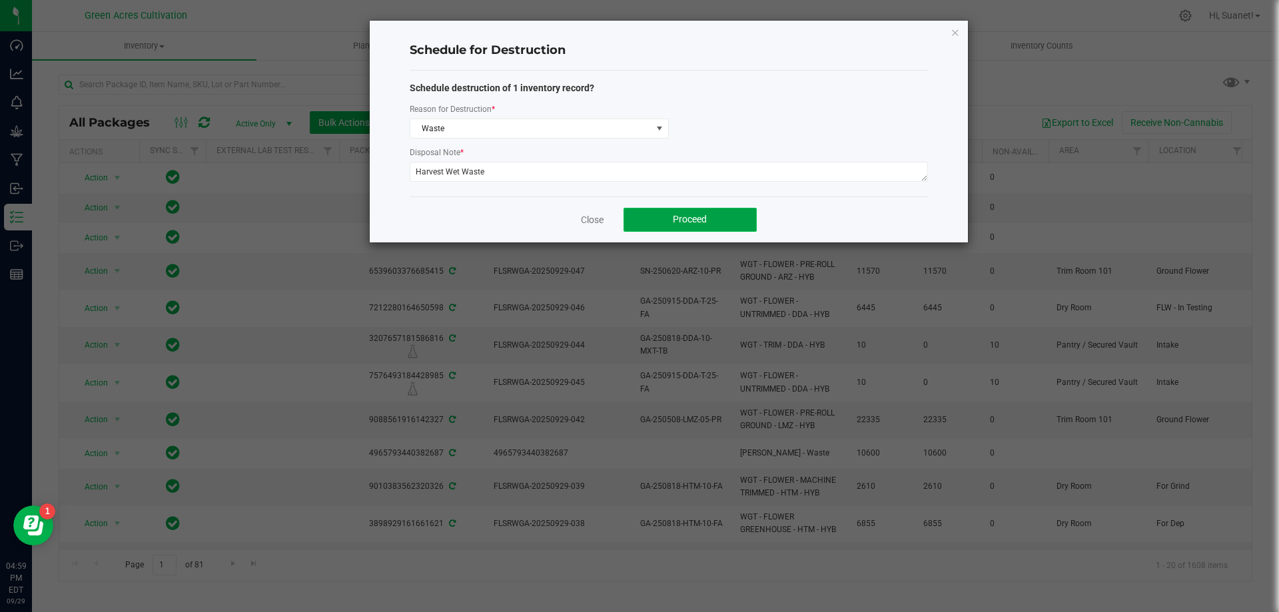
click at [718, 217] on button "Proceed" at bounding box center [690, 220] width 133 height 24
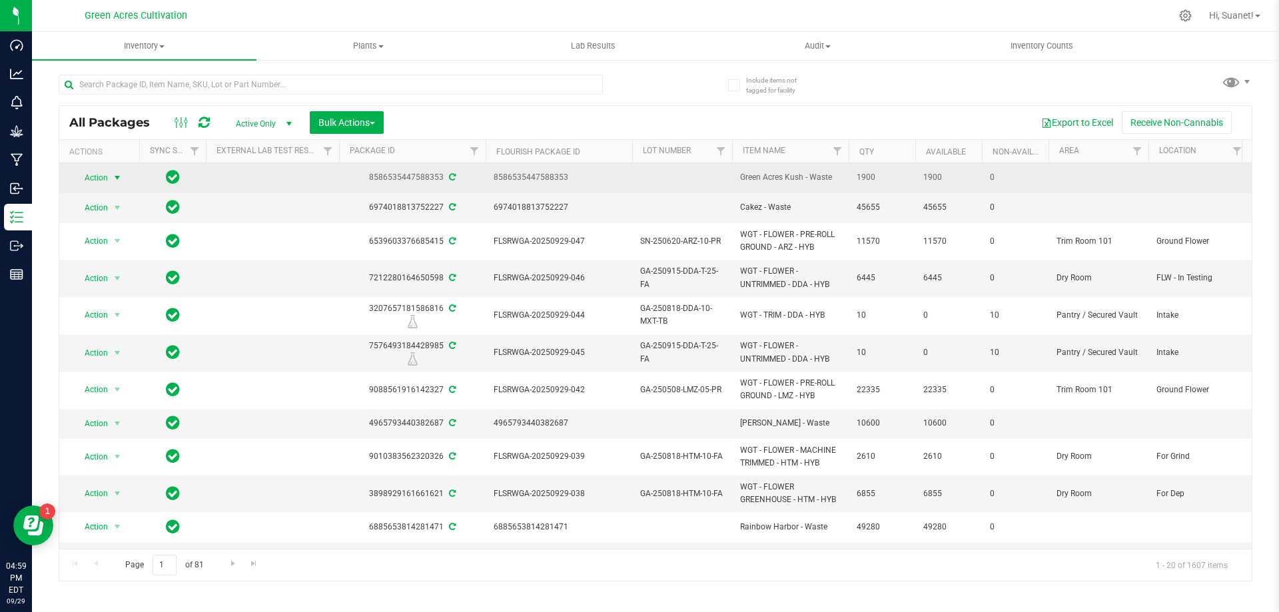
click at [109, 175] on span "select" at bounding box center [117, 178] width 17 height 19
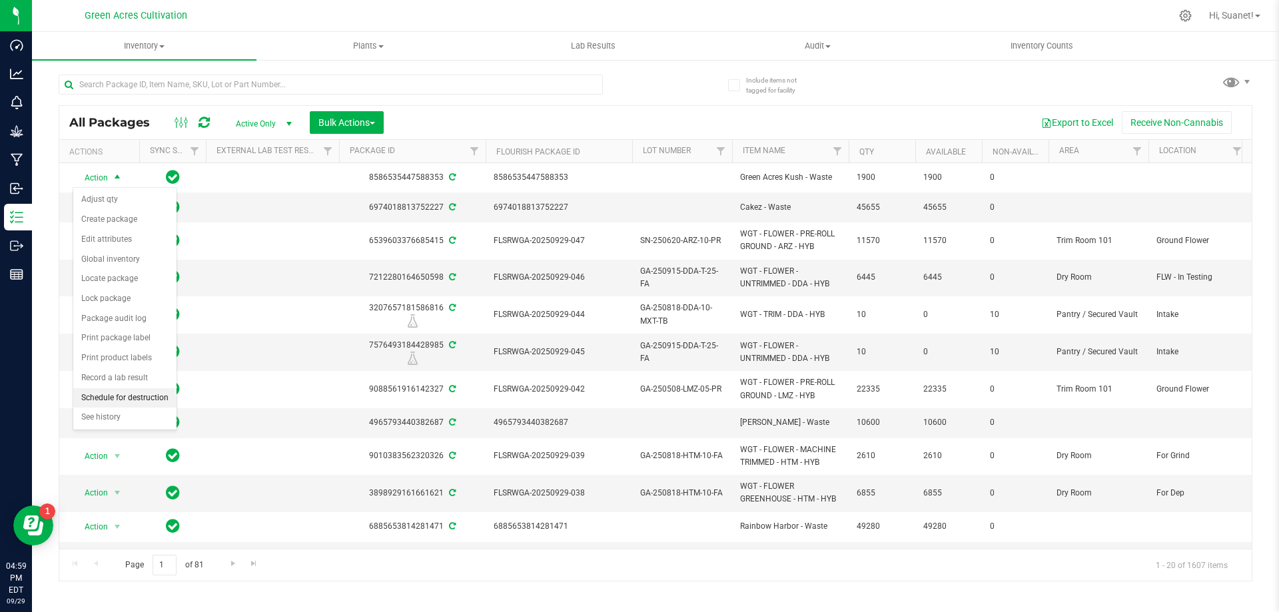
click at [111, 395] on li "Schedule for destruction" at bounding box center [124, 398] width 103 height 20
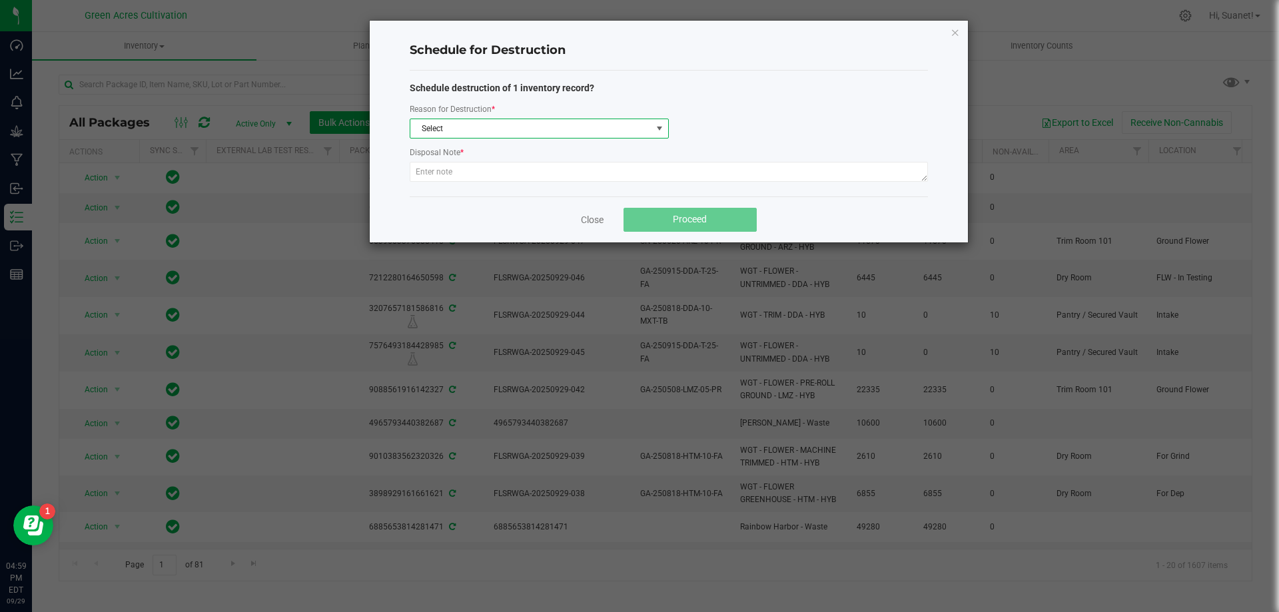
click at [616, 131] on span "Select" at bounding box center [530, 128] width 241 height 19
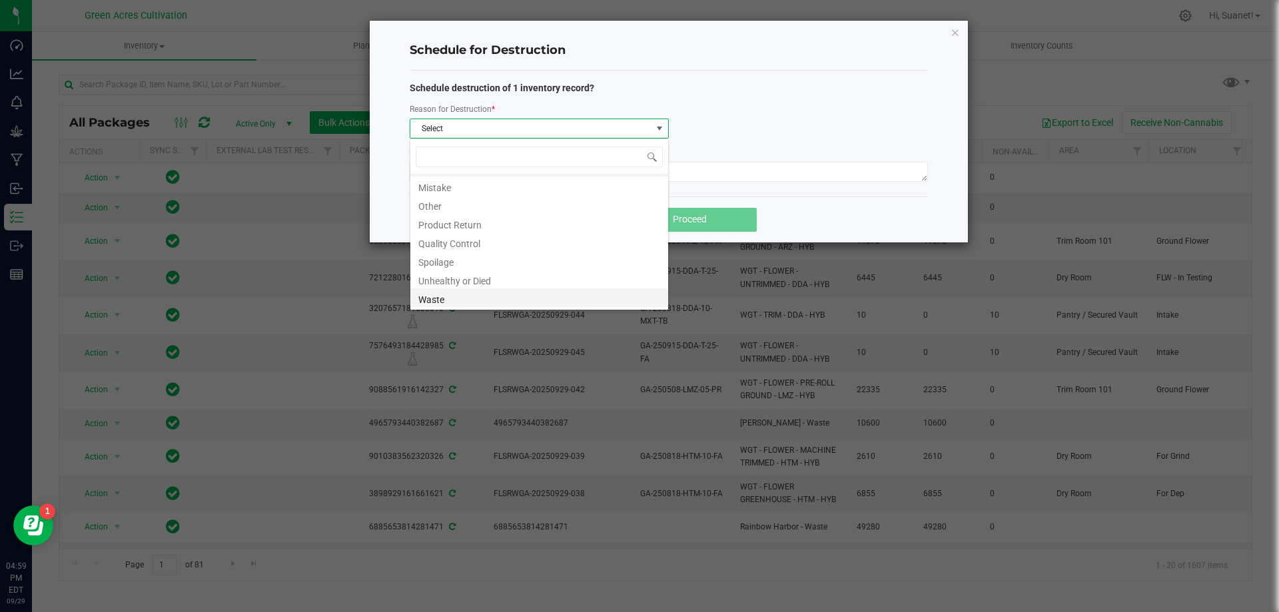
click at [427, 302] on li "Waste" at bounding box center [539, 298] width 258 height 19
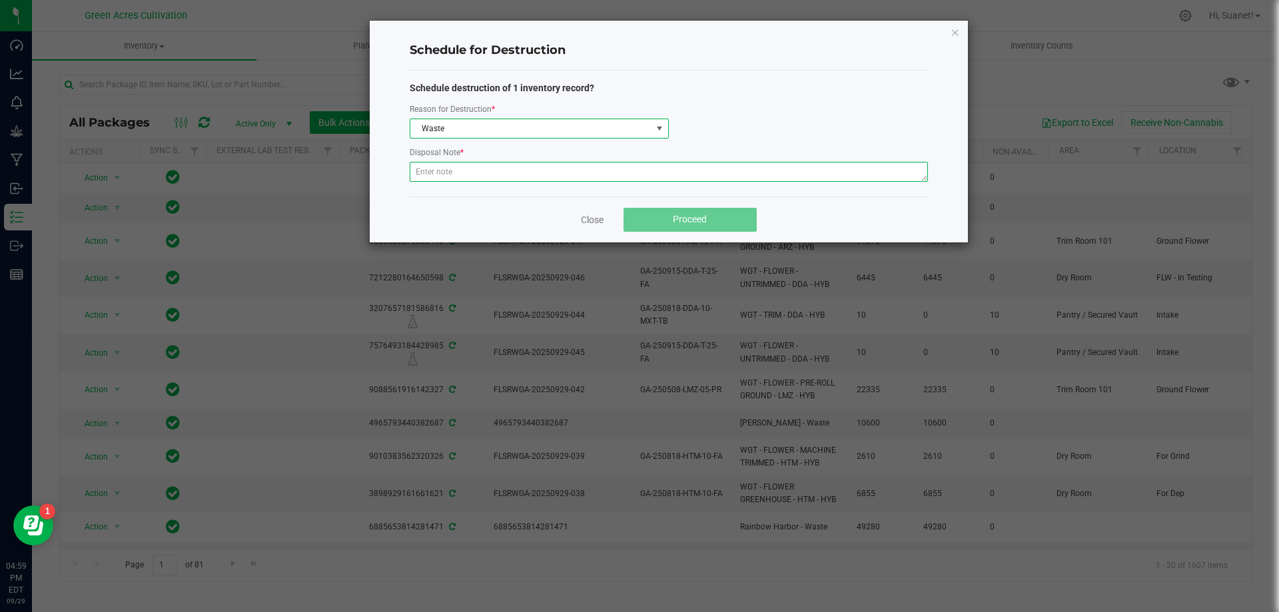
click at [530, 168] on textarea at bounding box center [669, 172] width 518 height 20
paste textarea "Harvest Wet Waste"
type textarea "Harvest Wet Waste"
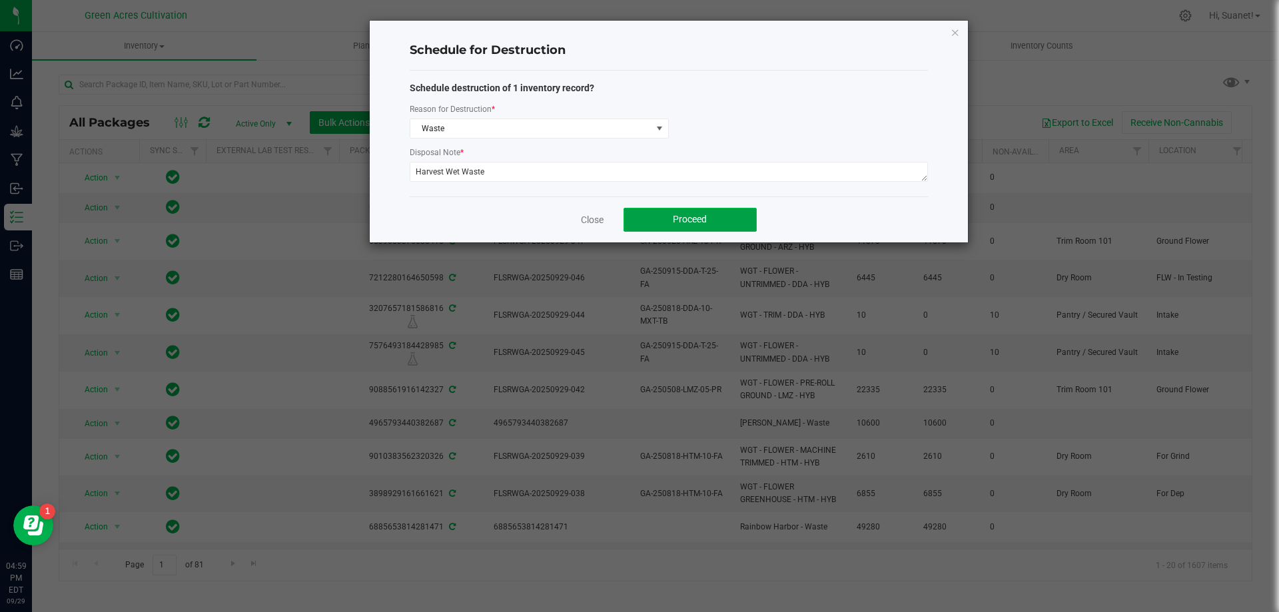
click at [720, 225] on button "Proceed" at bounding box center [690, 220] width 133 height 24
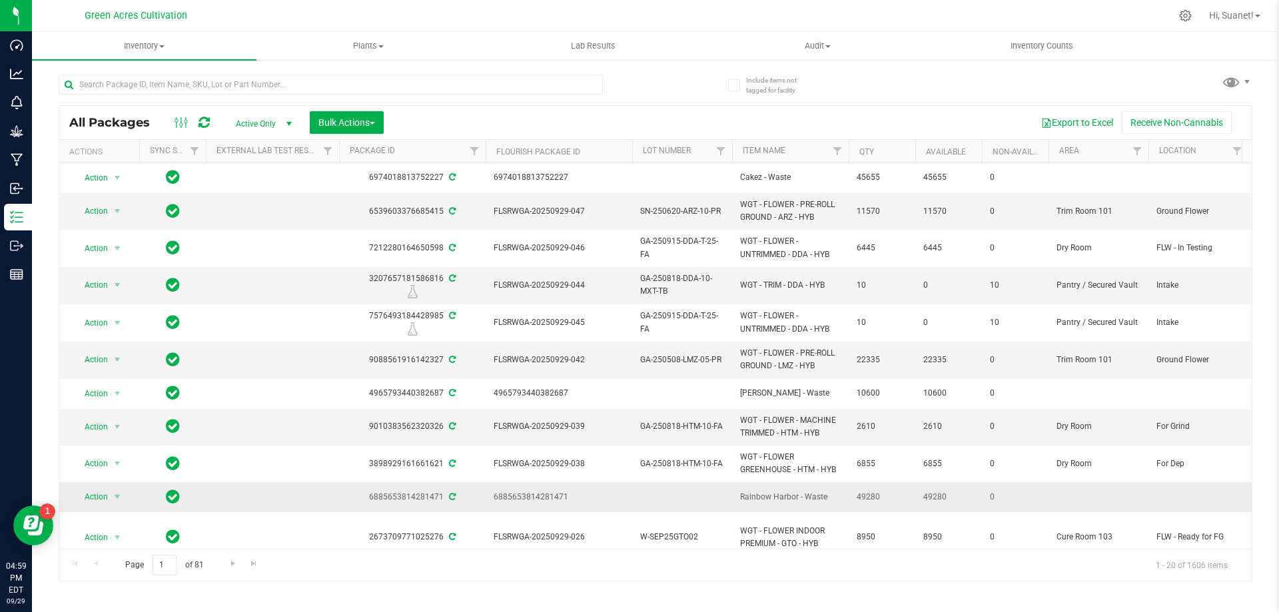
click at [222, 500] on td at bounding box center [272, 497] width 133 height 30
click at [939, 91] on div "All Packages Active Only Active Only Lab Samples Locked All External Internal B…" at bounding box center [656, 322] width 1194 height 520
click at [119, 495] on span "select" at bounding box center [117, 497] width 11 height 11
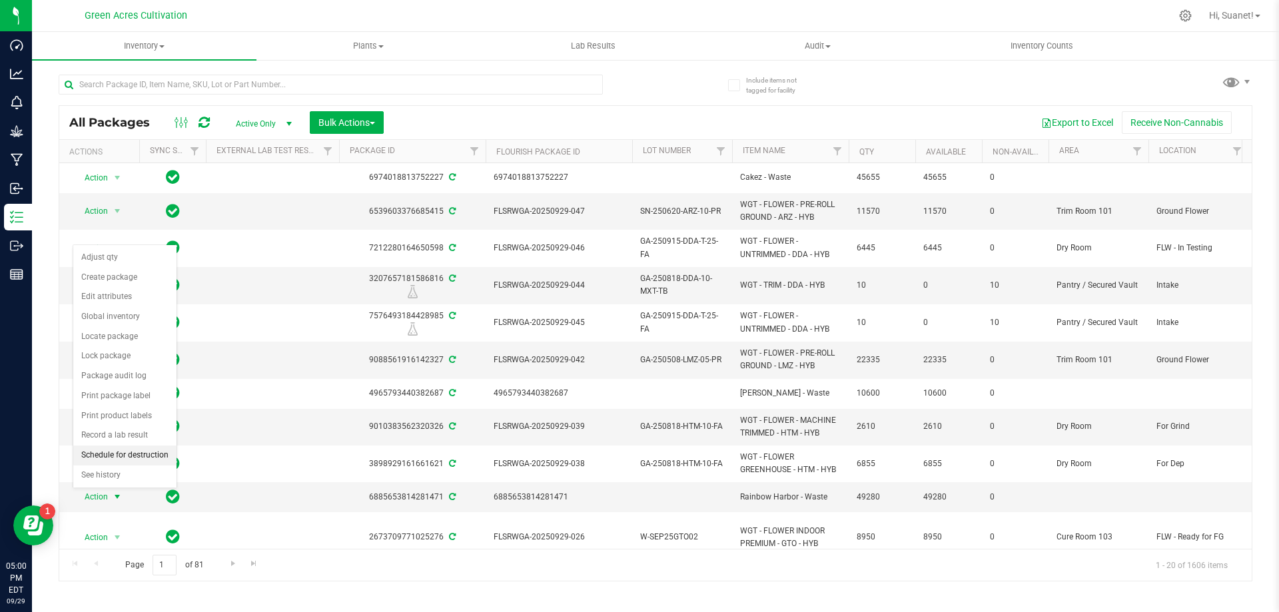
click at [121, 450] on li "Schedule for destruction" at bounding box center [124, 456] width 103 height 20
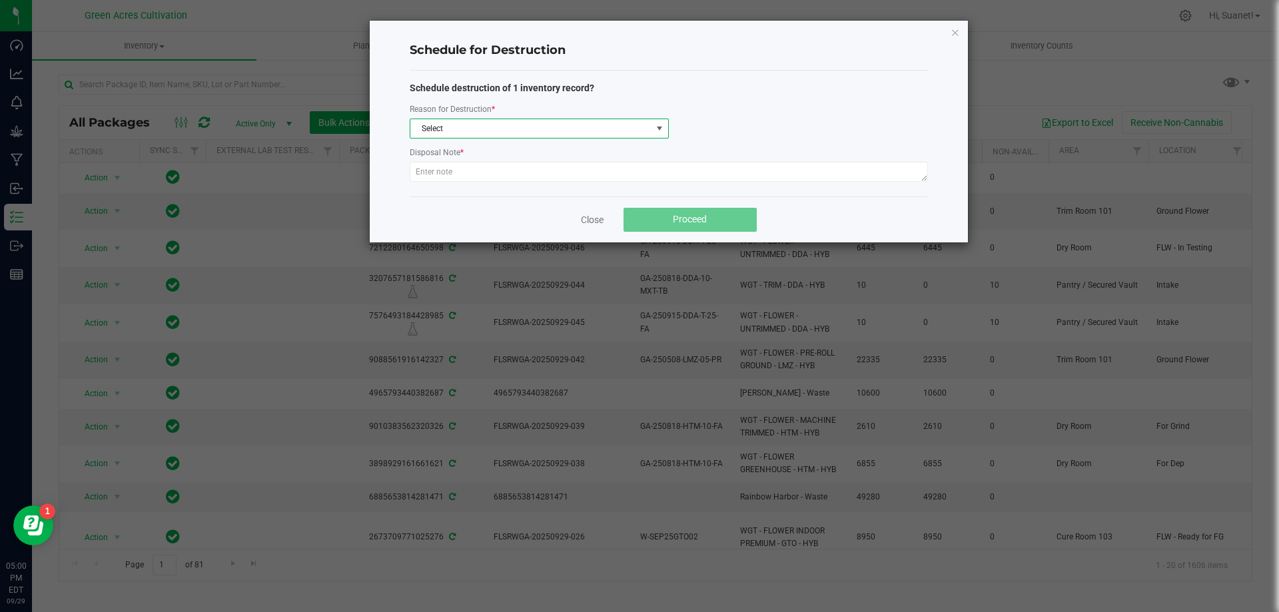
click at [507, 126] on span "Select" at bounding box center [530, 128] width 241 height 19
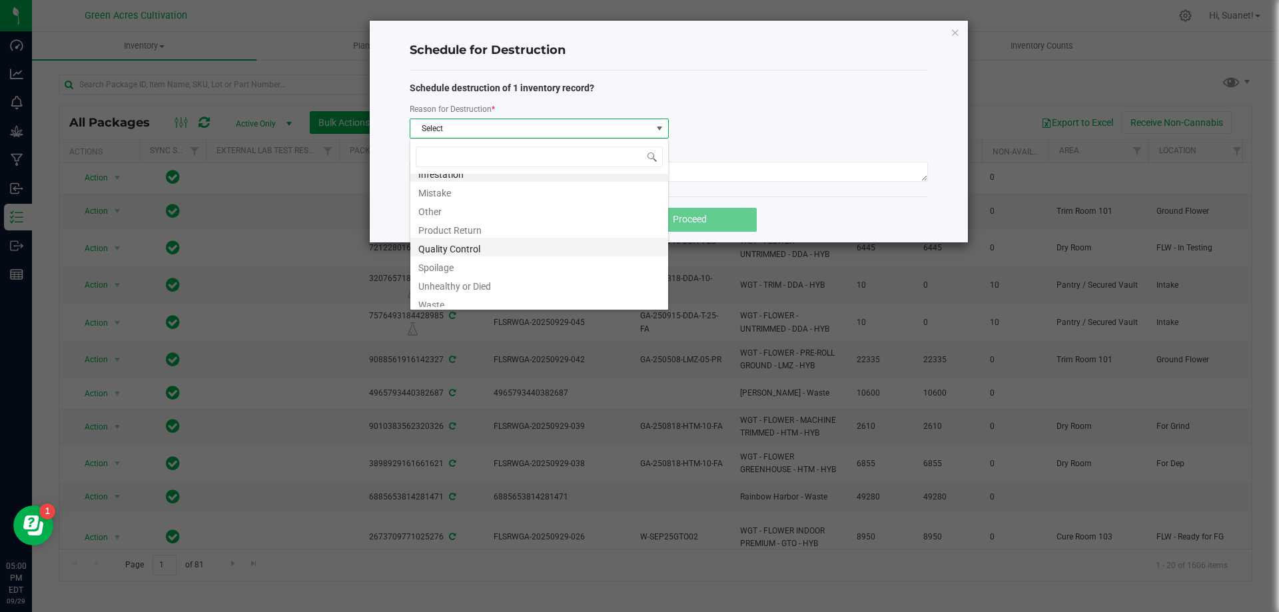
scroll to position [16, 0]
click at [424, 300] on li "Waste" at bounding box center [539, 298] width 258 height 19
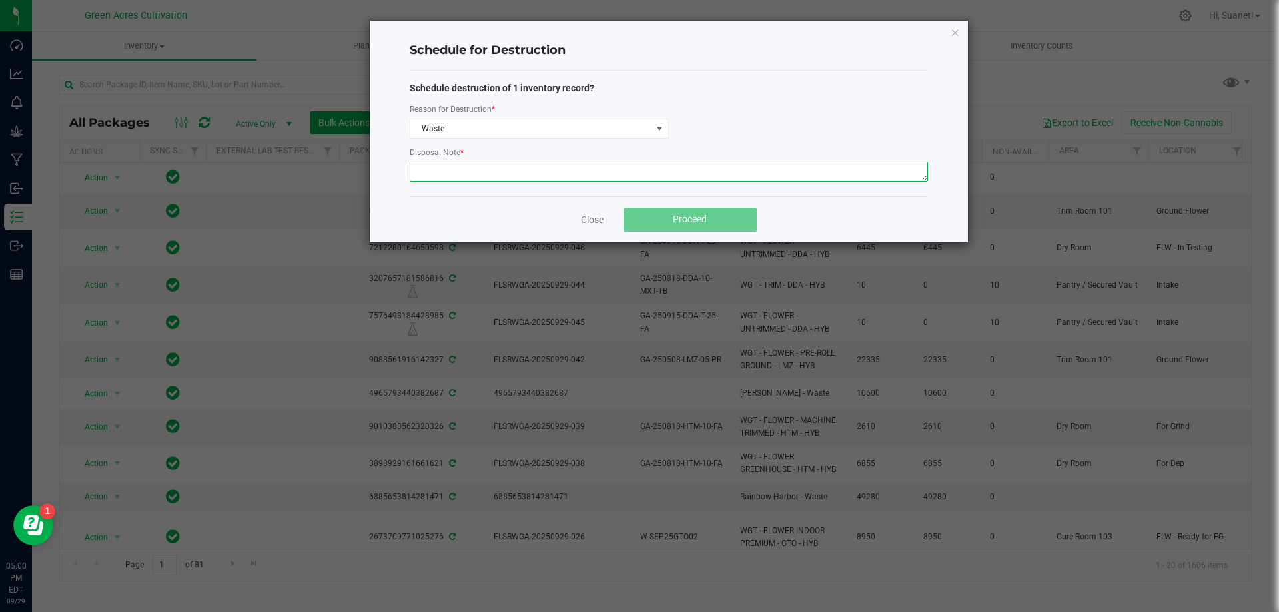
click at [507, 171] on textarea at bounding box center [669, 172] width 518 height 20
paste textarea "Harvest Wet Waste"
type textarea "Harvest Wet Waste"
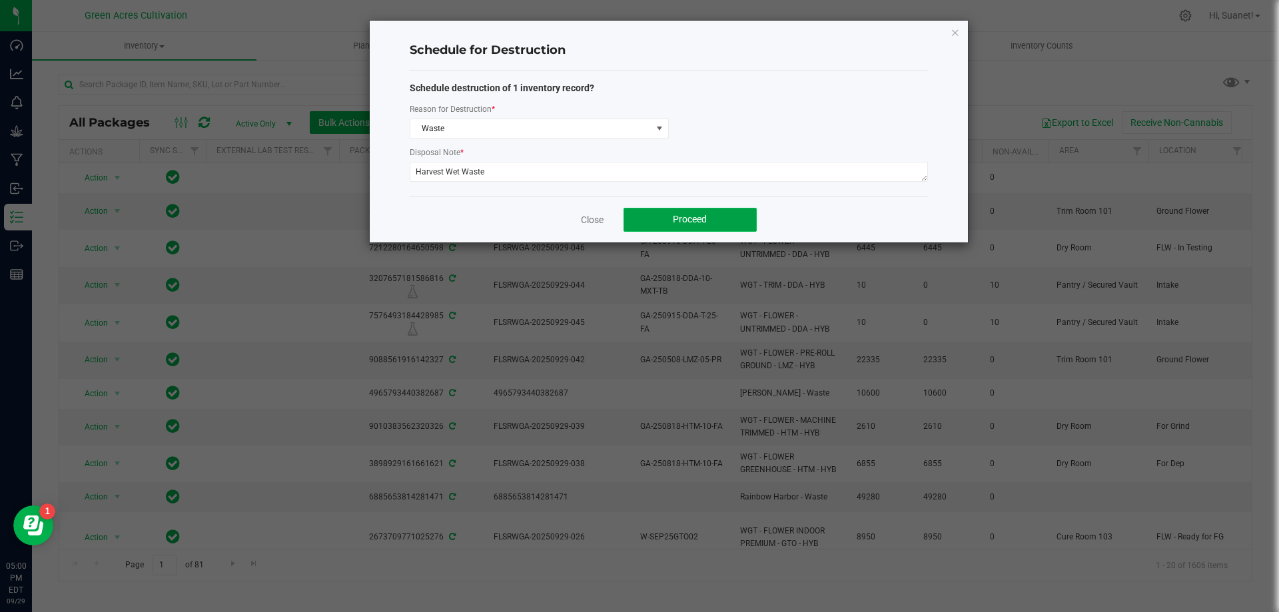
click at [681, 219] on span "Proceed" at bounding box center [690, 219] width 34 height 11
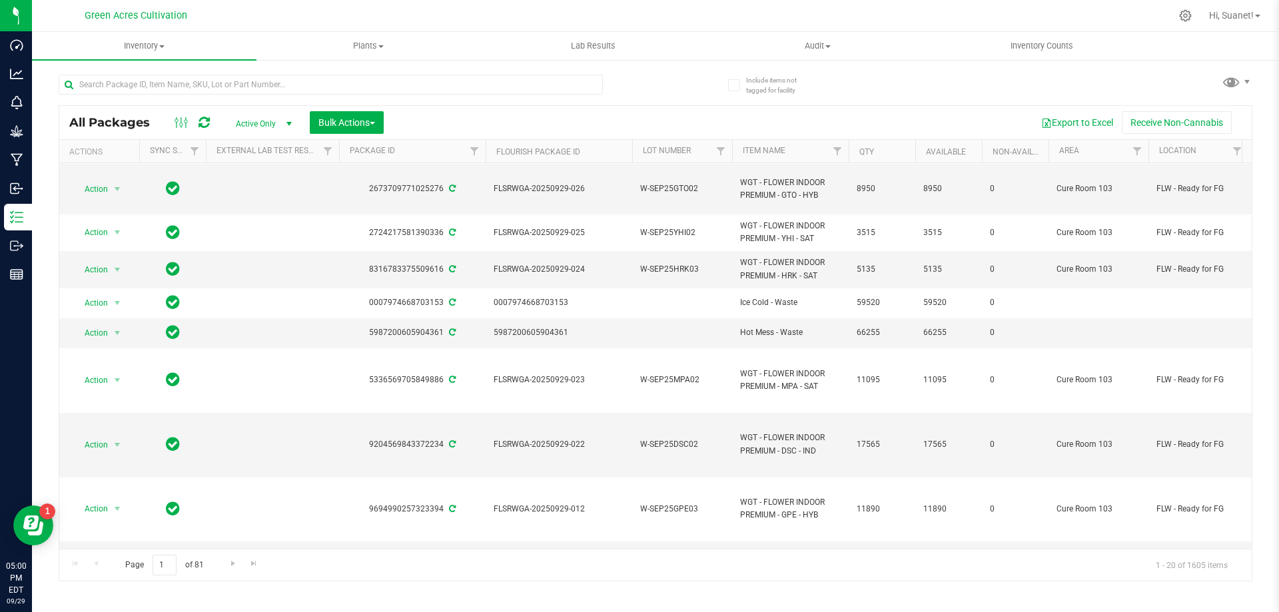
scroll to position [333, 0]
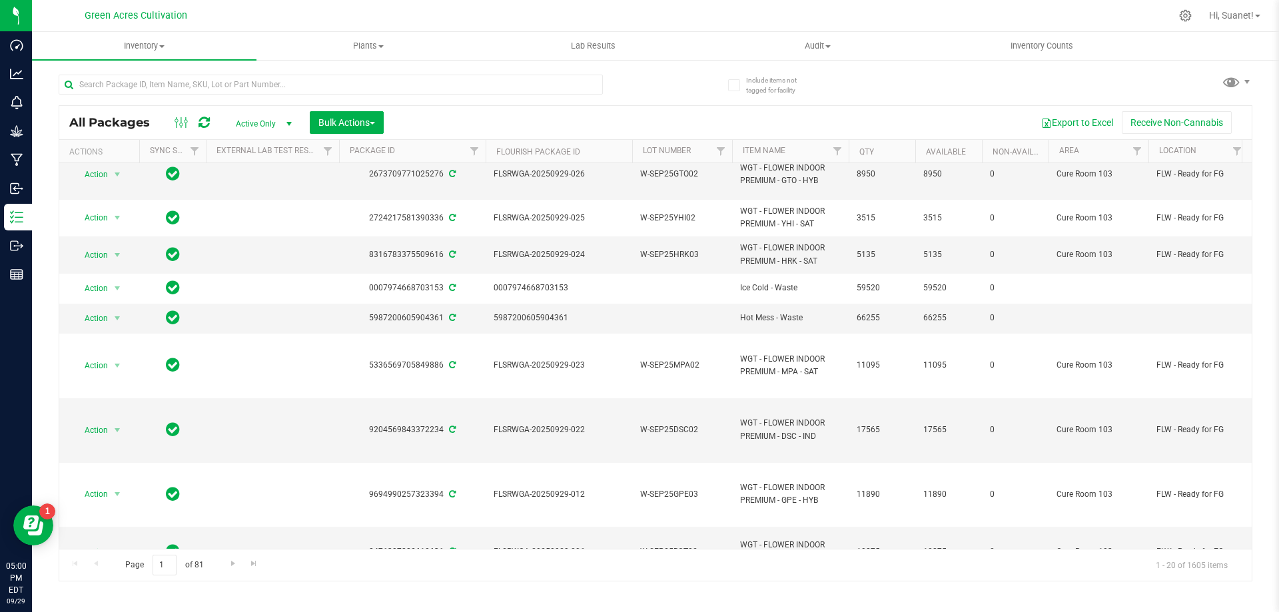
click at [876, 90] on div "All Packages Active Only Active Only Lab Samples Locked All External Internal B…" at bounding box center [656, 322] width 1194 height 520
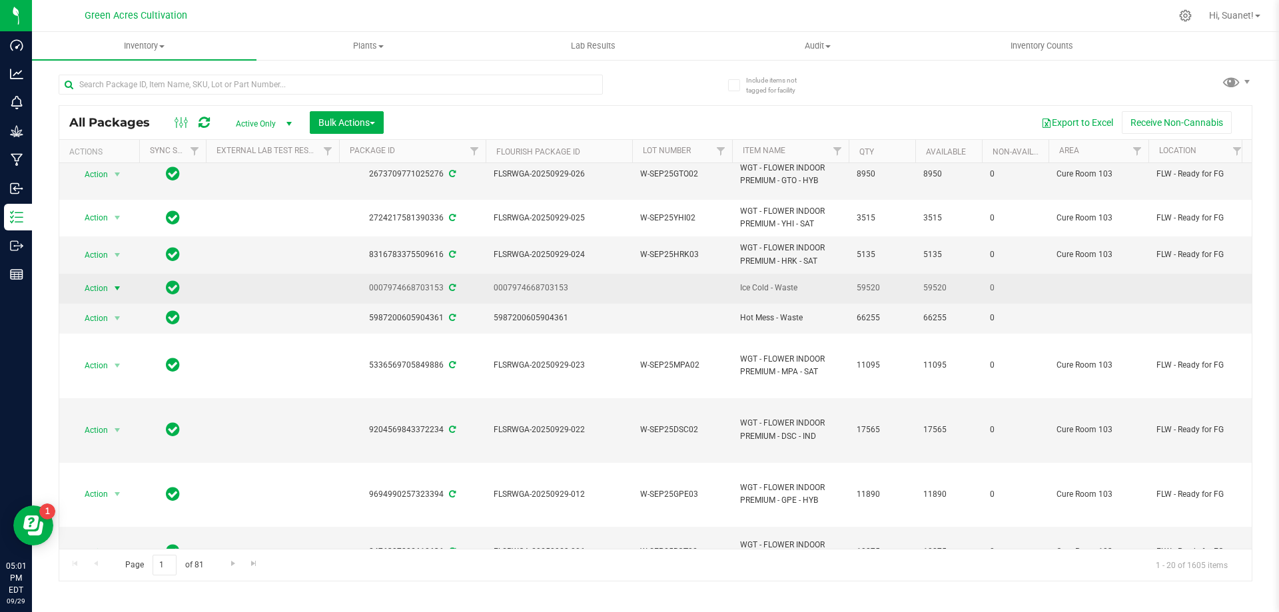
click at [113, 289] on span "select" at bounding box center [117, 288] width 11 height 11
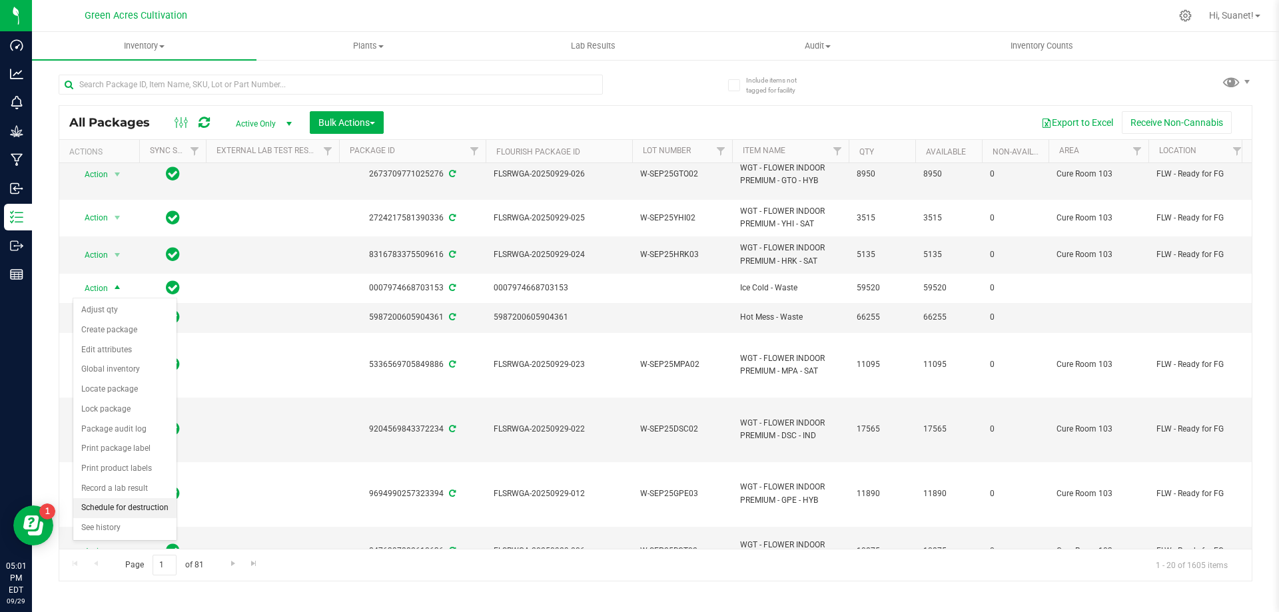
click at [109, 504] on li "Schedule for destruction" at bounding box center [124, 508] width 103 height 20
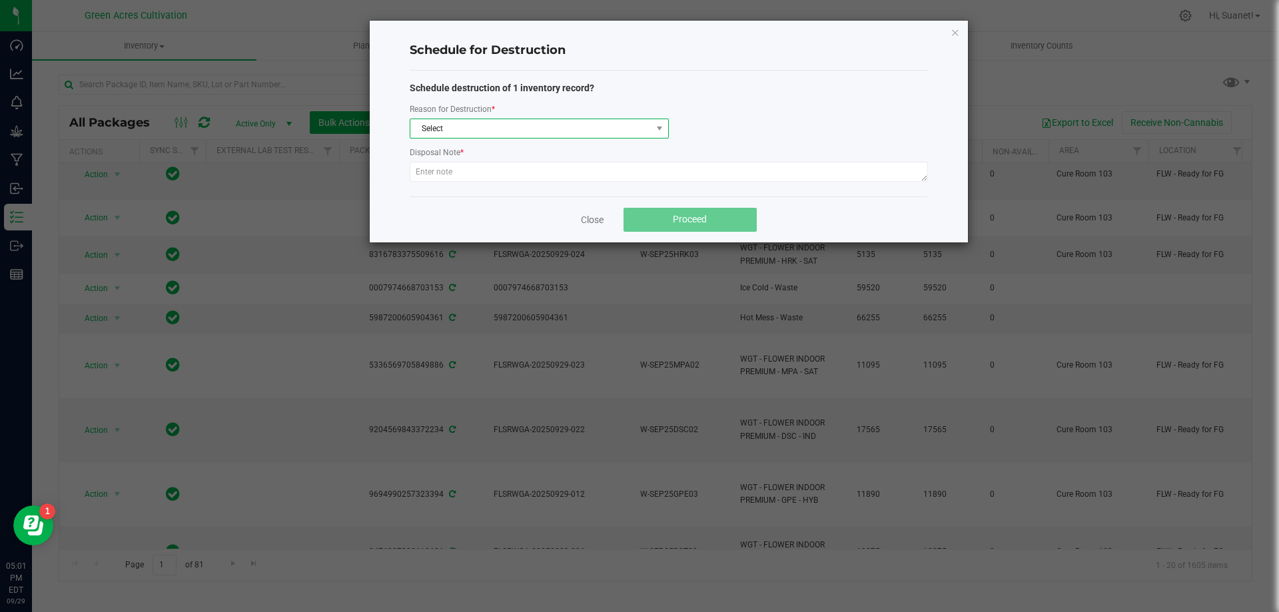
click at [527, 130] on span "Select" at bounding box center [530, 128] width 241 height 19
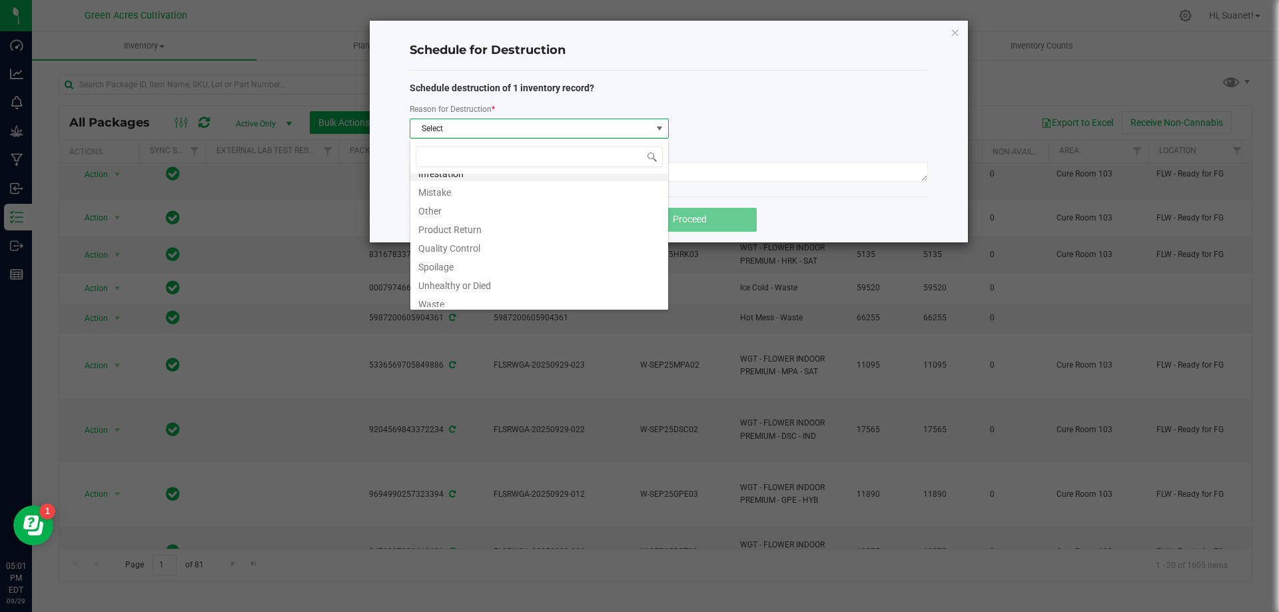
scroll to position [16, 0]
click at [432, 298] on li "Waste" at bounding box center [539, 298] width 258 height 19
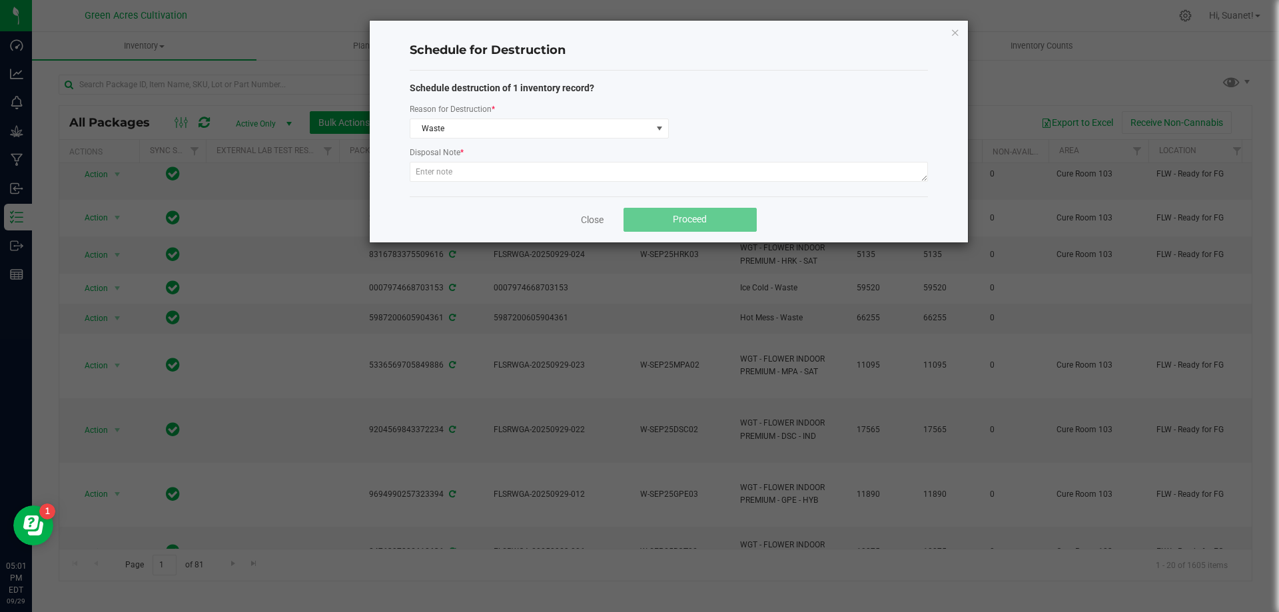
click at [520, 161] on div "Disposal Note *" at bounding box center [669, 153] width 518 height 17
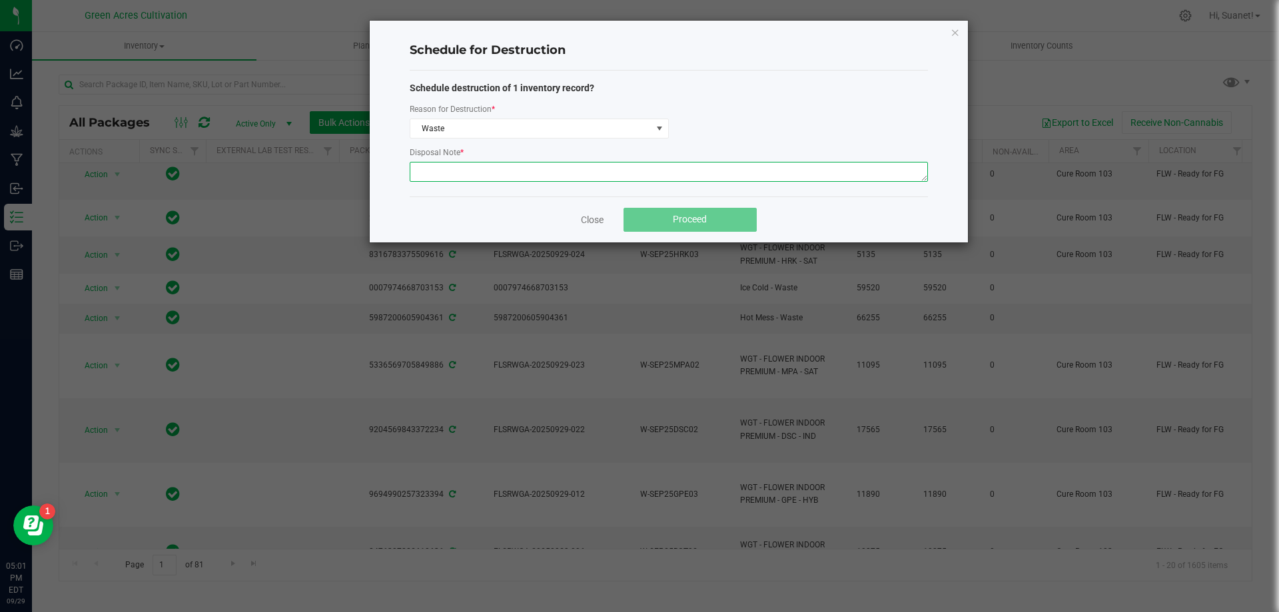
click at [517, 169] on textarea at bounding box center [669, 172] width 518 height 20
paste textarea "Harvest Wet Waste"
type textarea "Harvest Wet Waste"
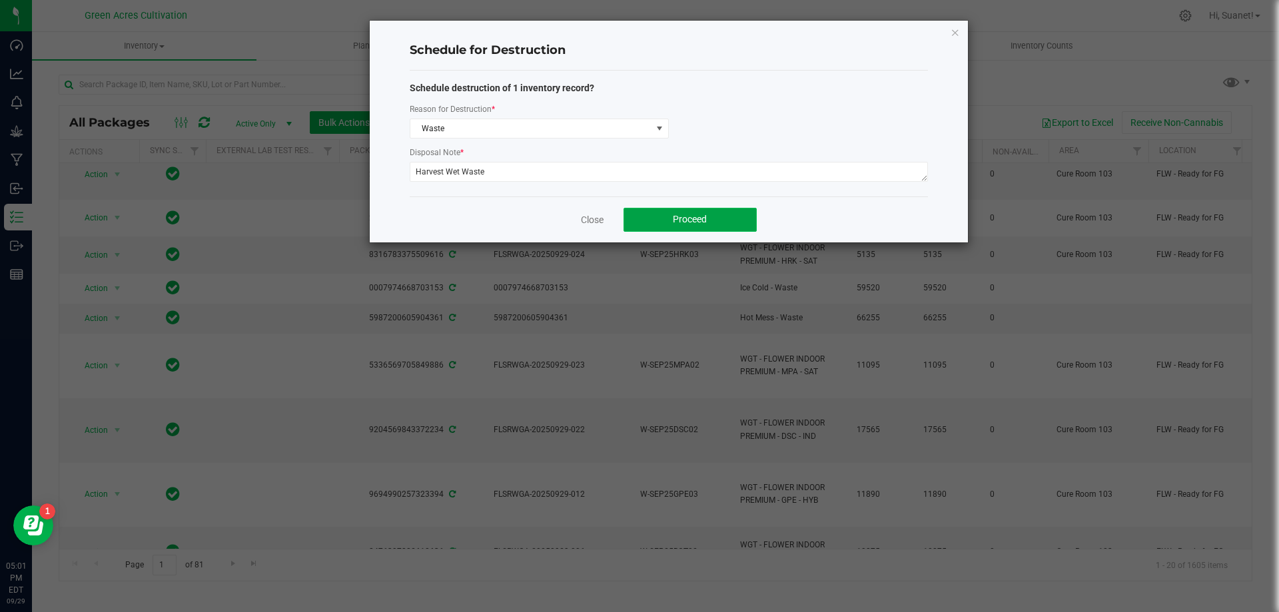
click at [717, 216] on button "Proceed" at bounding box center [690, 220] width 133 height 24
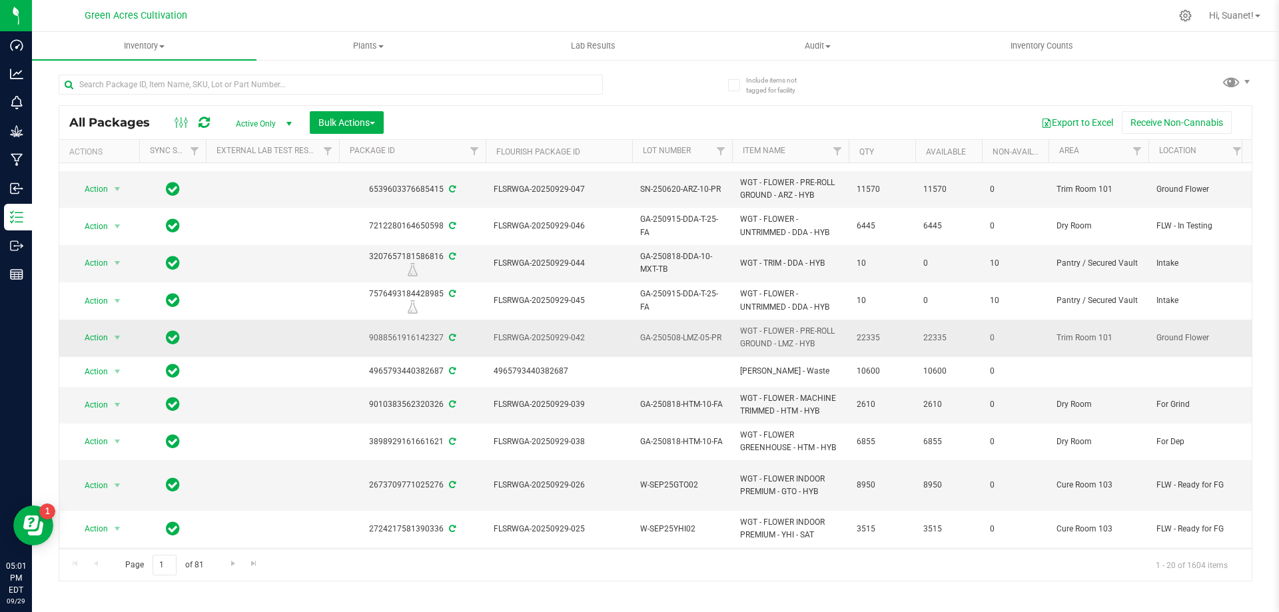
scroll to position [0, 0]
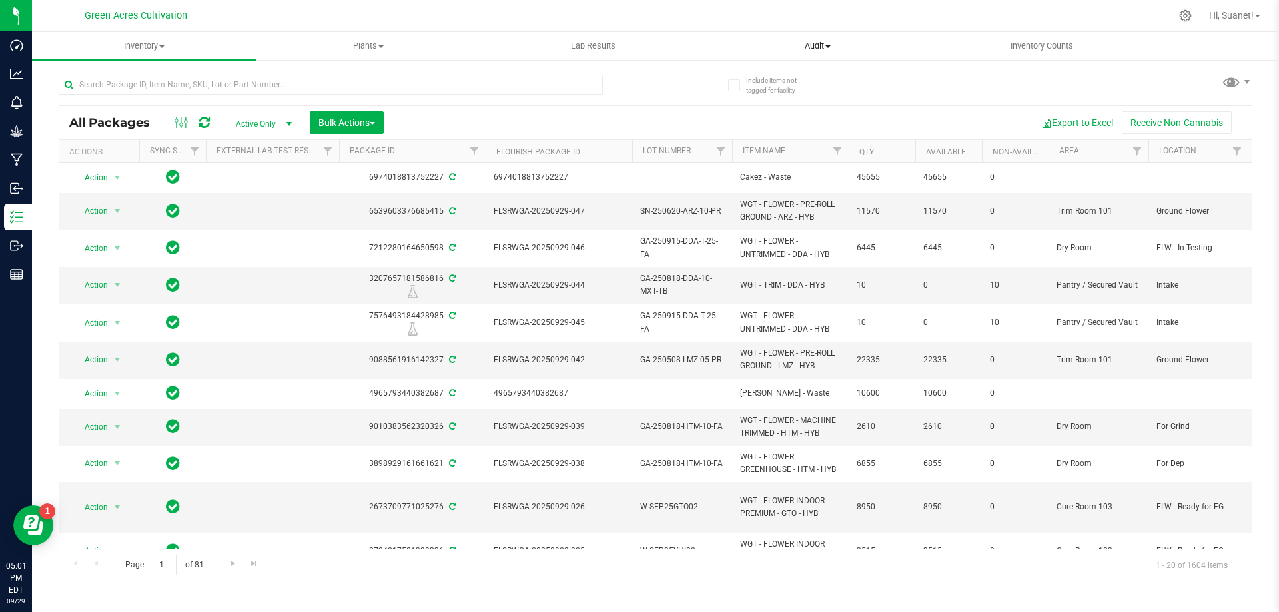
click at [919, 57] on uib-tab-heading "Audit Inventory auditing Package history" at bounding box center [817, 46] width 223 height 27
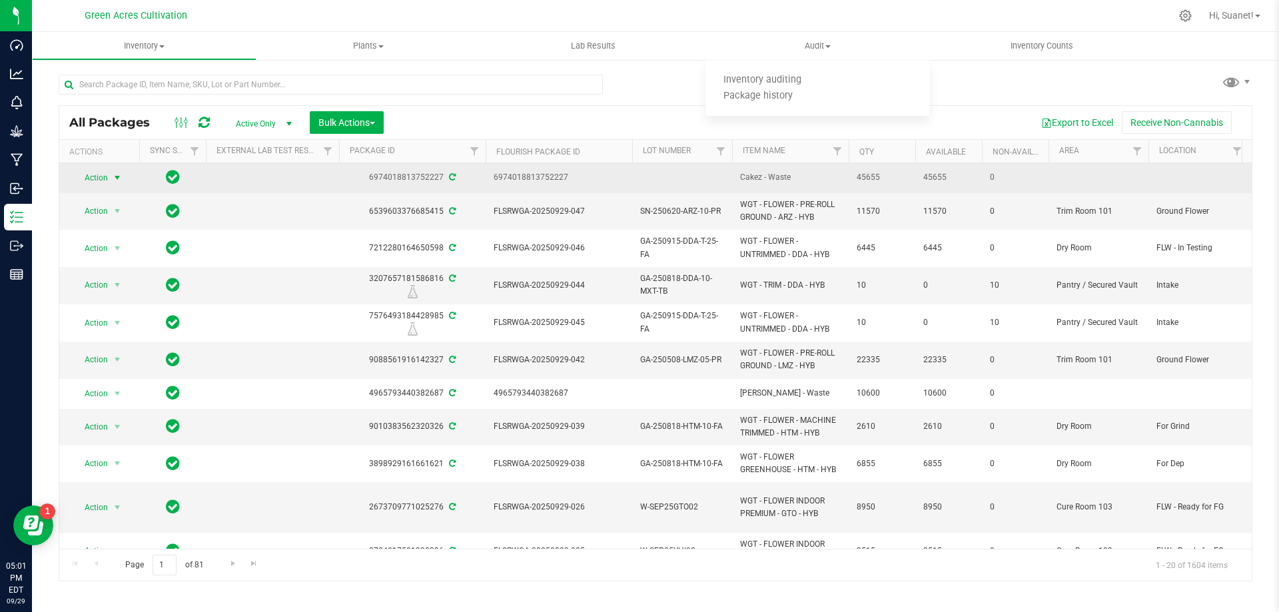
click at [115, 176] on span "select" at bounding box center [117, 178] width 11 height 11
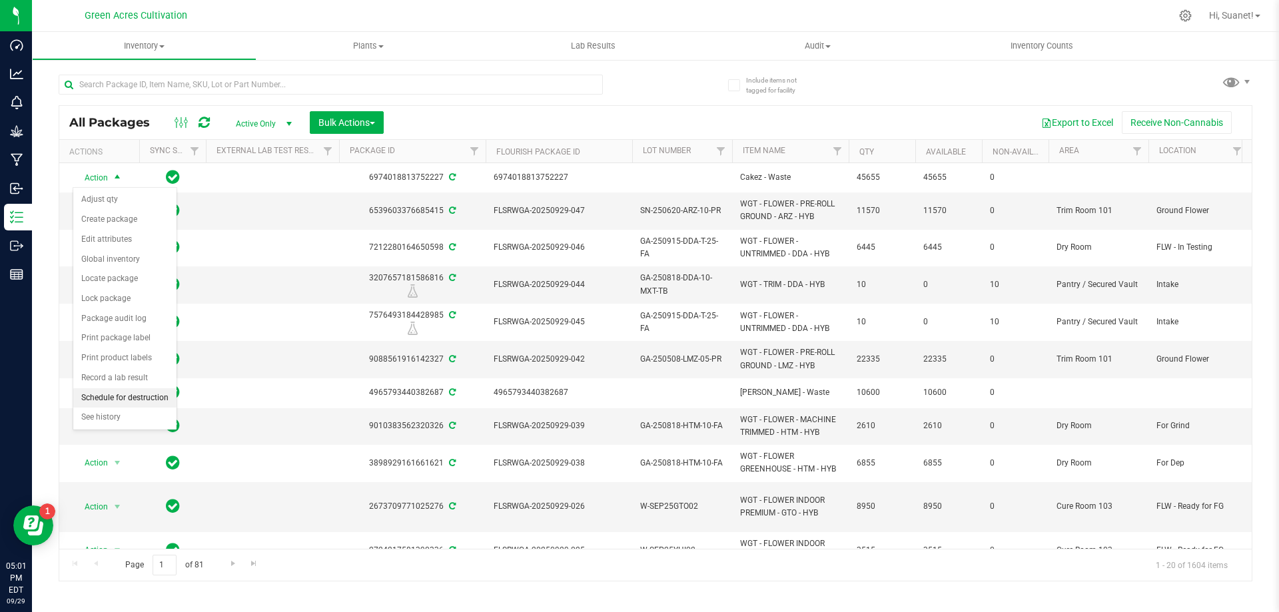
click at [127, 400] on li "Schedule for destruction" at bounding box center [124, 398] width 103 height 20
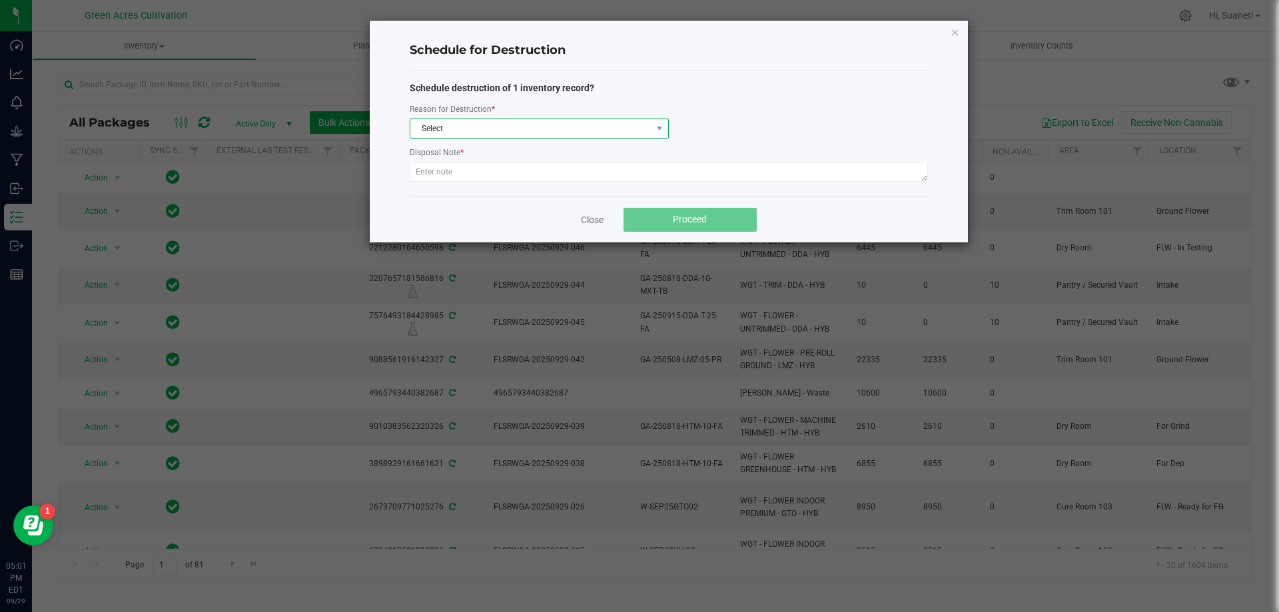
click at [477, 127] on span "Select" at bounding box center [530, 128] width 241 height 19
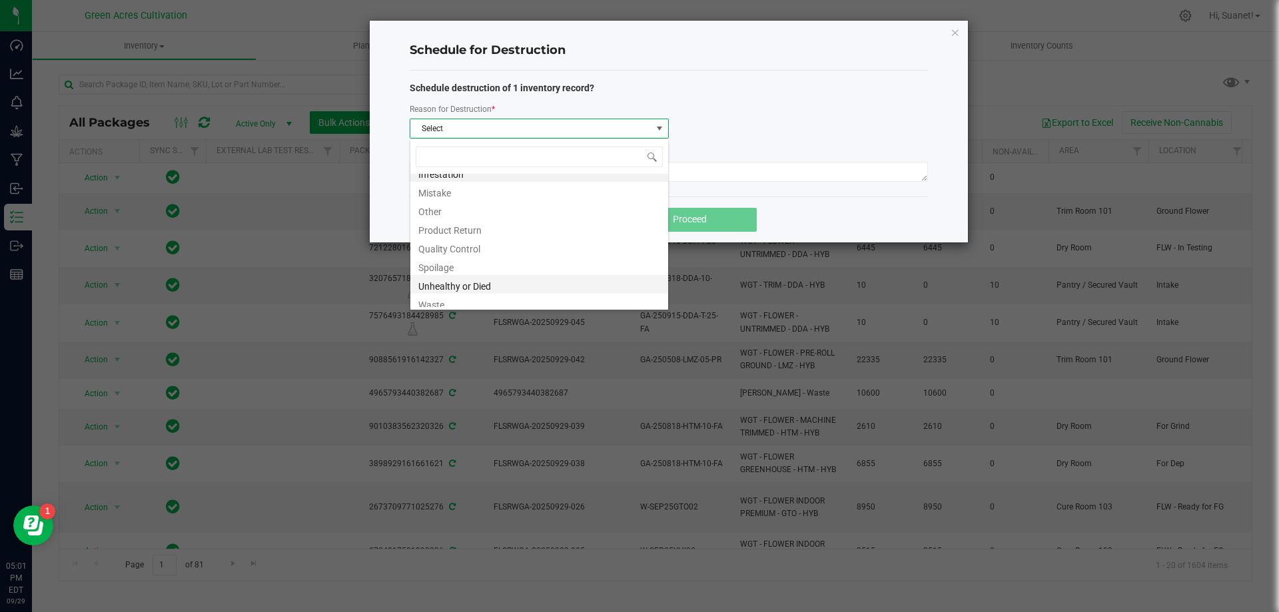
scroll to position [16, 0]
click at [456, 298] on li "Waste" at bounding box center [539, 298] width 258 height 19
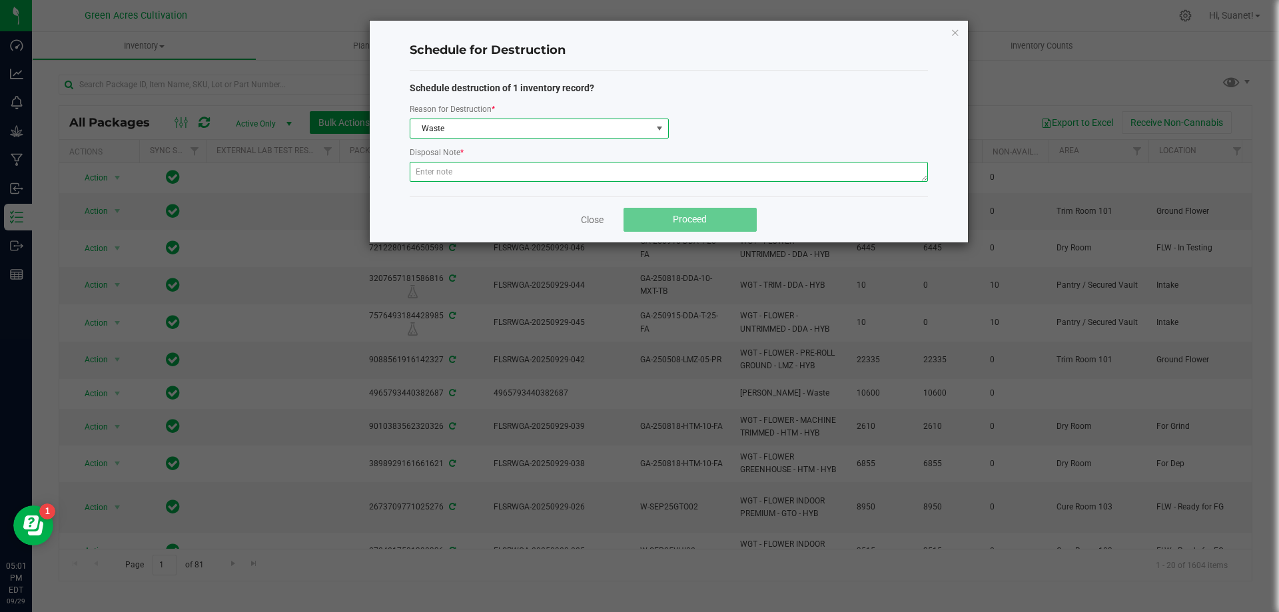
click at [514, 172] on textarea at bounding box center [669, 172] width 518 height 20
paste textarea "Harvest Wet Waste"
type textarea "Harvest Wet Waste"
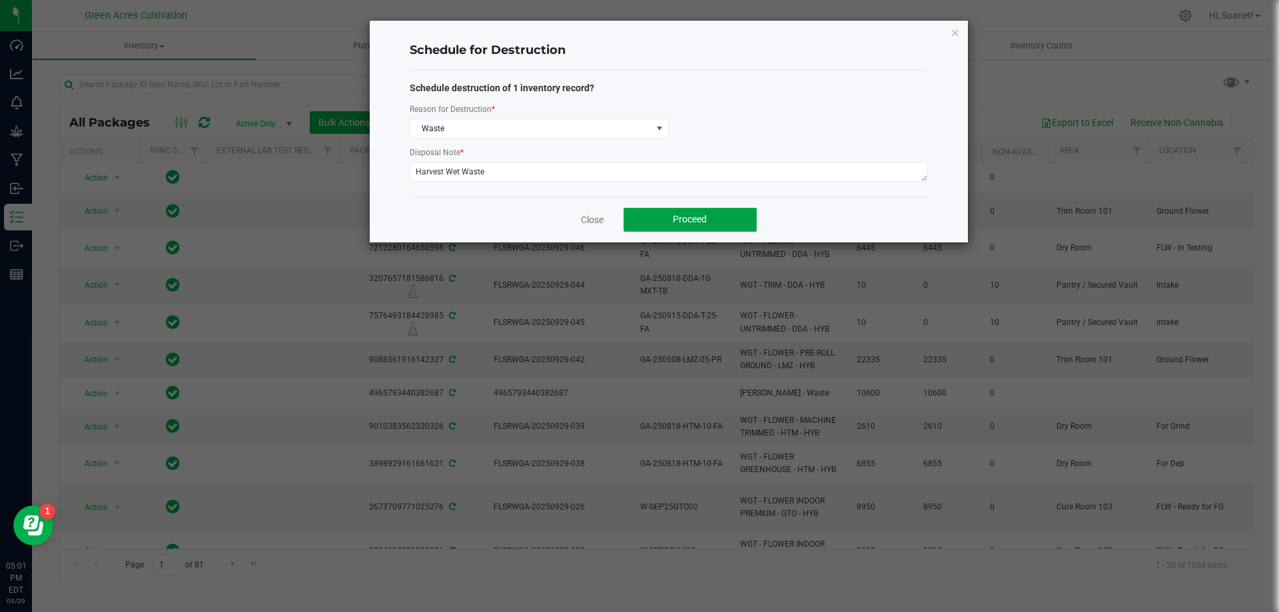
click at [658, 221] on button "Proceed" at bounding box center [690, 220] width 133 height 24
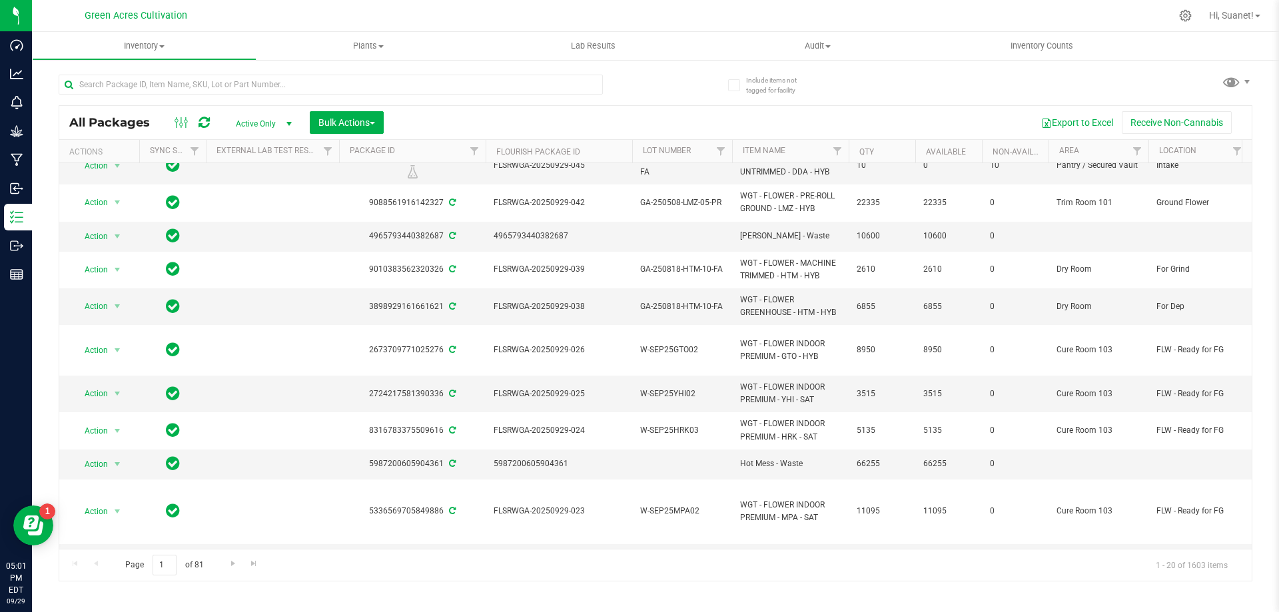
scroll to position [194, 0]
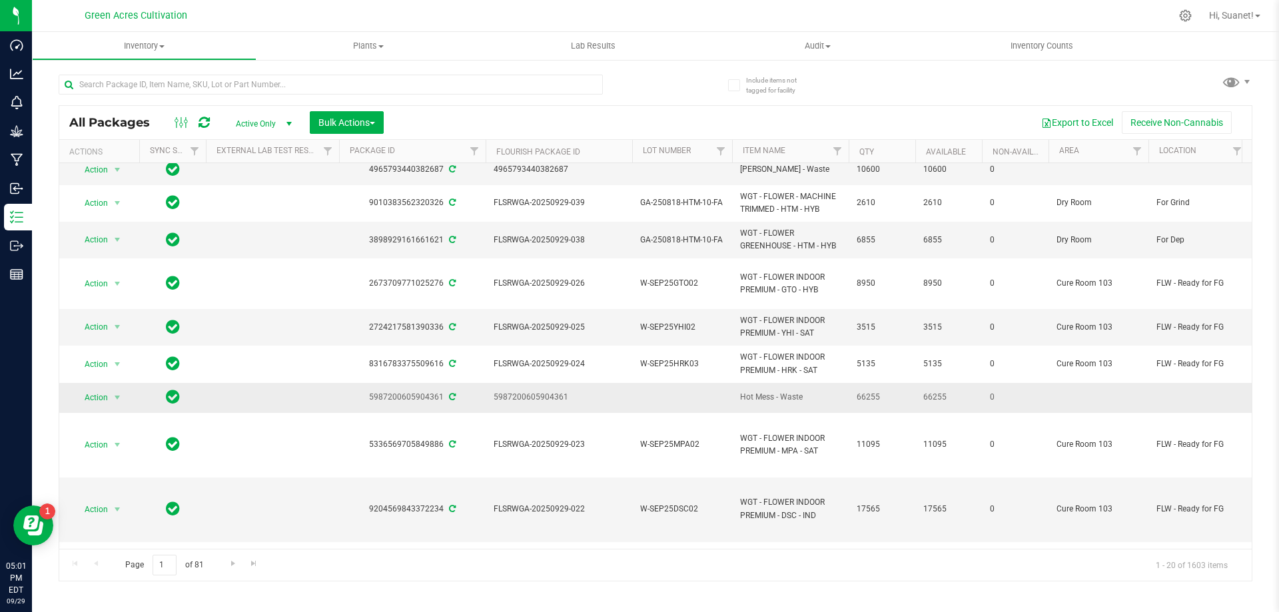
click at [903, 394] on span "66255" at bounding box center [882, 397] width 51 height 13
click at [120, 398] on span "select" at bounding box center [117, 397] width 11 height 11
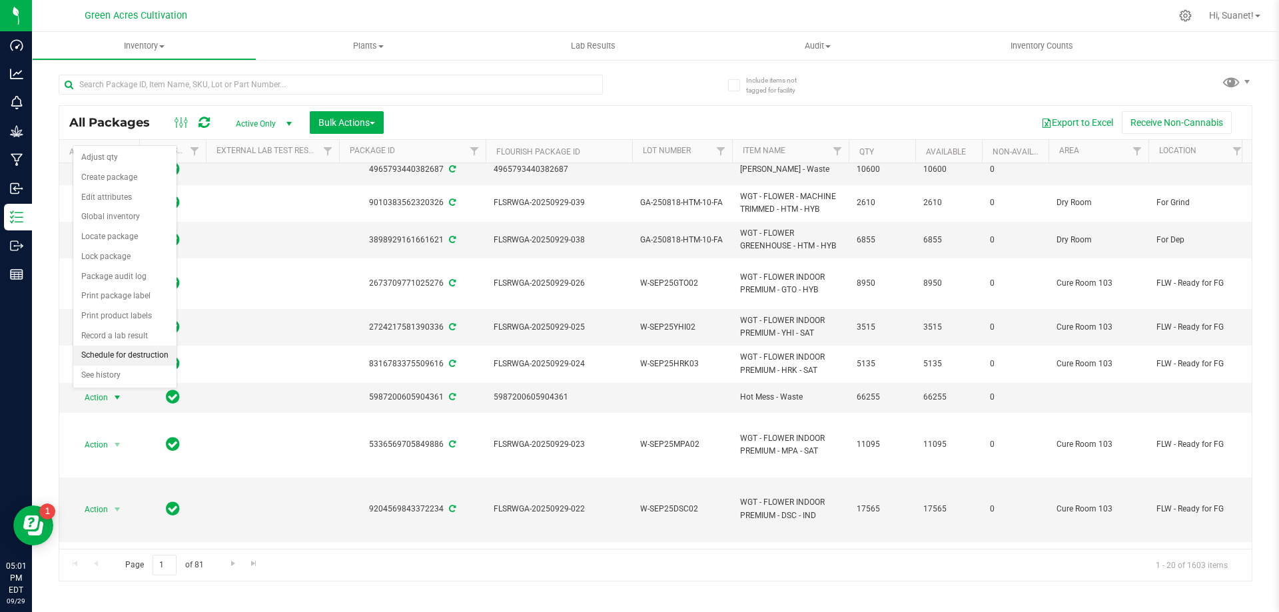
click at [137, 356] on li "Schedule for destruction" at bounding box center [124, 356] width 103 height 20
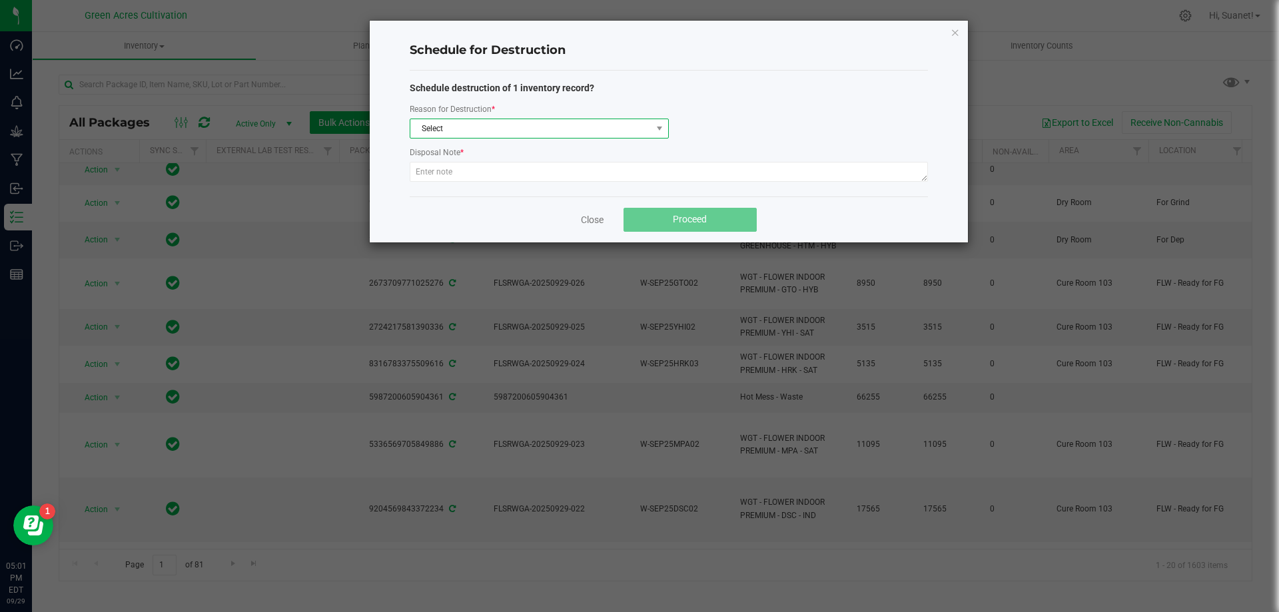
click at [599, 131] on span "Select" at bounding box center [530, 128] width 241 height 19
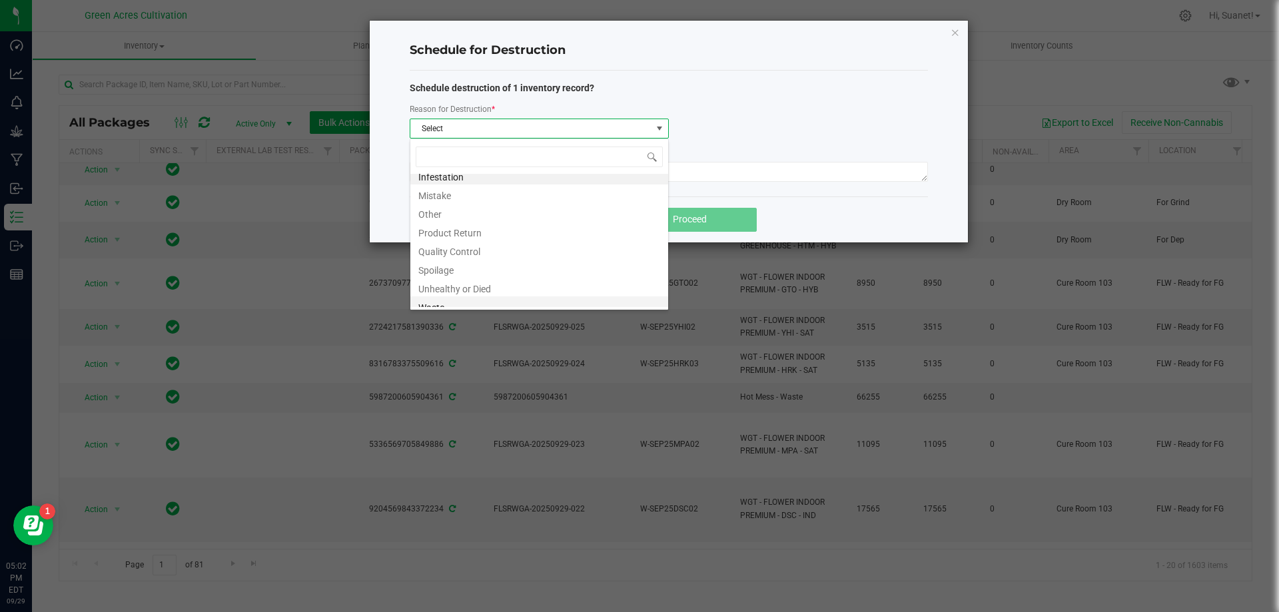
scroll to position [16, 0]
click at [441, 295] on li "Waste" at bounding box center [539, 298] width 258 height 19
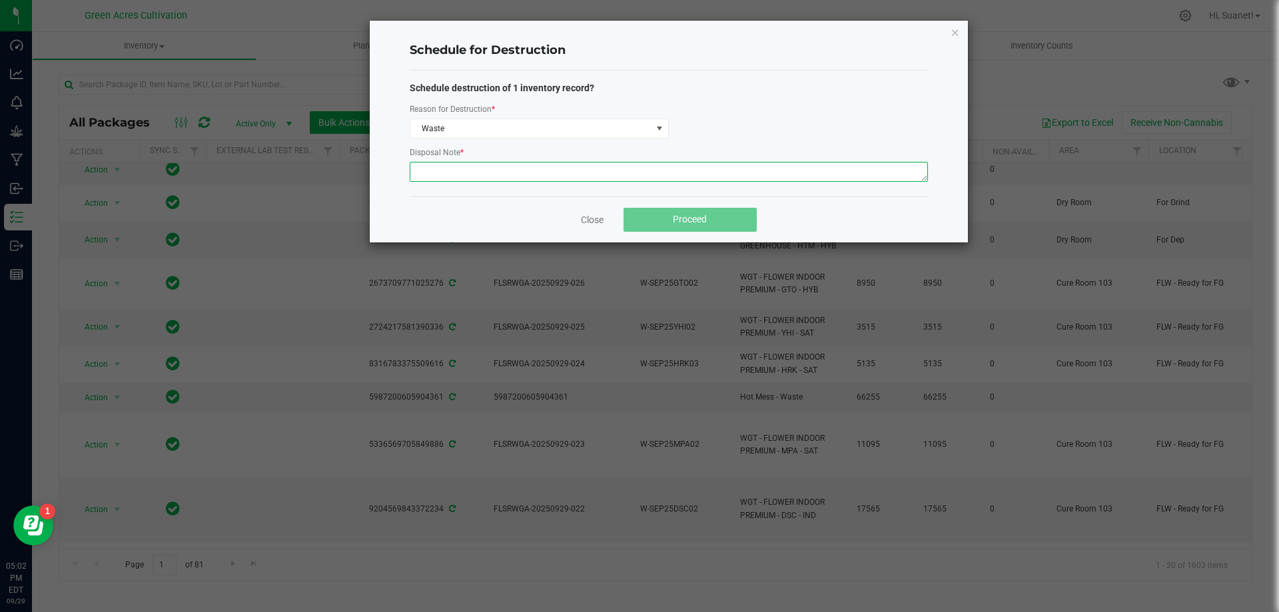
click at [577, 167] on textarea at bounding box center [669, 172] width 518 height 20
paste textarea "Harvest Wet Waste"
type textarea "Harvest Wet Waste"
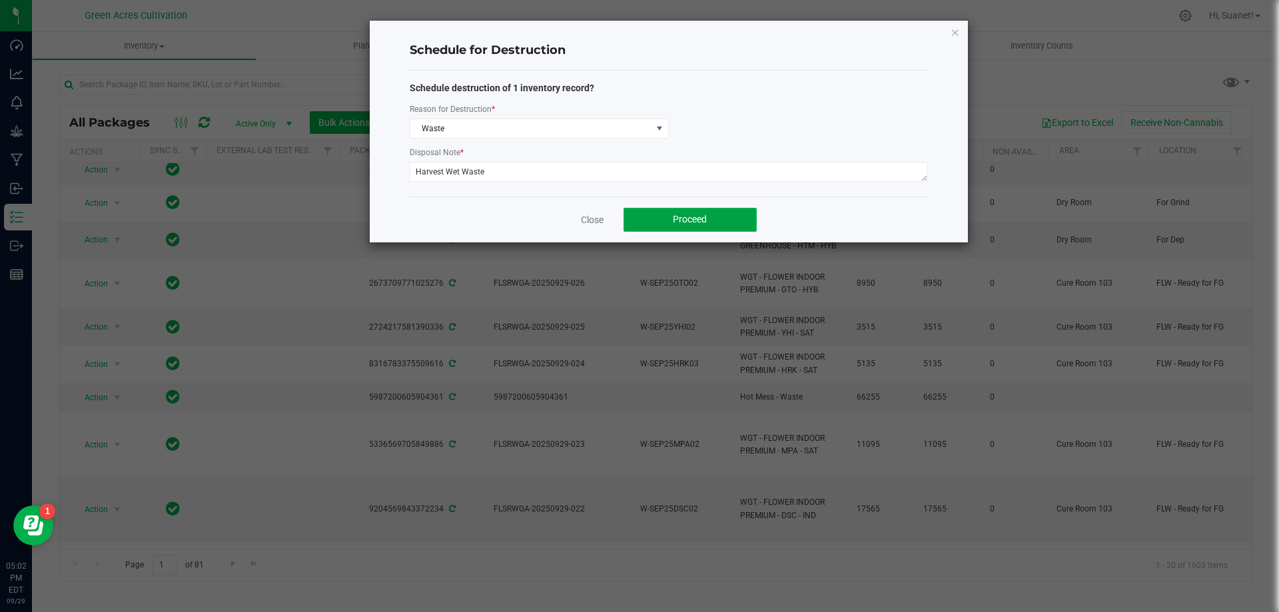
click at [694, 218] on span "Proceed" at bounding box center [690, 219] width 34 height 11
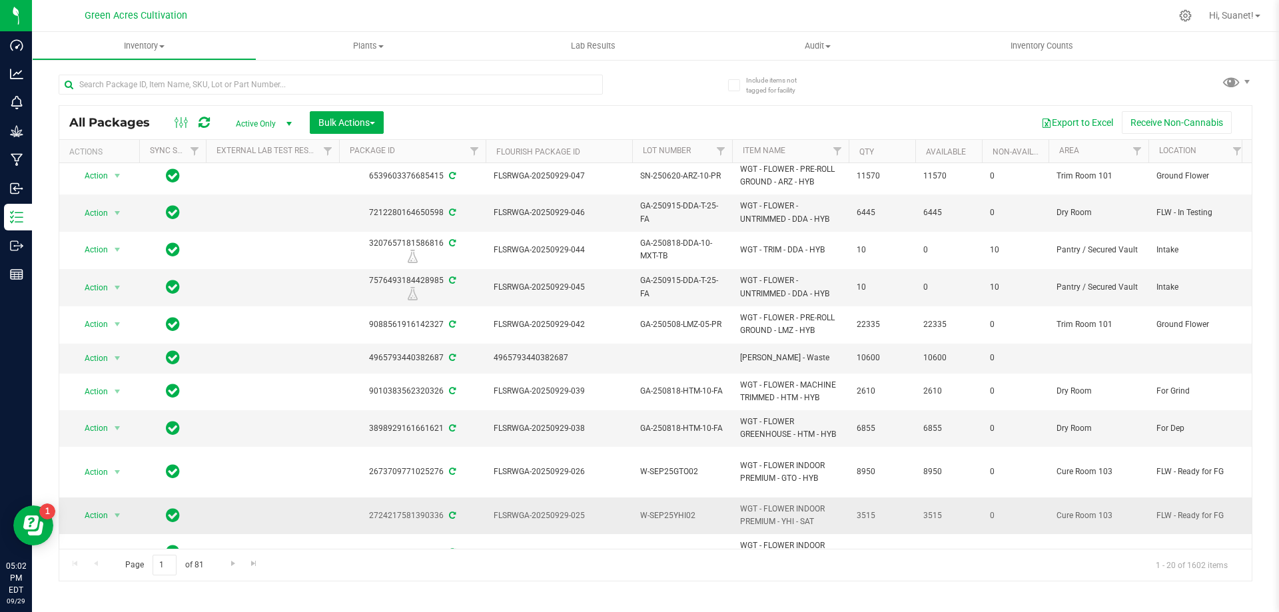
scroll to position [0, 0]
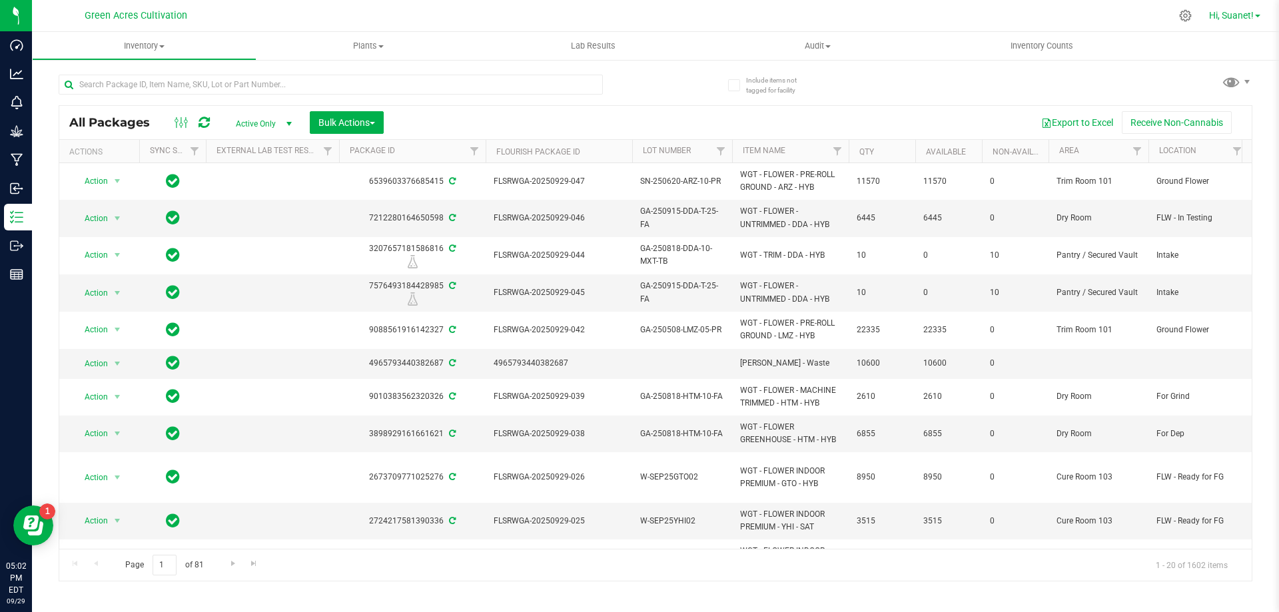
click at [1242, 11] on span "Hi, Suanet!" at bounding box center [1231, 15] width 45 height 11
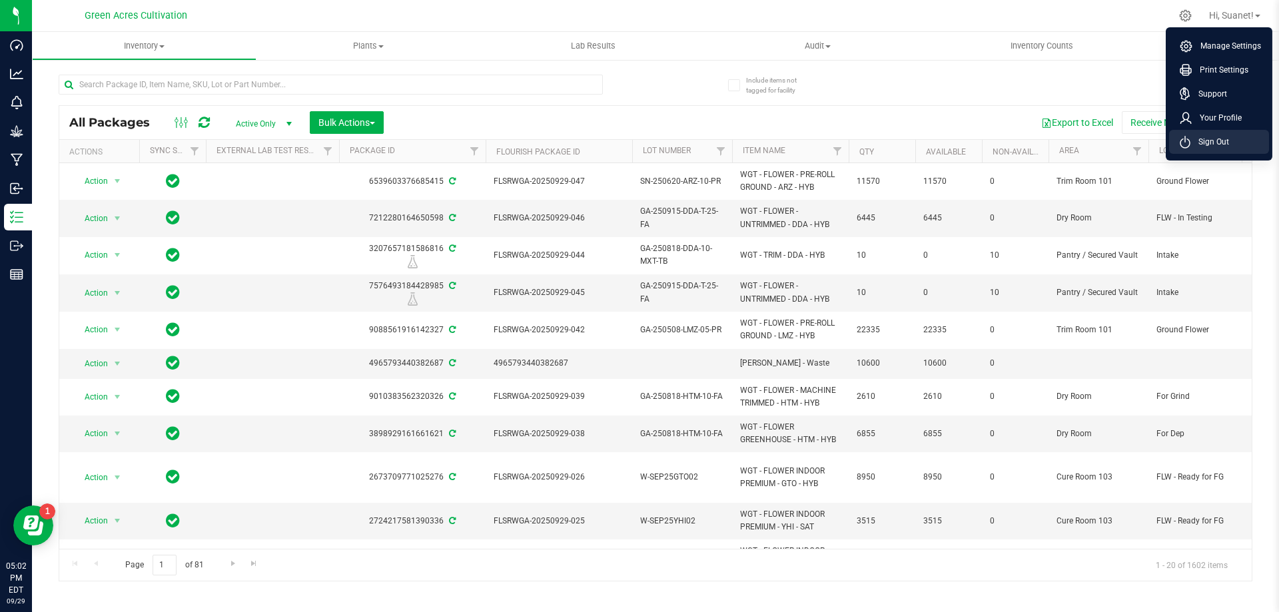
click at [1215, 143] on span "Sign Out" at bounding box center [1210, 141] width 39 height 13
